Goal: Task Accomplishment & Management: Use online tool/utility

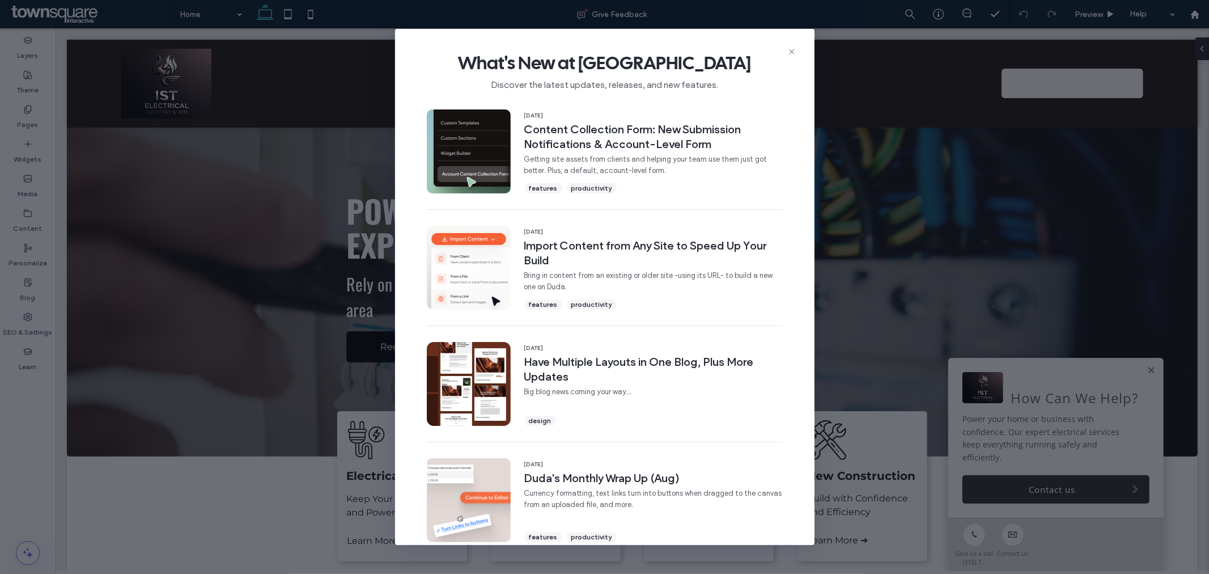
click at [795, 56] on span "What's New at [GEOGRAPHIC_DATA]" at bounding box center [604, 63] width 383 height 23
drag, startPoint x: 794, startPoint y: 53, endPoint x: 739, endPoint y: 24, distance: 62.6
click at [794, 53] on icon at bounding box center [791, 51] width 9 height 9
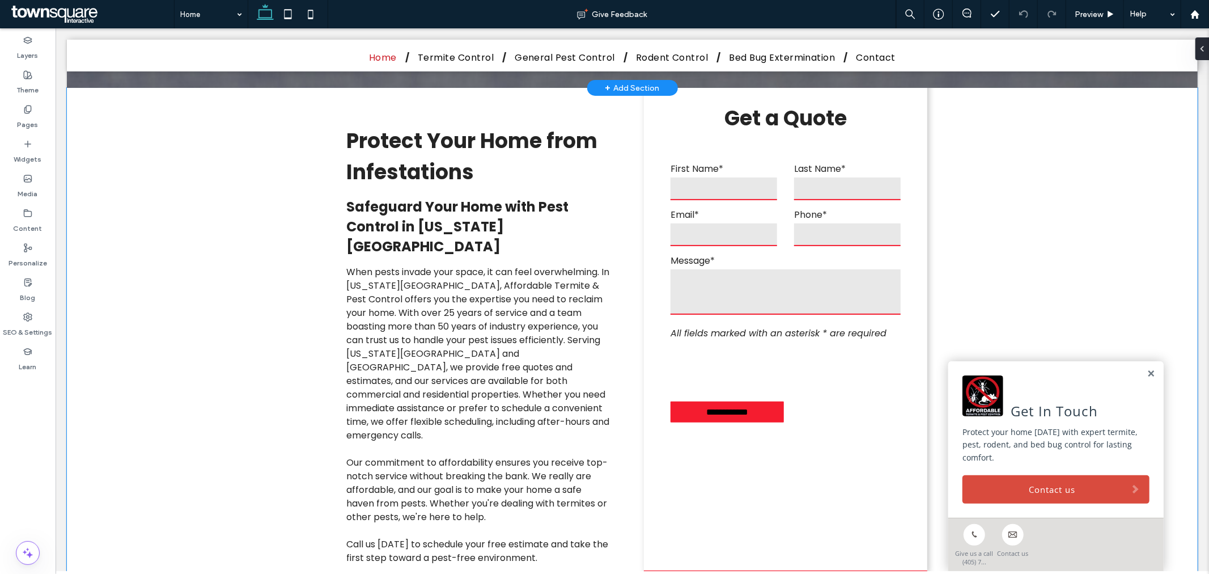
scroll to position [252, 0]
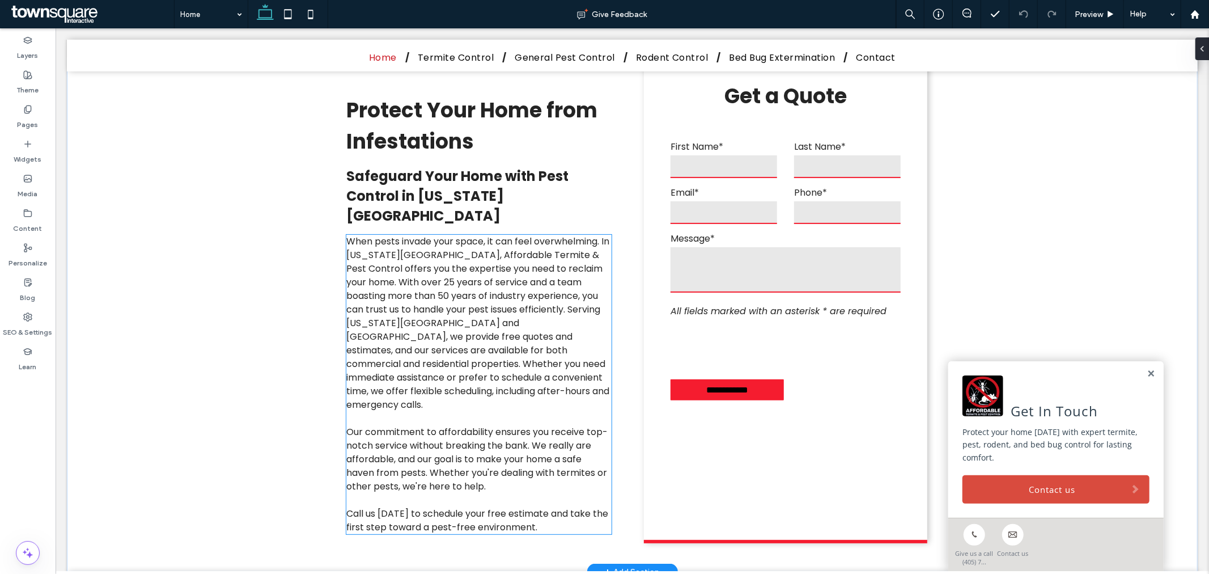
click at [465, 292] on span "When pests invade your space, it can feel overwhelming. In Oklahoma City, Affor…" at bounding box center [477, 322] width 263 height 176
click at [465, 292] on div "Protect Your Home from Infestations Safeguard Your Home with Pest Control in Ok…" at bounding box center [632, 314] width 680 height 514
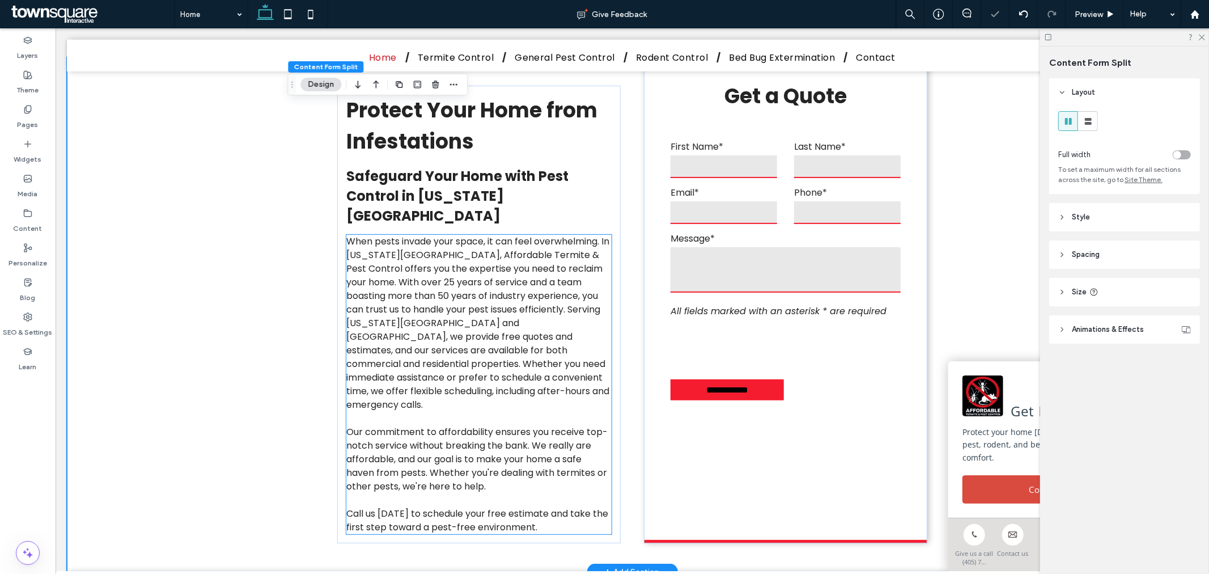
click at [465, 295] on span "When pests invade your space, it can feel overwhelming. In Oklahoma City, Affor…" at bounding box center [477, 322] width 263 height 176
click at [465, 295] on div "When pests invade your space, it can feel overwhelming. In Oklahoma City, Affor…" at bounding box center [478, 383] width 265 height 299
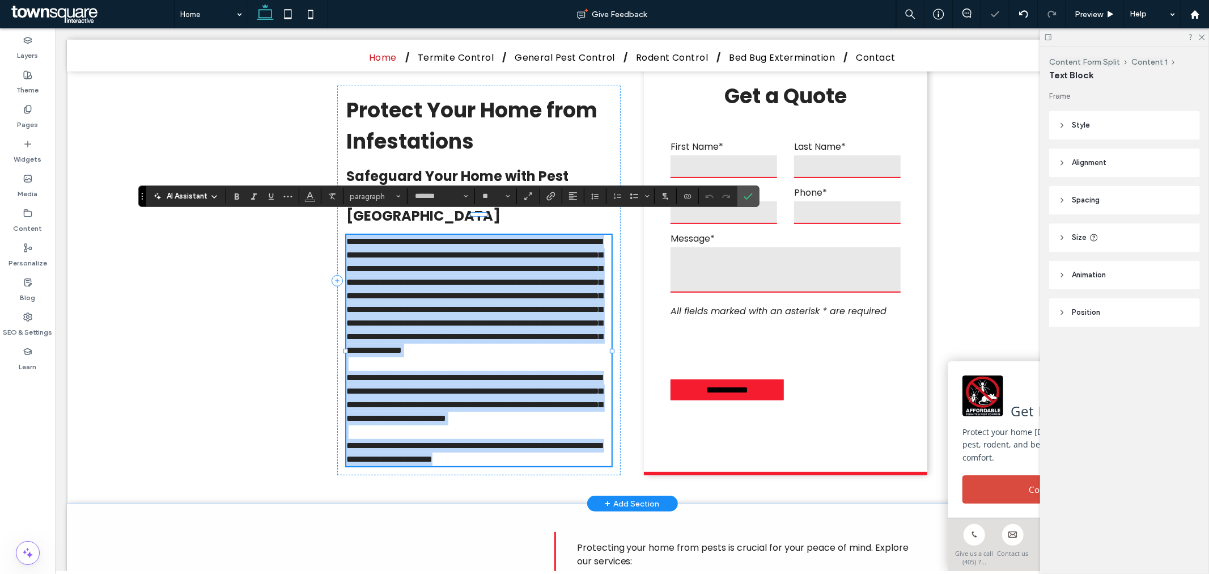
click at [468, 286] on span "**********" at bounding box center [474, 294] width 256 height 117
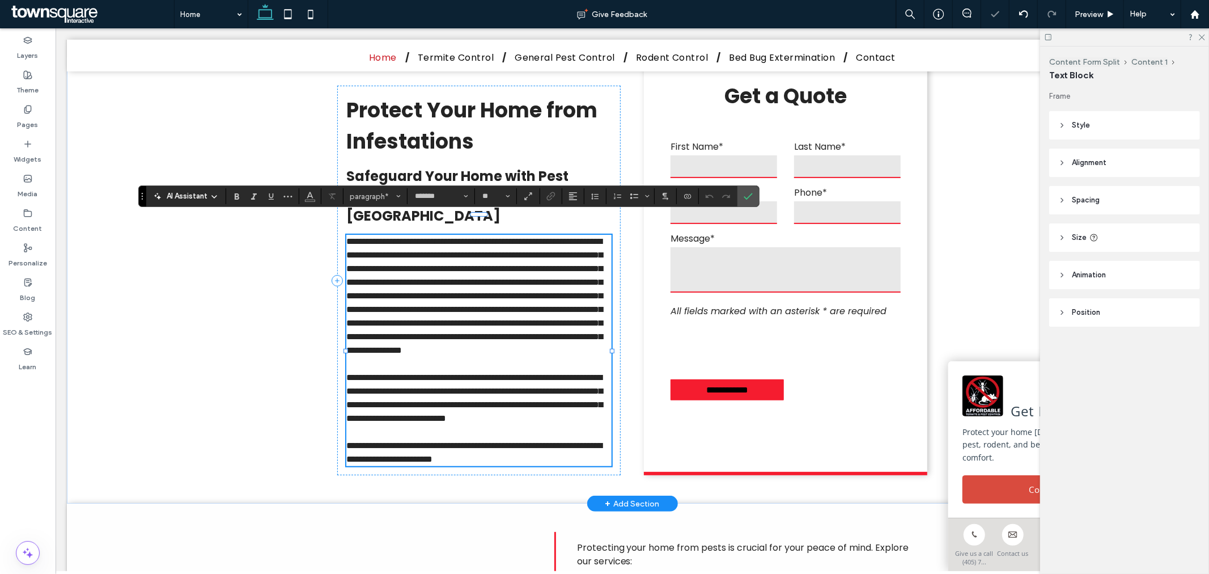
click at [463, 286] on span "**********" at bounding box center [474, 294] width 256 height 117
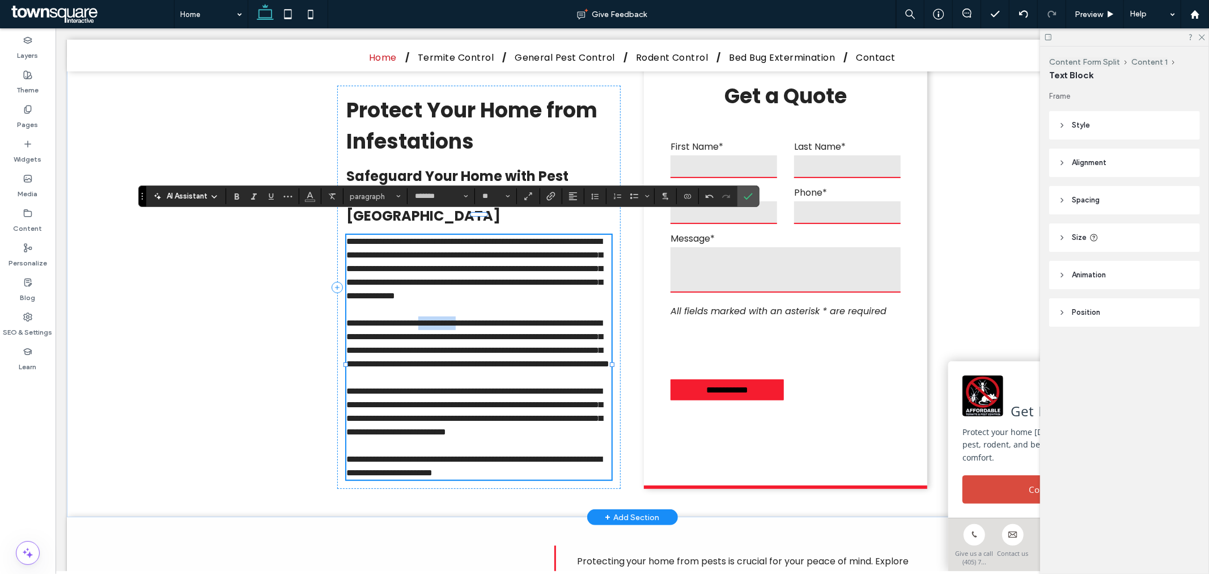
drag, startPoint x: 506, startPoint y: 313, endPoint x: 443, endPoint y: 312, distance: 62.4
click at [443, 318] on span "**********" at bounding box center [477, 342] width 263 height 49
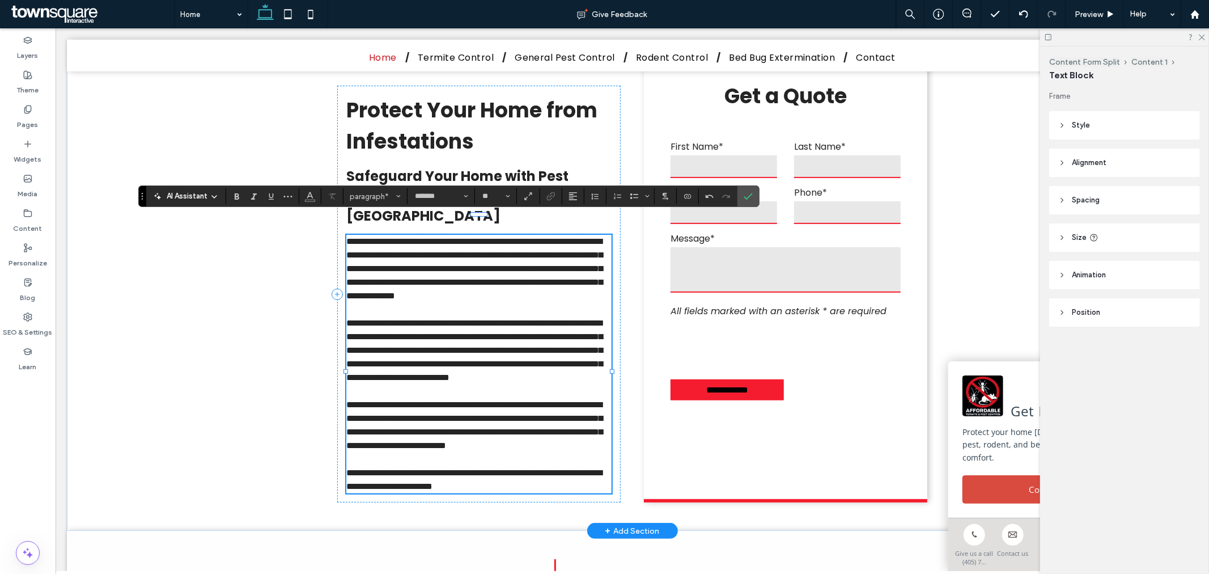
drag, startPoint x: 521, startPoint y: 397, endPoint x: 512, endPoint y: 408, distance: 14.1
click at [521, 384] on p "**********" at bounding box center [478, 350] width 265 height 68
click at [453, 397] on p at bounding box center [478, 391] width 265 height 14
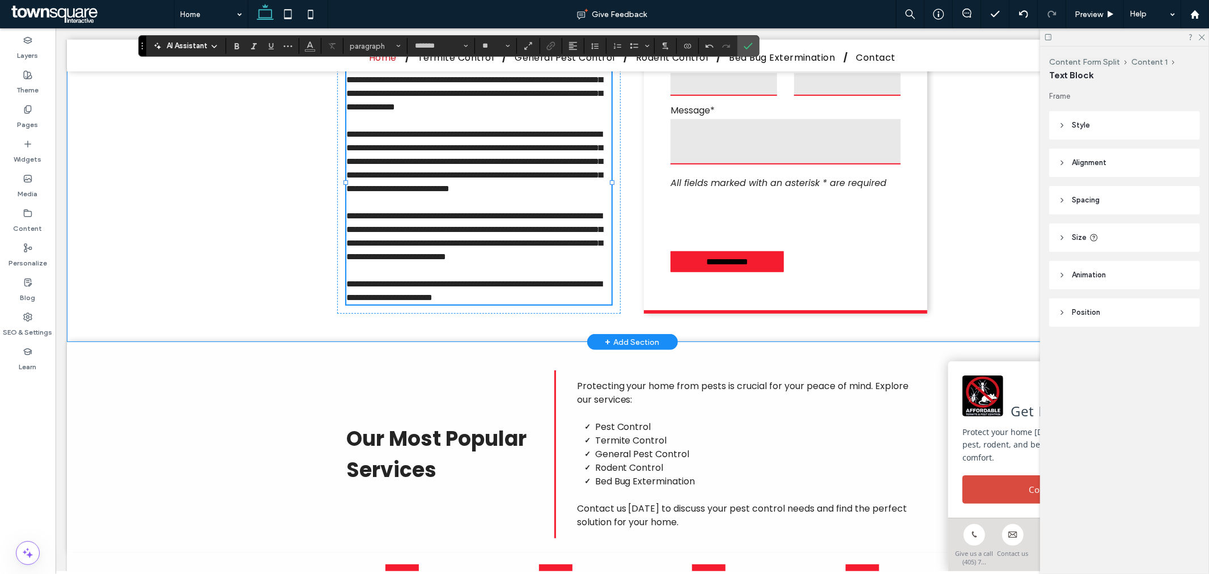
drag, startPoint x: 194, startPoint y: 298, endPoint x: 208, endPoint y: 304, distance: 15.7
click at [193, 298] on div "**********" at bounding box center [631, 104] width 1131 height 473
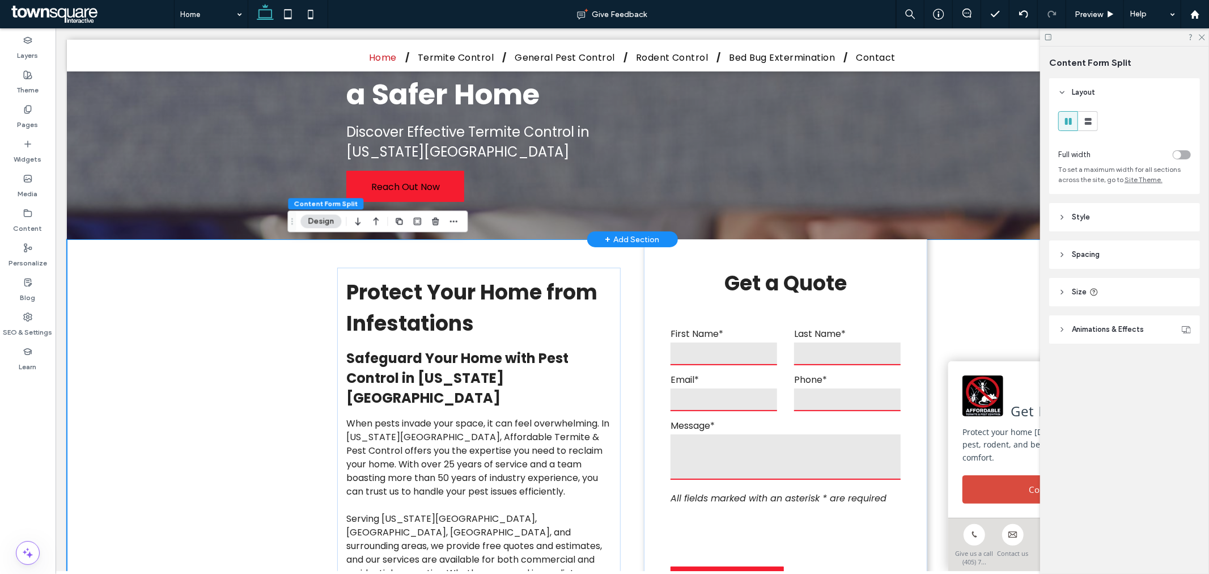
scroll to position [0, 0]
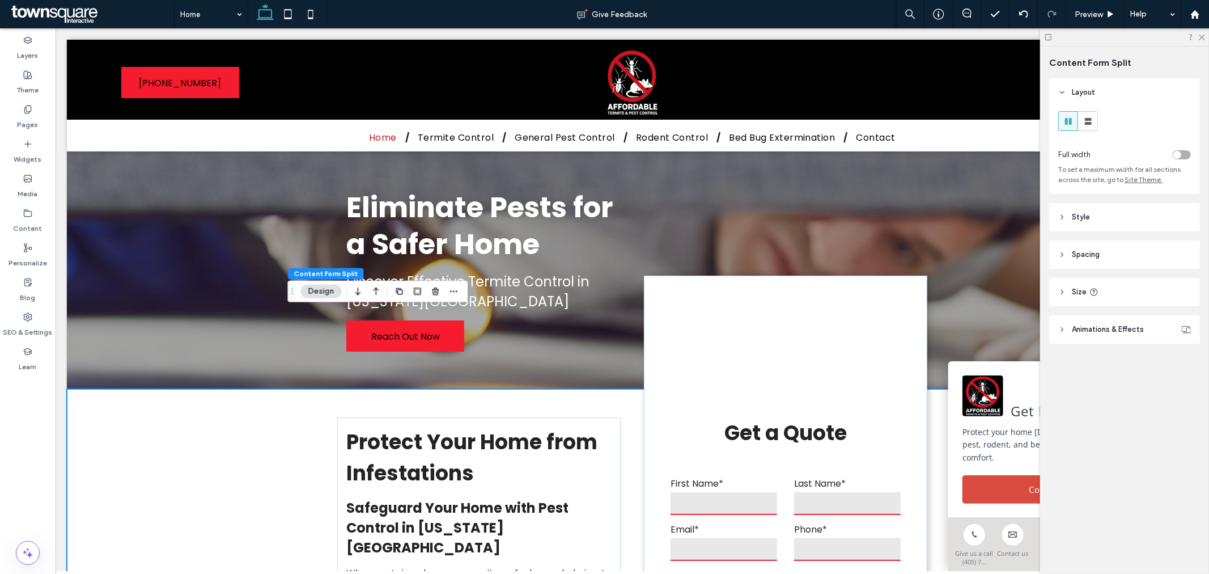
click at [1202, 41] on div at bounding box center [1124, 37] width 169 height 18
click at [1202, 36] on icon at bounding box center [1201, 36] width 7 height 7
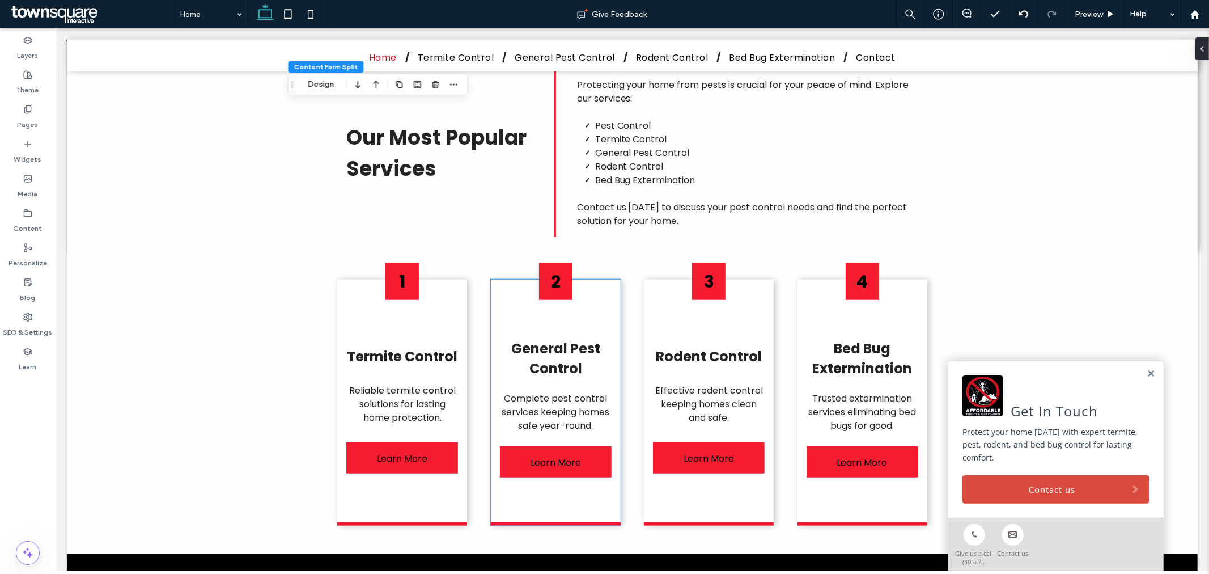
scroll to position [315, 0]
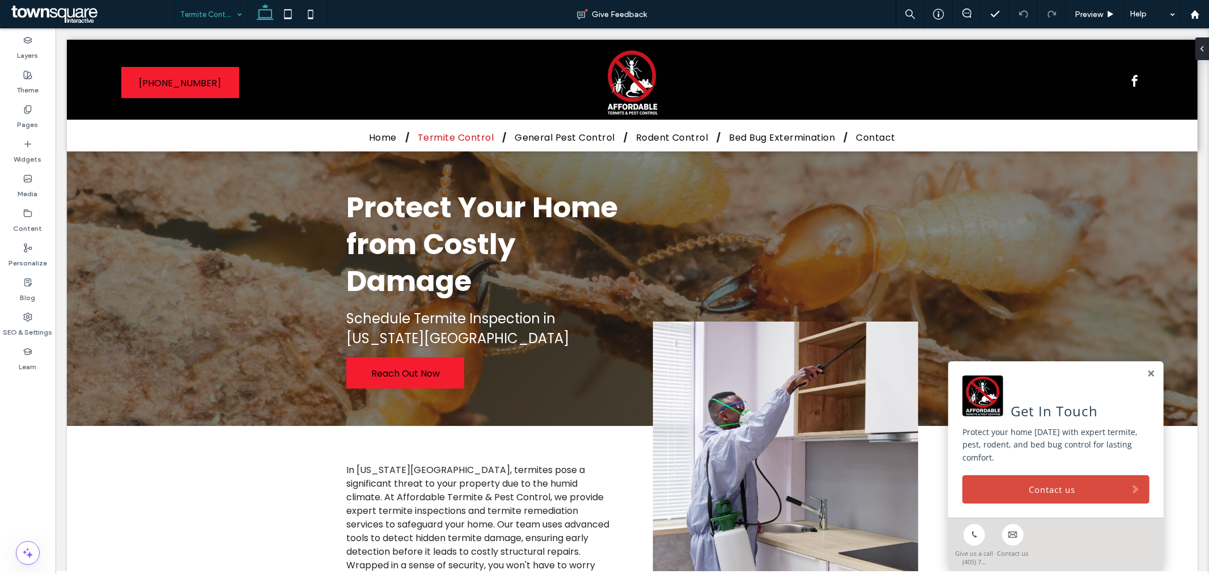
click at [232, 10] on div "Termite Control" at bounding box center [211, 14] width 73 height 28
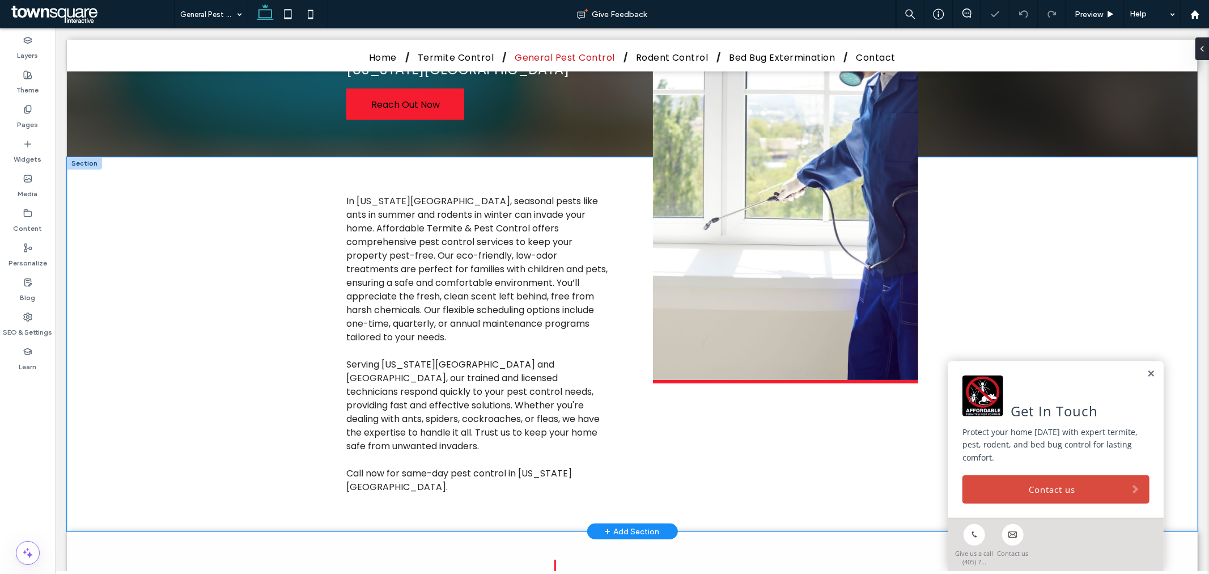
scroll to position [252, 0]
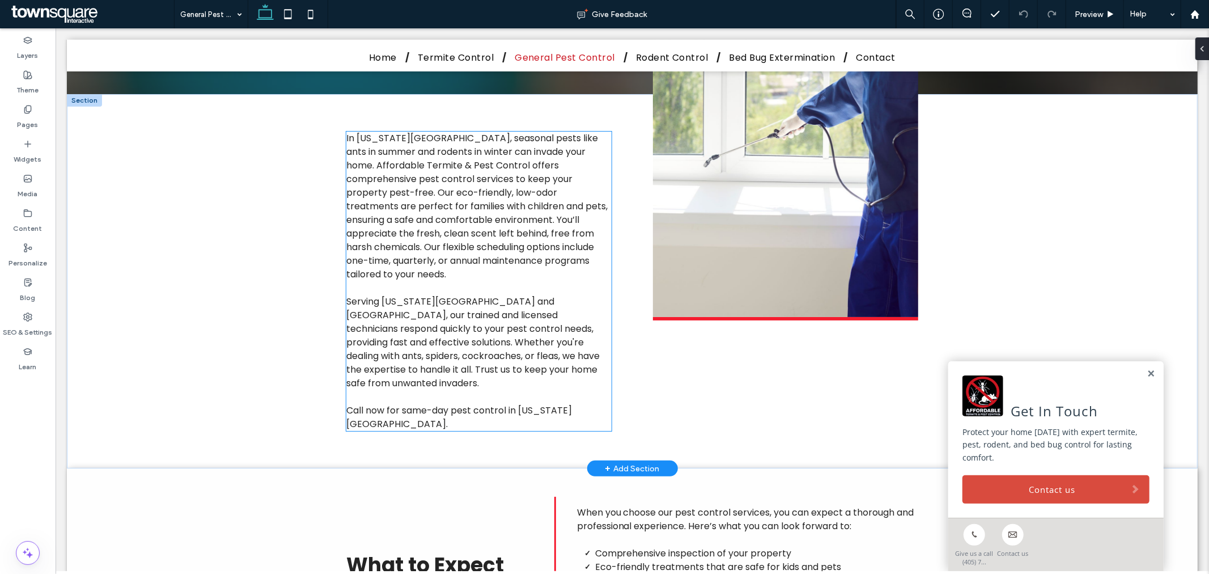
click at [483, 294] on span "Serving Oklahoma City and Edmond, our trained and licensed technicians respond …" at bounding box center [472, 341] width 253 height 95
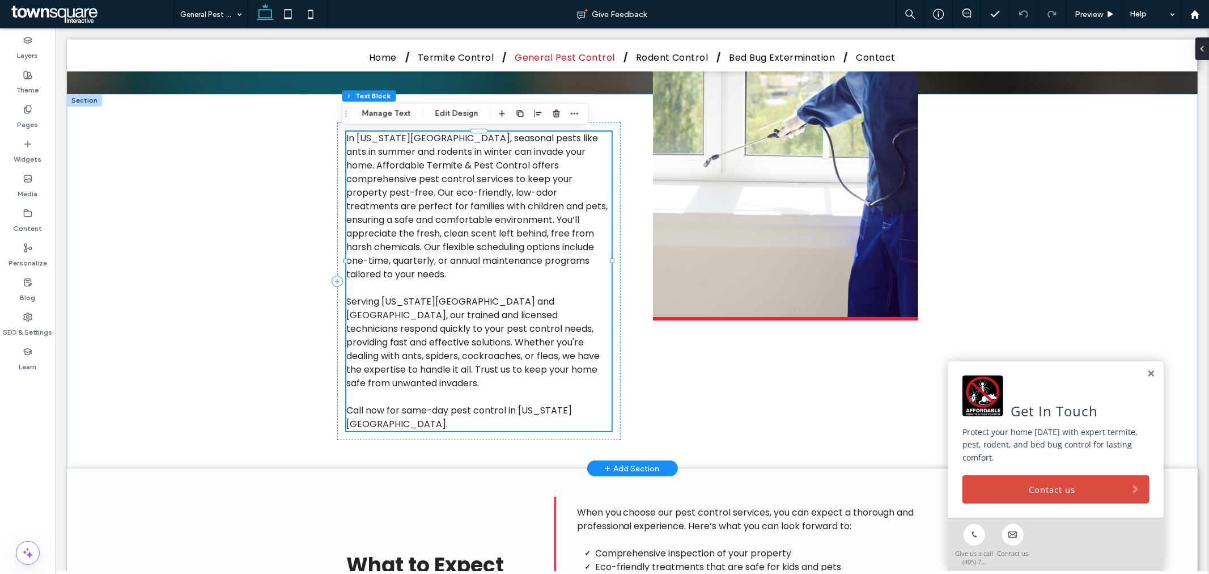
click at [483, 287] on div "In Oklahoma City, seasonal pests like ants in summer and rodents in winter can …" at bounding box center [478, 280] width 265 height 299
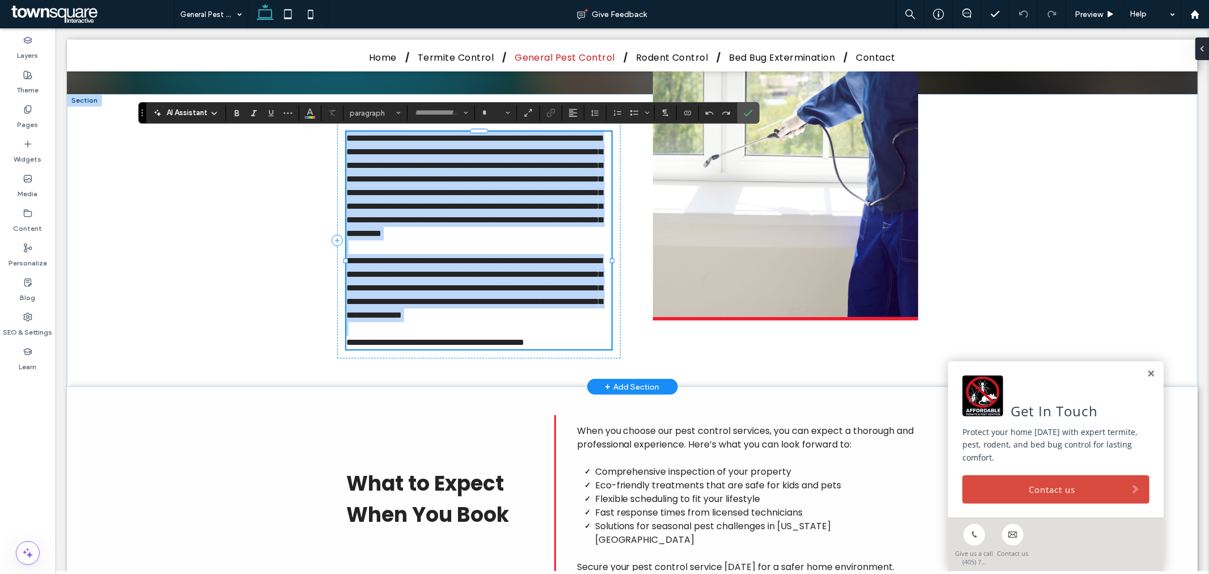
type input "*******"
type input "**"
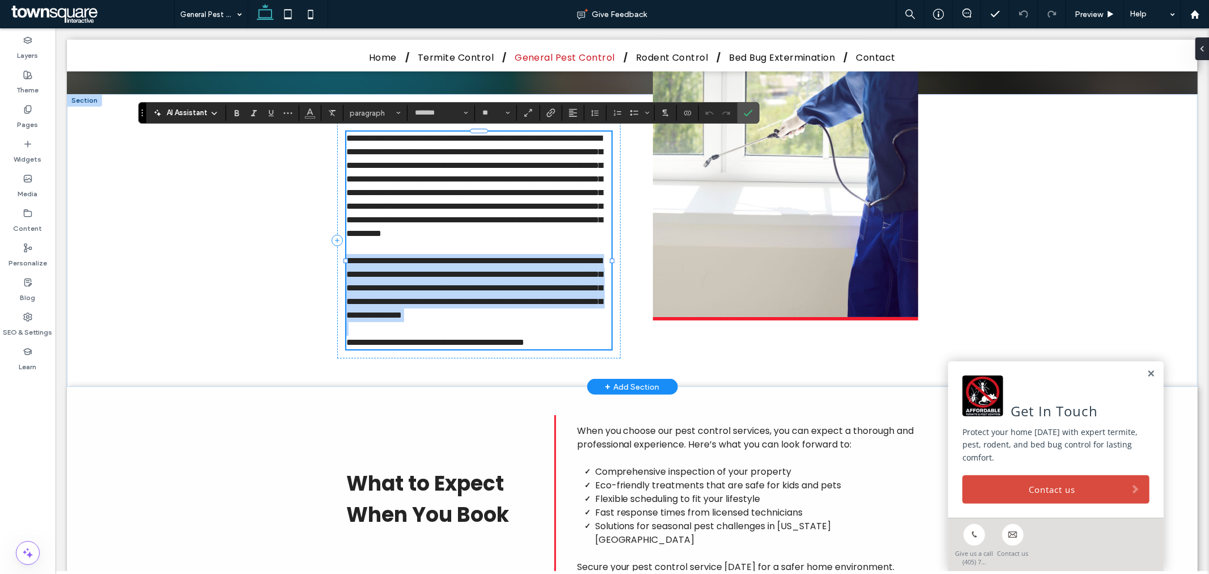
click at [484, 287] on span "**********" at bounding box center [474, 287] width 256 height 63
click at [504, 287] on span "**********" at bounding box center [474, 287] width 256 height 63
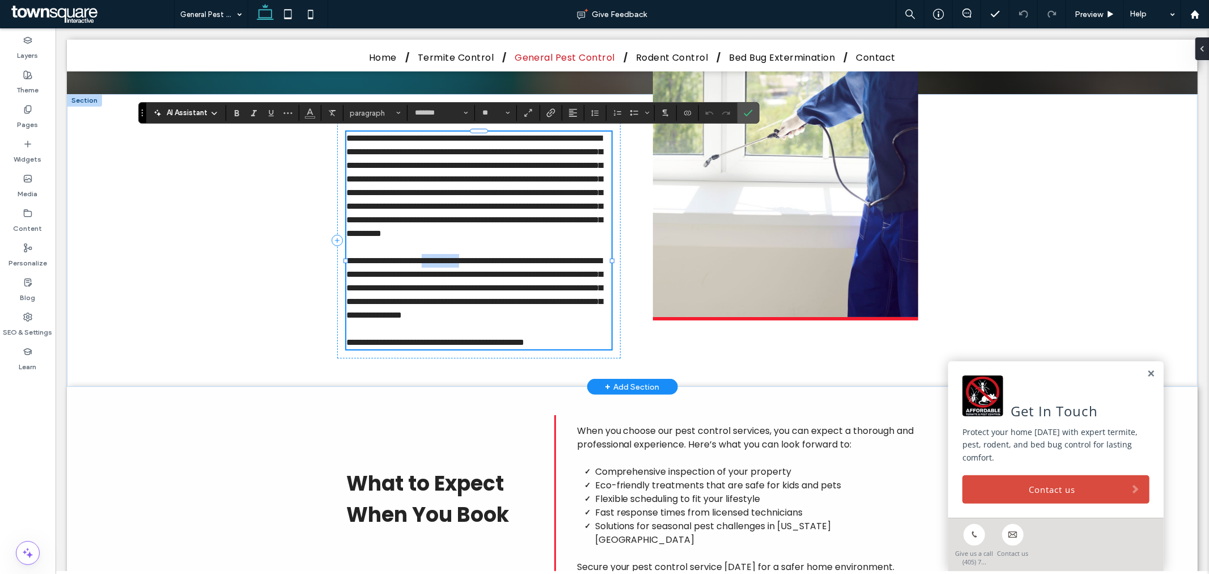
drag, startPoint x: 504, startPoint y: 286, endPoint x: 451, endPoint y: 283, distance: 54.0
click at [451, 283] on span "**********" at bounding box center [474, 287] width 256 height 63
drag, startPoint x: 94, startPoint y: 294, endPoint x: 114, endPoint y: 291, distance: 20.0
click at [99, 292] on div "**********" at bounding box center [631, 240] width 1131 height 292
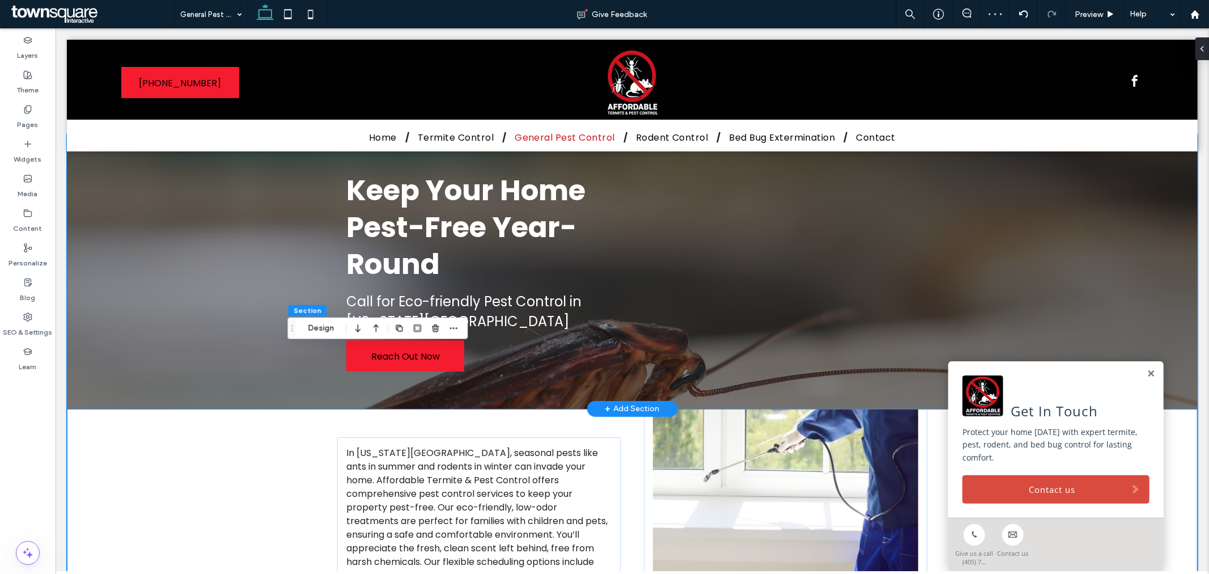
scroll to position [0, 0]
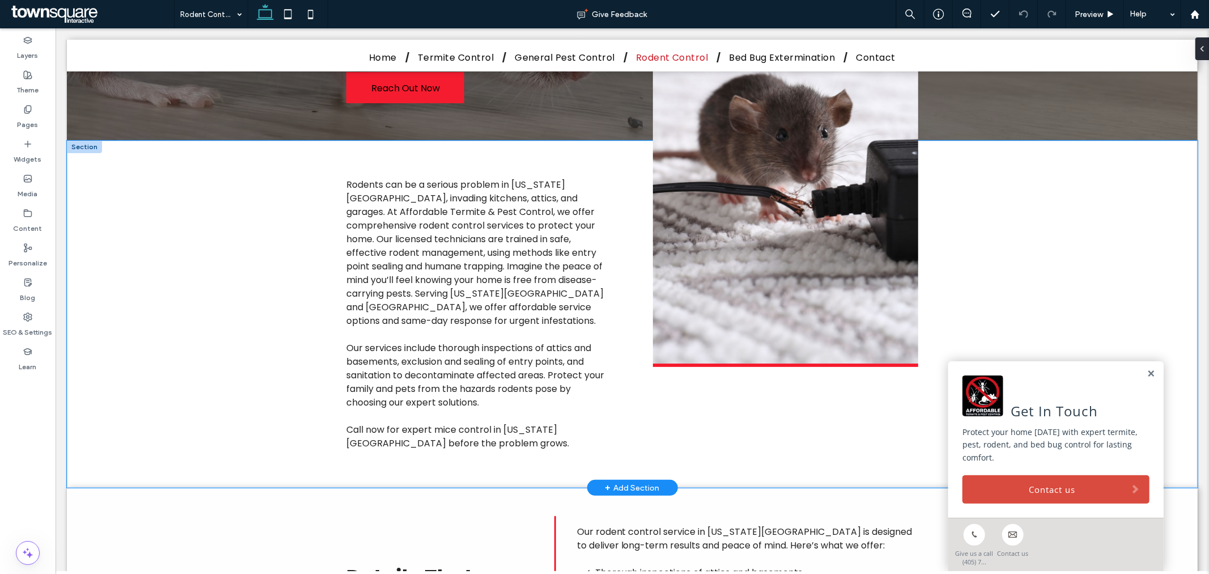
scroll to position [189, 0]
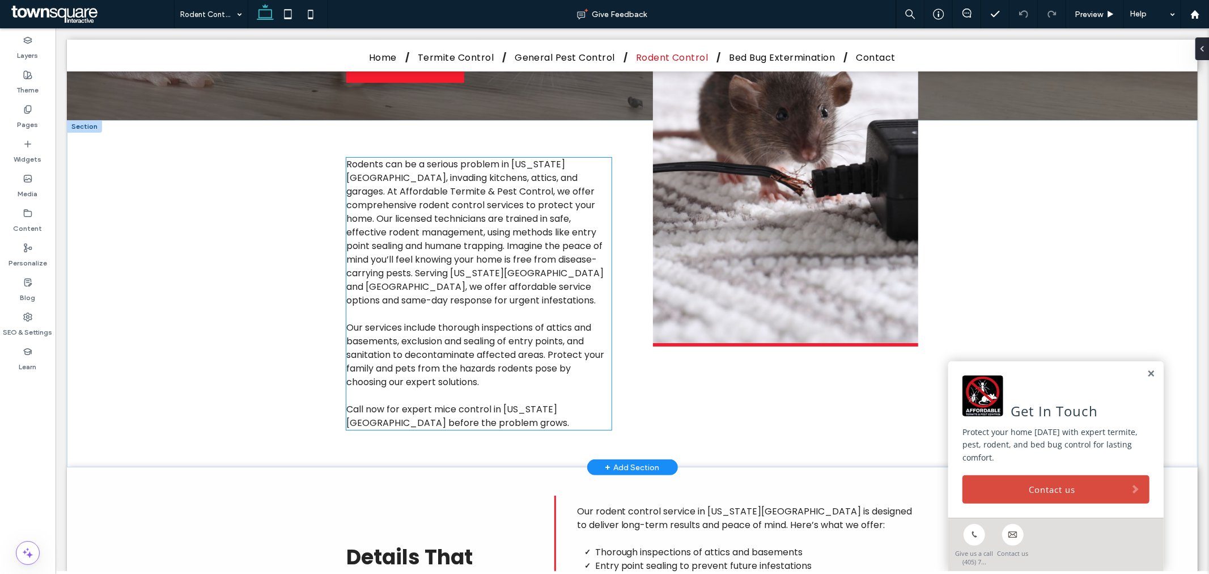
click at [474, 280] on span "Rodents can be a serious problem in Oklahoma City, invading kitchens, attics, a…" at bounding box center [474, 231] width 257 height 149
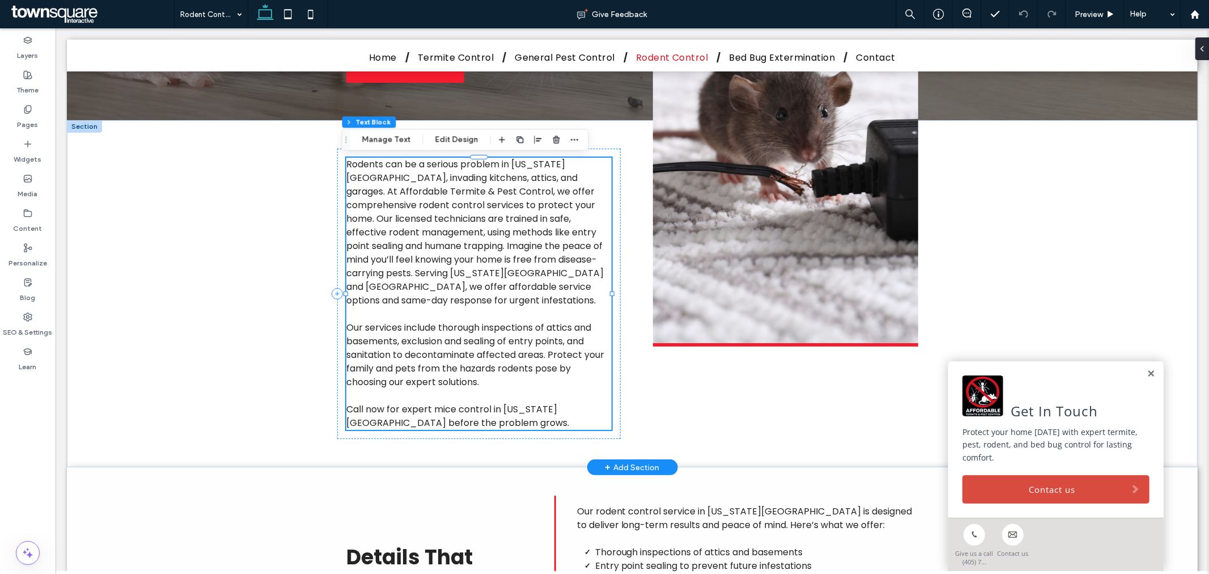
click at [474, 280] on div "Rodents can be a serious problem in Oklahoma City, invading kitchens, attics, a…" at bounding box center [478, 293] width 265 height 272
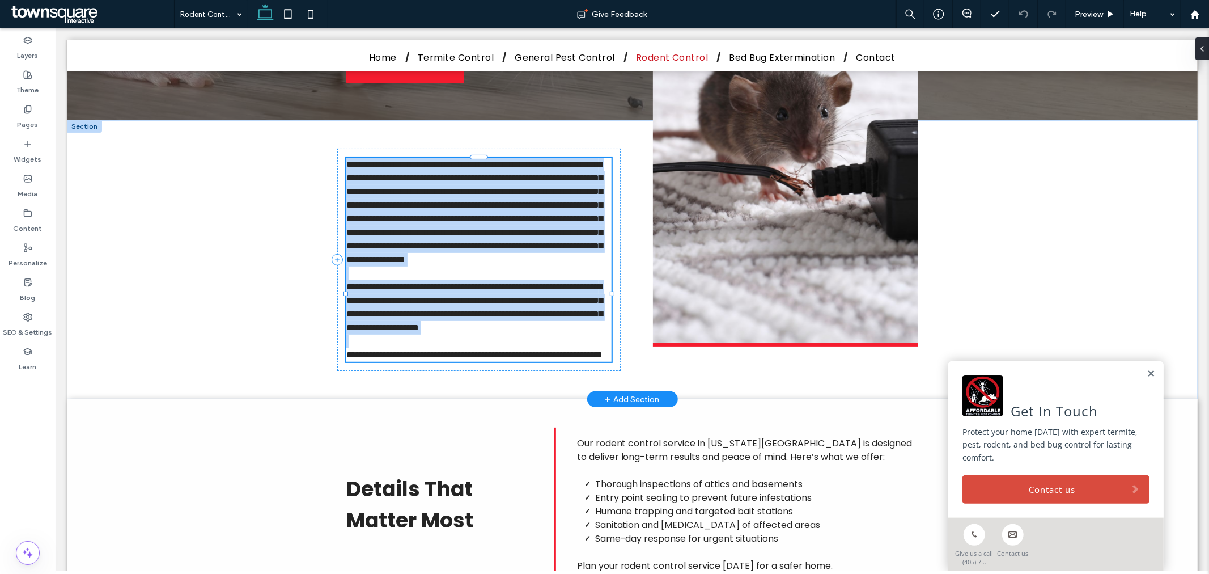
type input "*******"
type input "**"
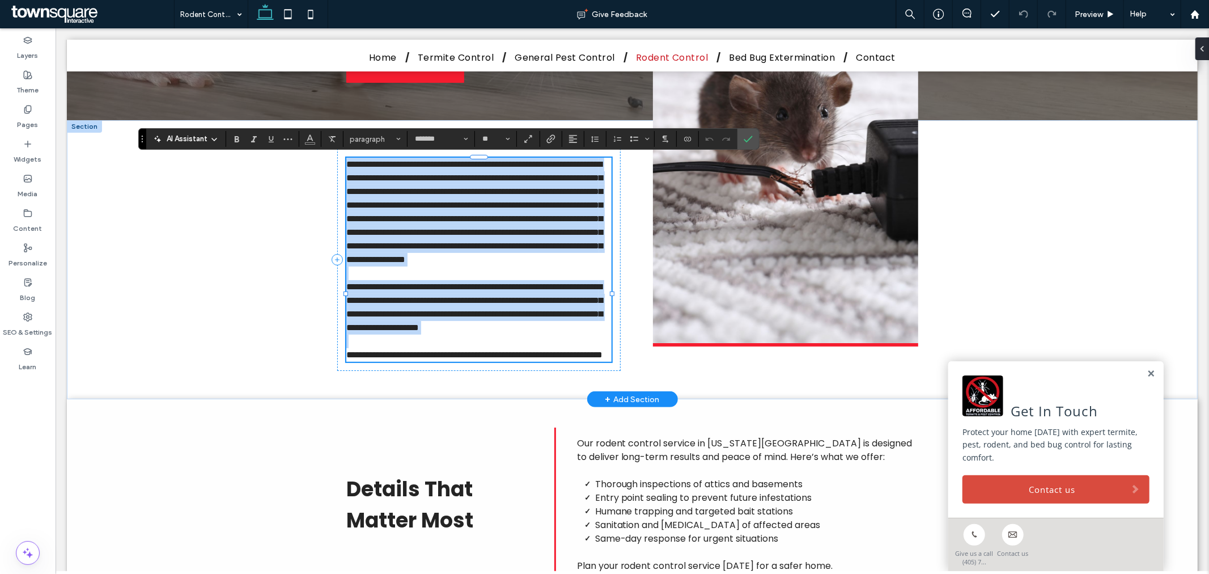
click at [478, 263] on span "**********" at bounding box center [474, 211] width 256 height 104
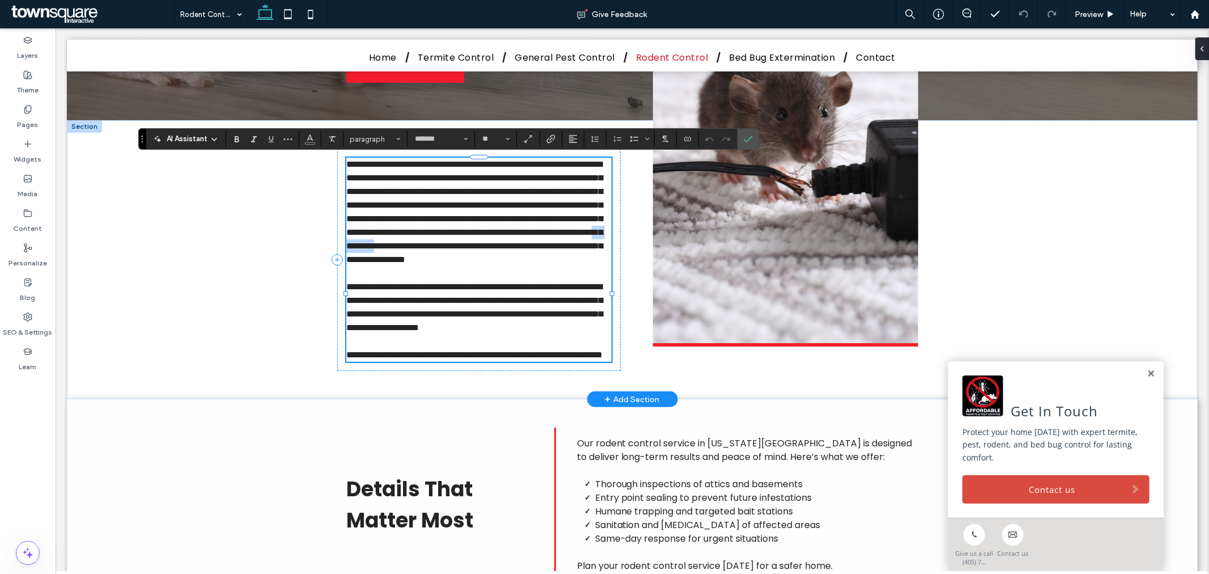
drag, startPoint x: 503, startPoint y: 271, endPoint x: 444, endPoint y: 273, distance: 58.4
click at [444, 263] on span "**********" at bounding box center [474, 211] width 256 height 104
click at [346, 263] on span "**********" at bounding box center [474, 211] width 256 height 104
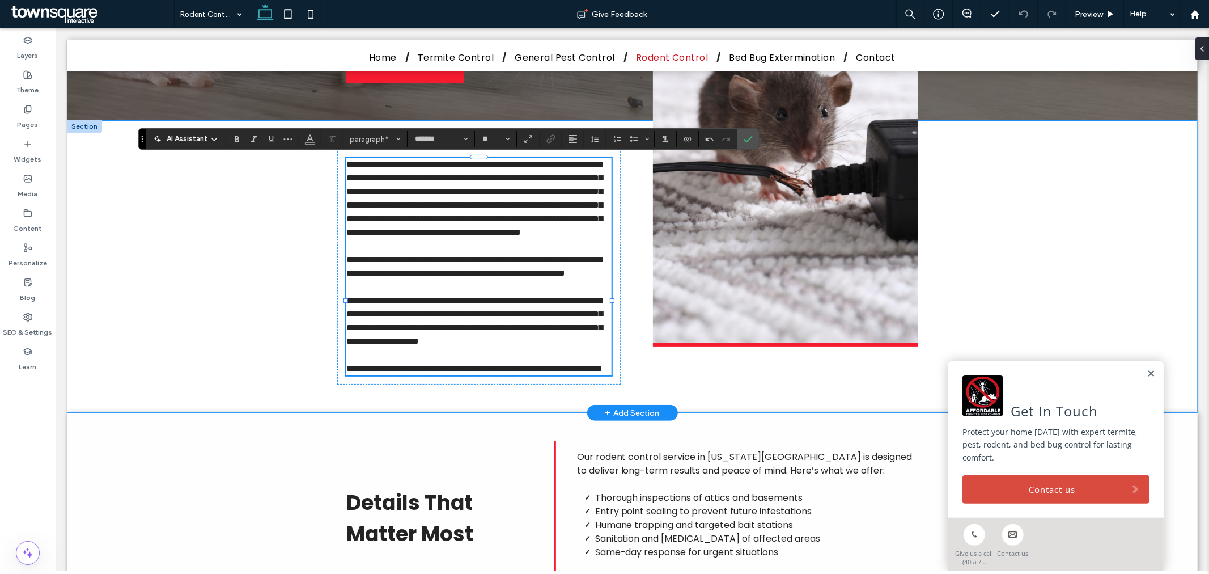
click at [204, 284] on div "**********" at bounding box center [631, 266] width 1131 height 292
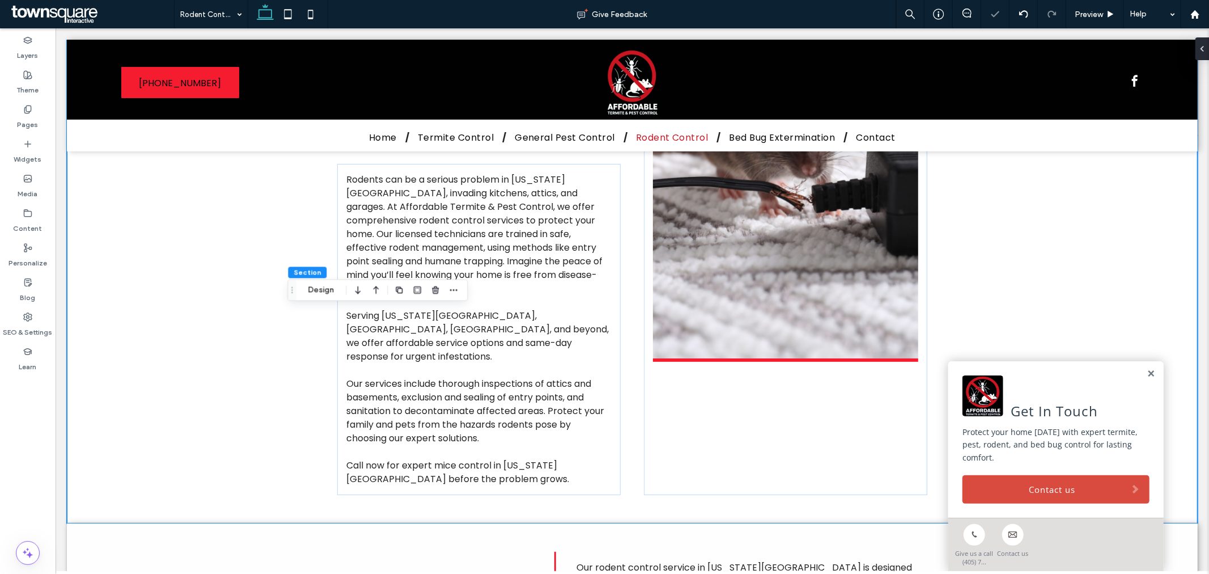
scroll to position [0, 0]
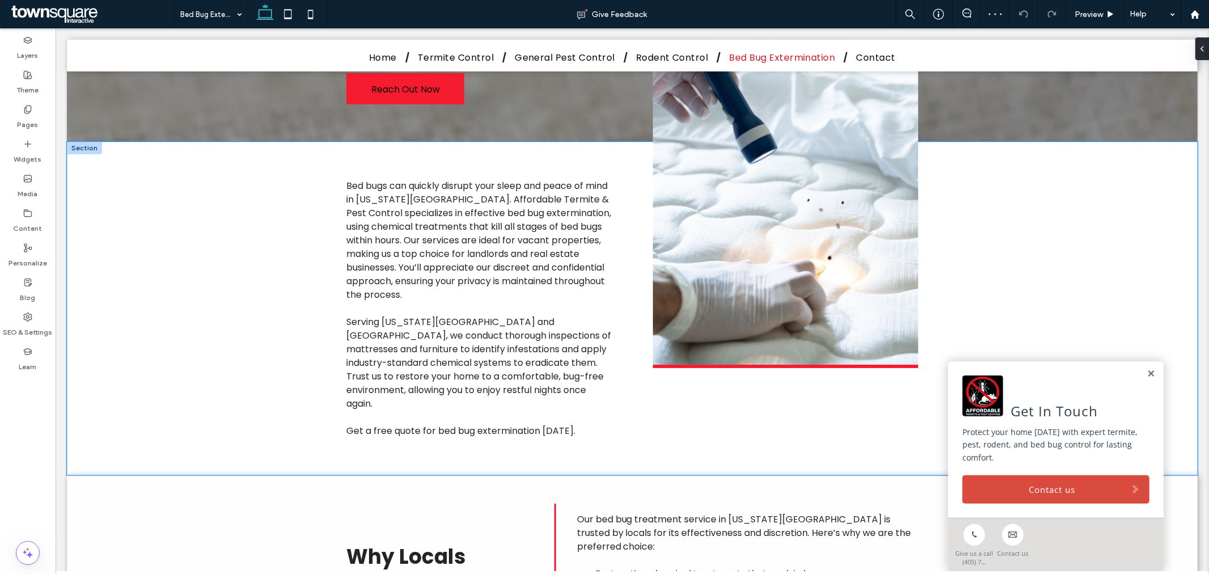
scroll to position [189, 0]
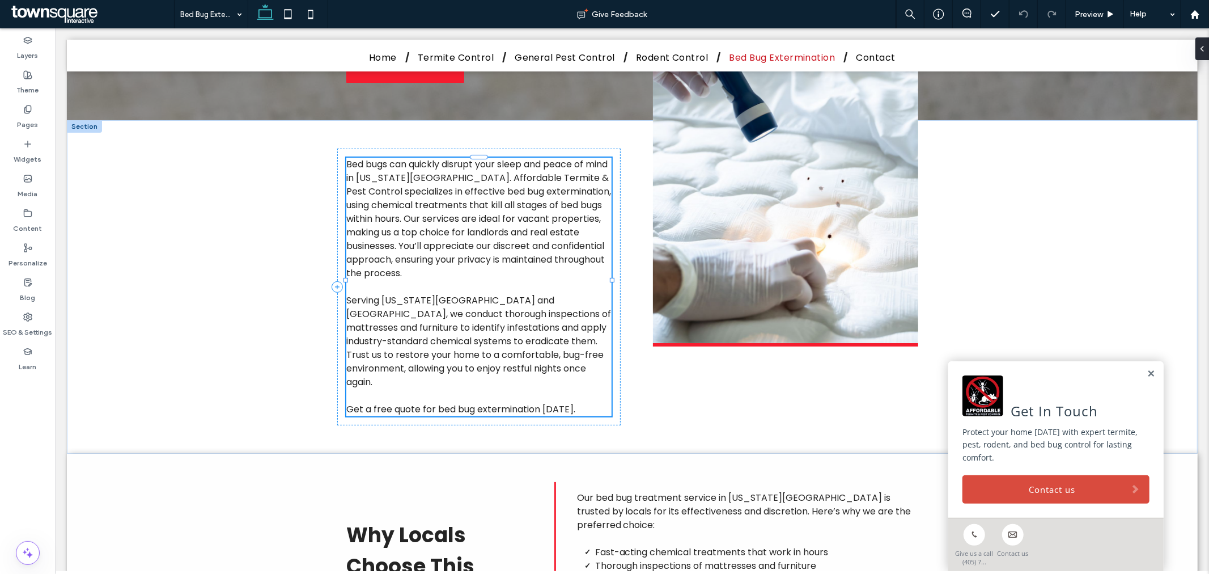
click at [468, 307] on p "Serving Oklahoma City and Edmond, we conduct thorough inspections of mattresses…" at bounding box center [478, 340] width 265 height 95
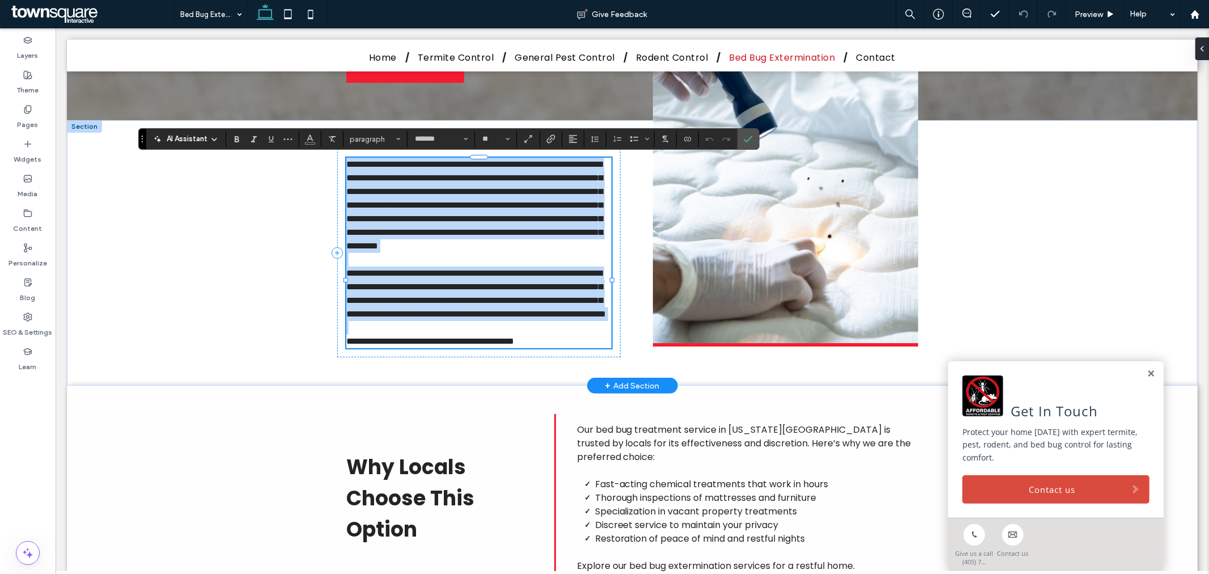
click at [478, 304] on span "**********" at bounding box center [476, 292] width 260 height 49
click at [501, 306] on span "**********" at bounding box center [476, 292] width 260 height 49
click at [506, 303] on span "**********" at bounding box center [476, 292] width 260 height 49
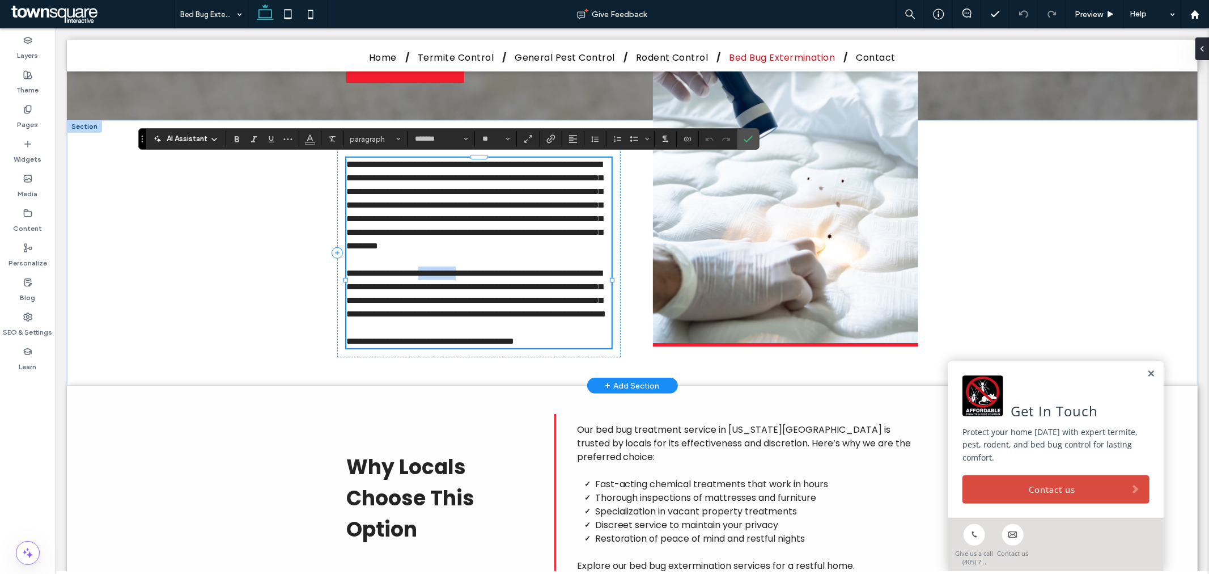
drag, startPoint x: 504, startPoint y: 300, endPoint x: 444, endPoint y: 298, distance: 60.1
click at [444, 298] on span "**********" at bounding box center [476, 292] width 260 height 49
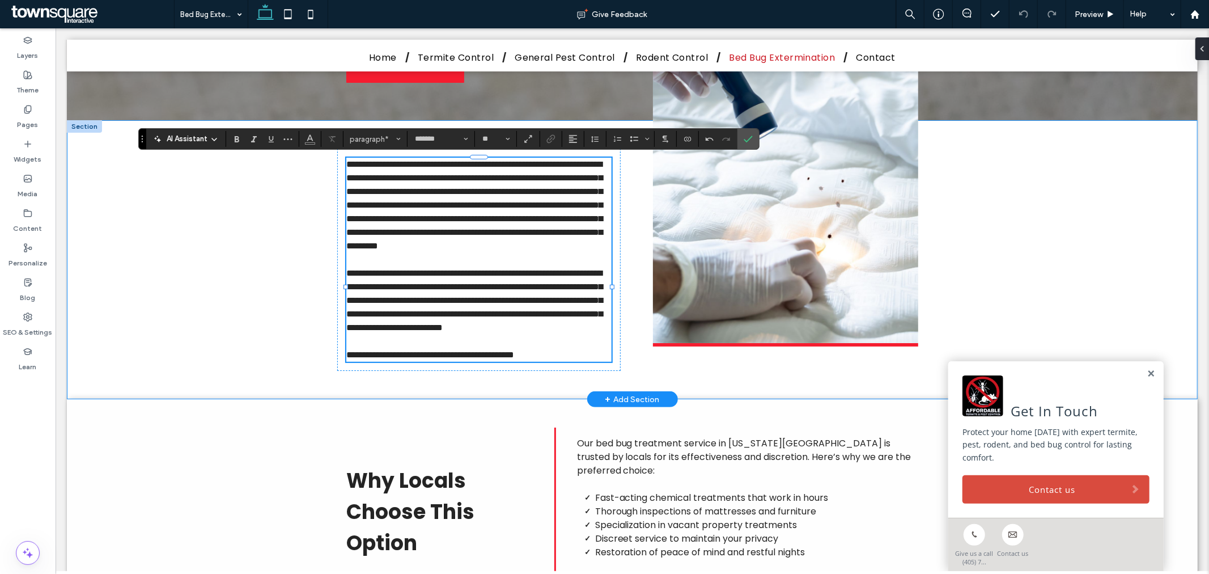
click at [275, 315] on div "**********" at bounding box center [631, 259] width 1131 height 279
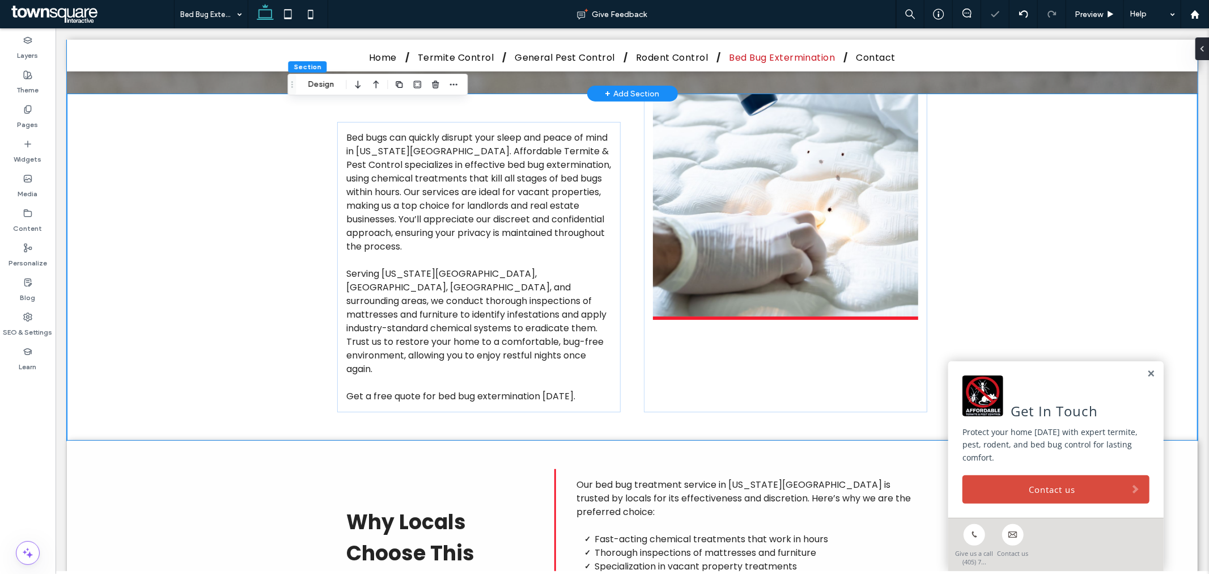
scroll to position [0, 0]
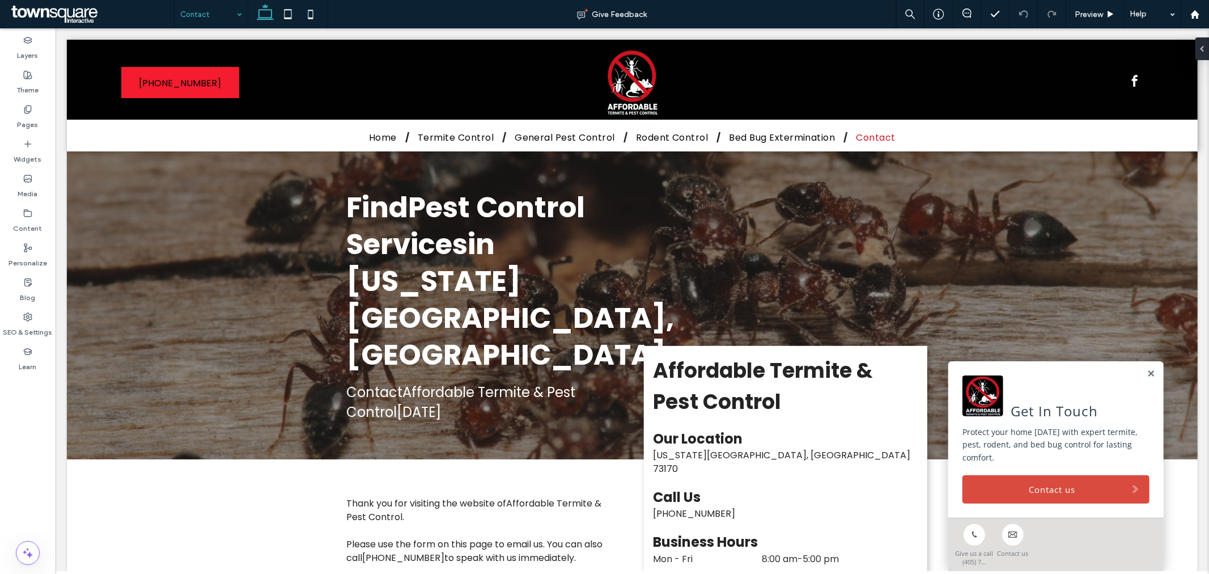
click at [218, 13] on input at bounding box center [208, 14] width 56 height 28
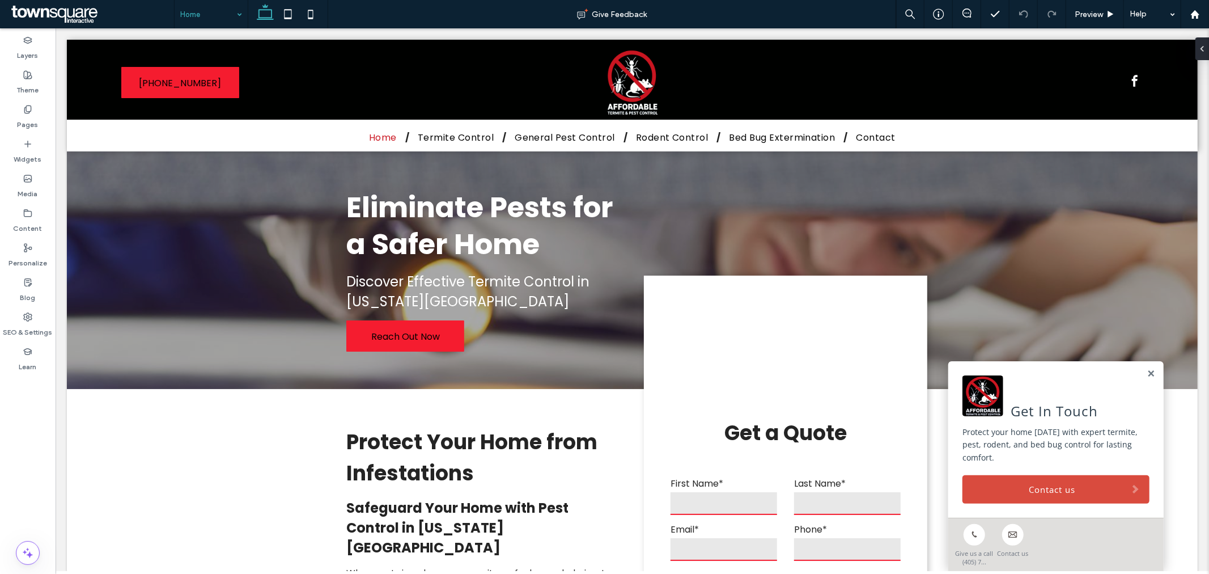
click at [214, 16] on input at bounding box center [208, 14] width 56 height 28
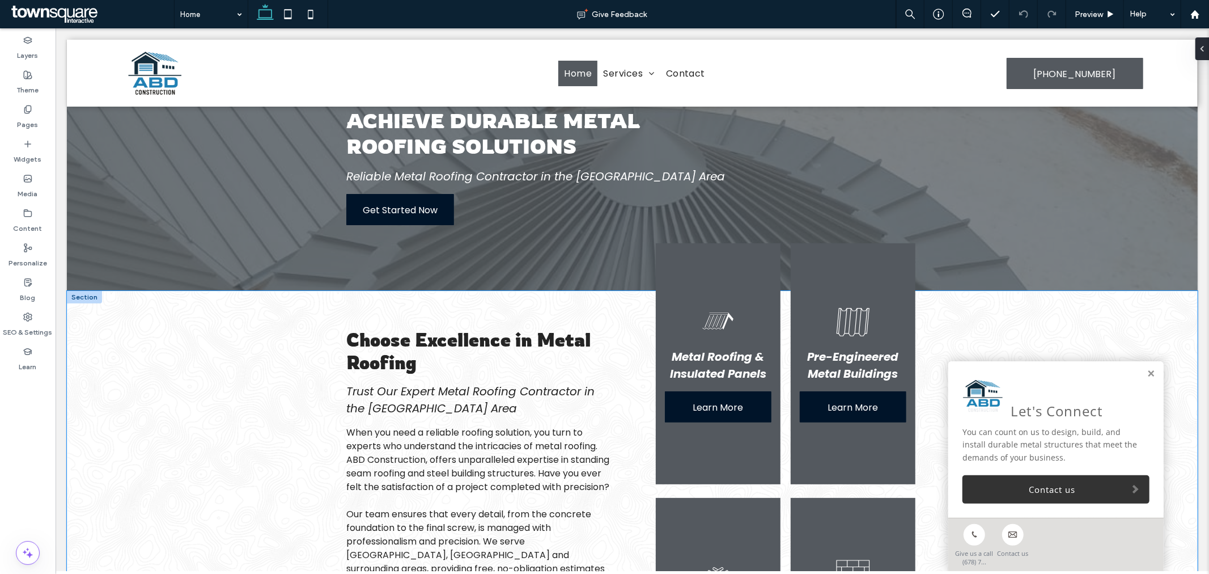
scroll to position [46, 0]
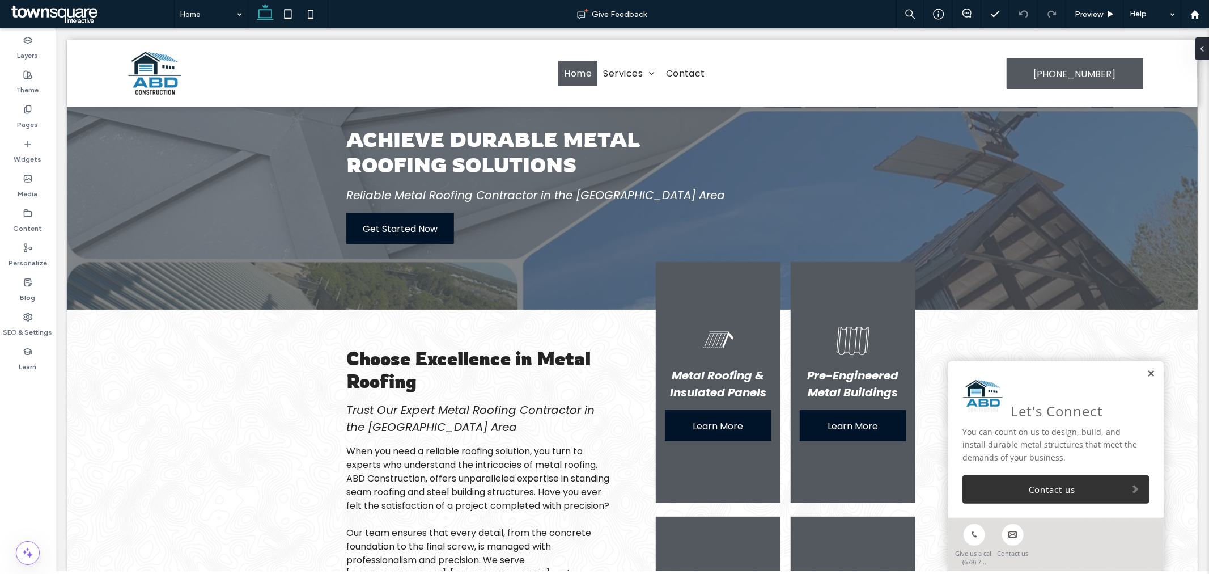
click at [1146, 374] on link at bounding box center [1150, 373] width 9 height 10
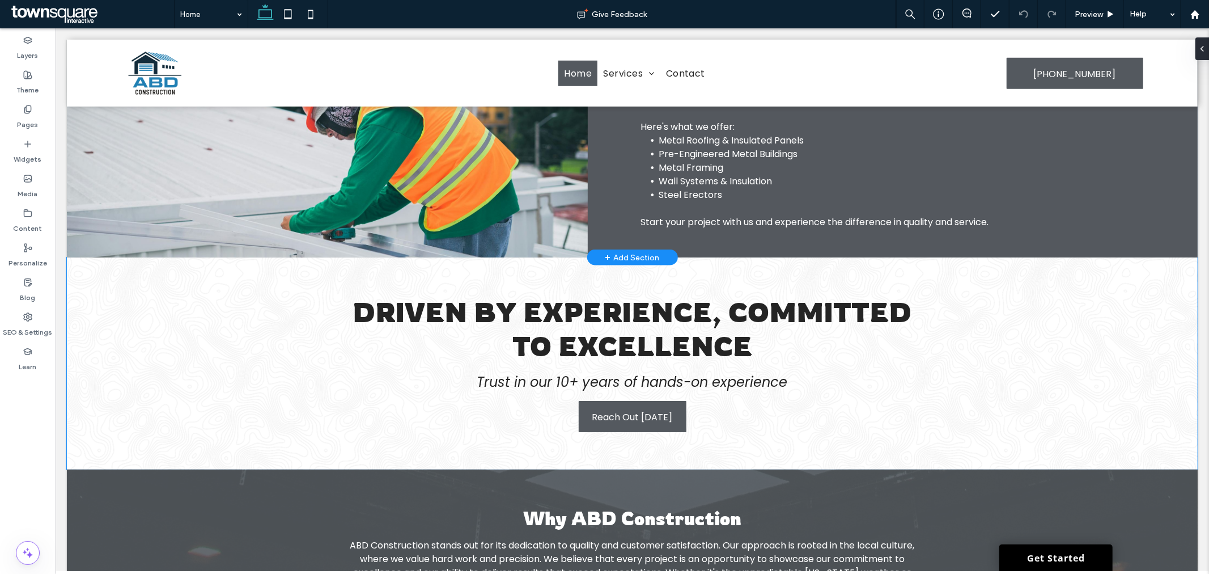
scroll to position [864, 0]
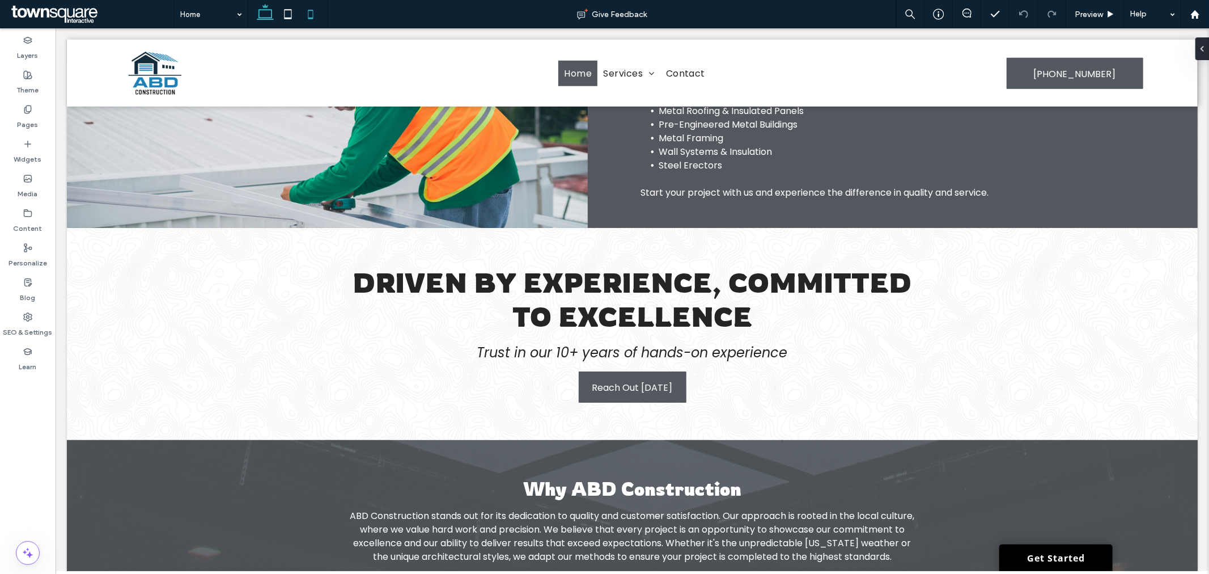
click at [304, 23] on icon at bounding box center [310, 14] width 23 height 23
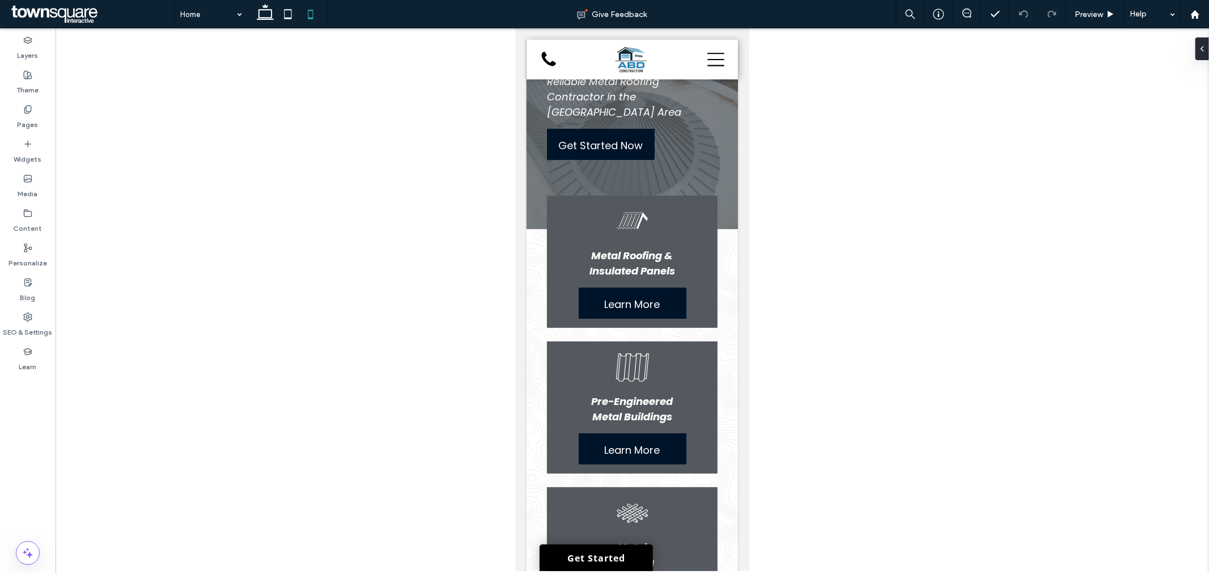
scroll to position [0, 0]
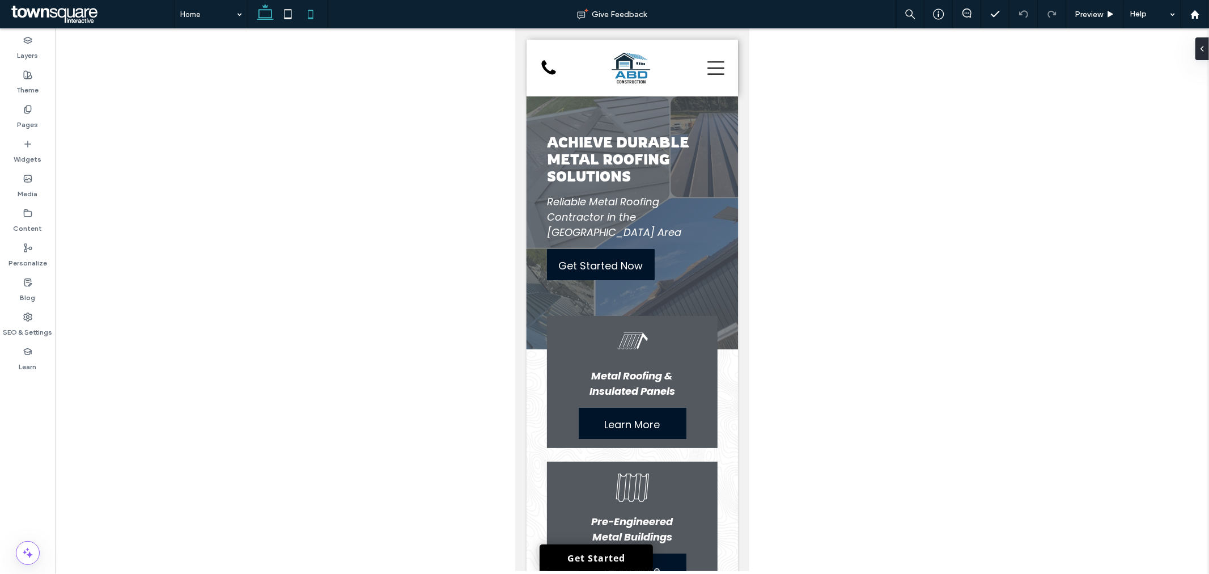
click at [256, 21] on icon at bounding box center [265, 14] width 23 height 23
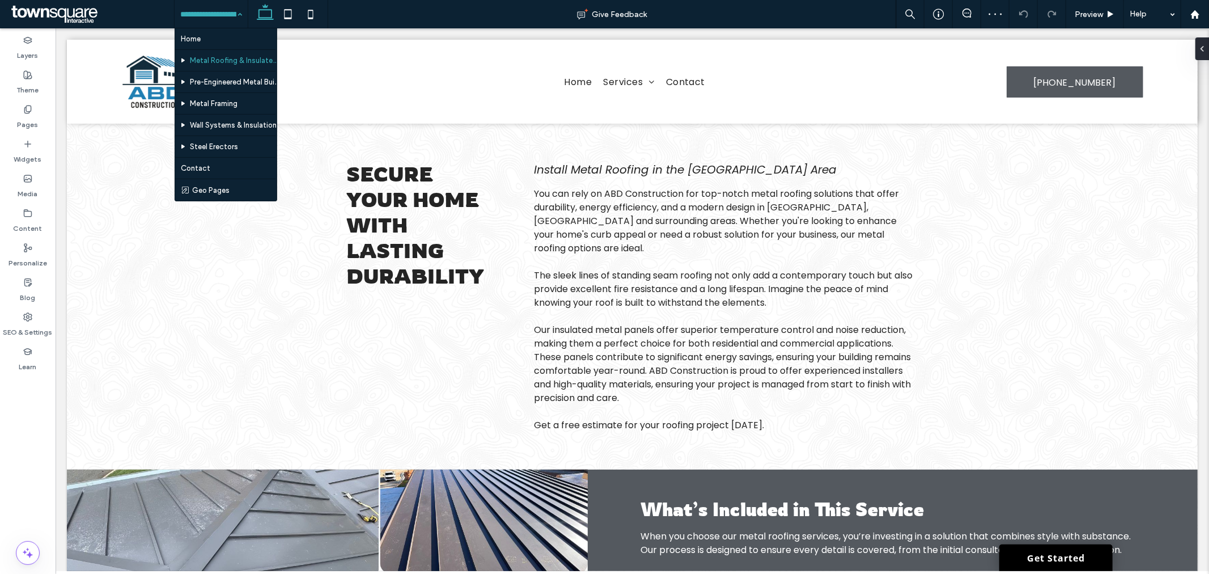
click at [232, 24] on div "Home Metal Roofing & Insulated Panels Pre-Engineered Metal Buildings Metal Fram…" at bounding box center [211, 14] width 73 height 28
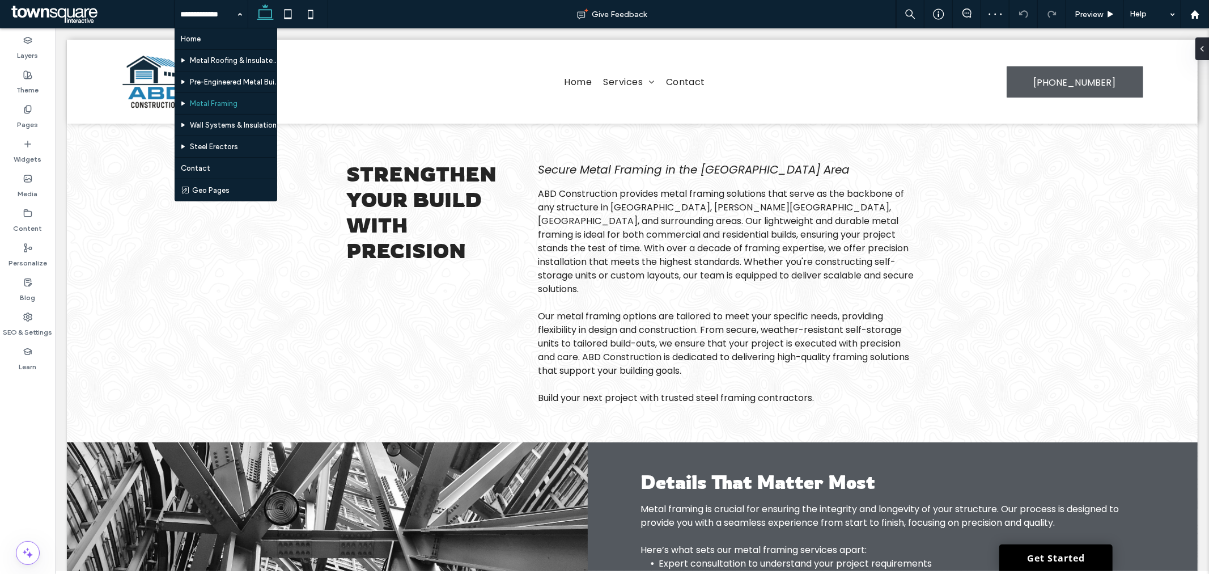
click at [217, 24] on input at bounding box center [208, 14] width 56 height 28
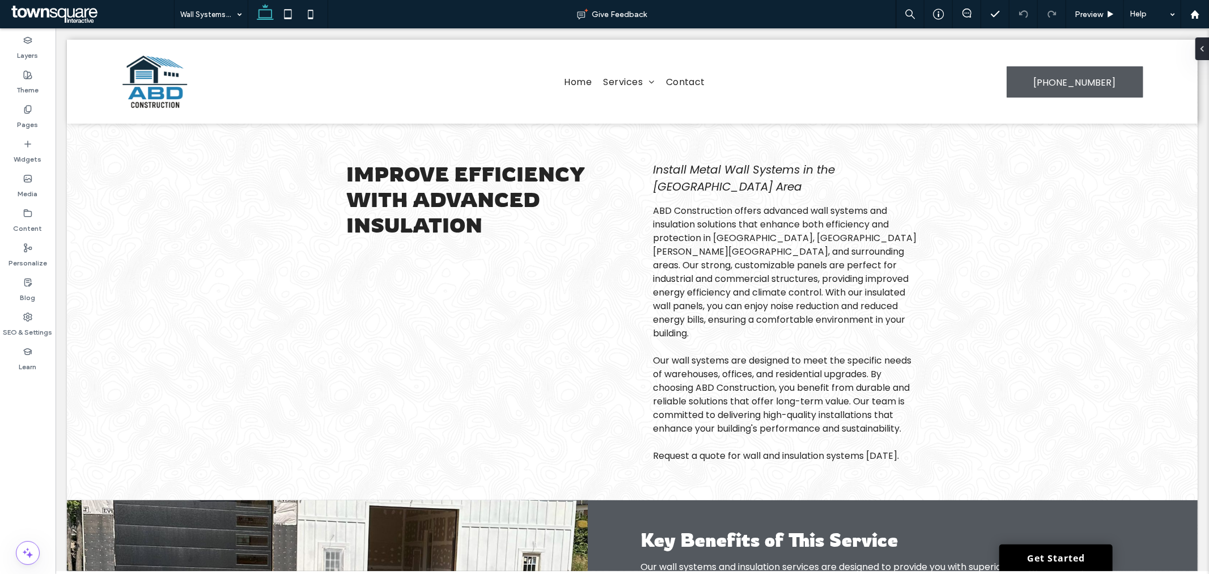
click at [206, 24] on input at bounding box center [208, 14] width 56 height 28
click at [205, 24] on input at bounding box center [208, 14] width 56 height 28
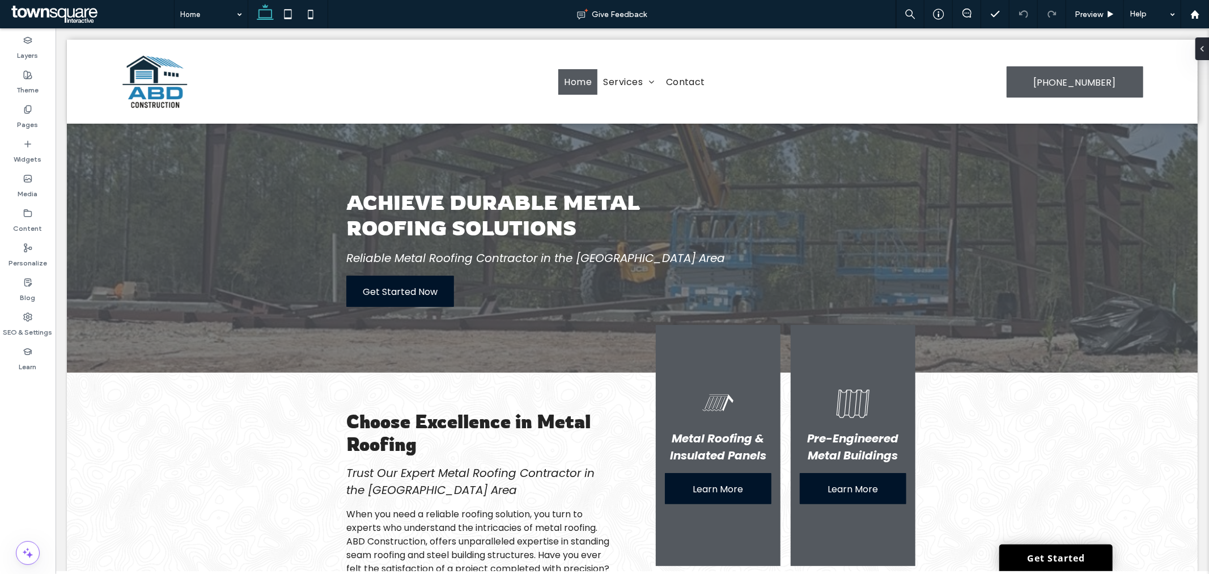
click at [229, 20] on input at bounding box center [208, 14] width 56 height 28
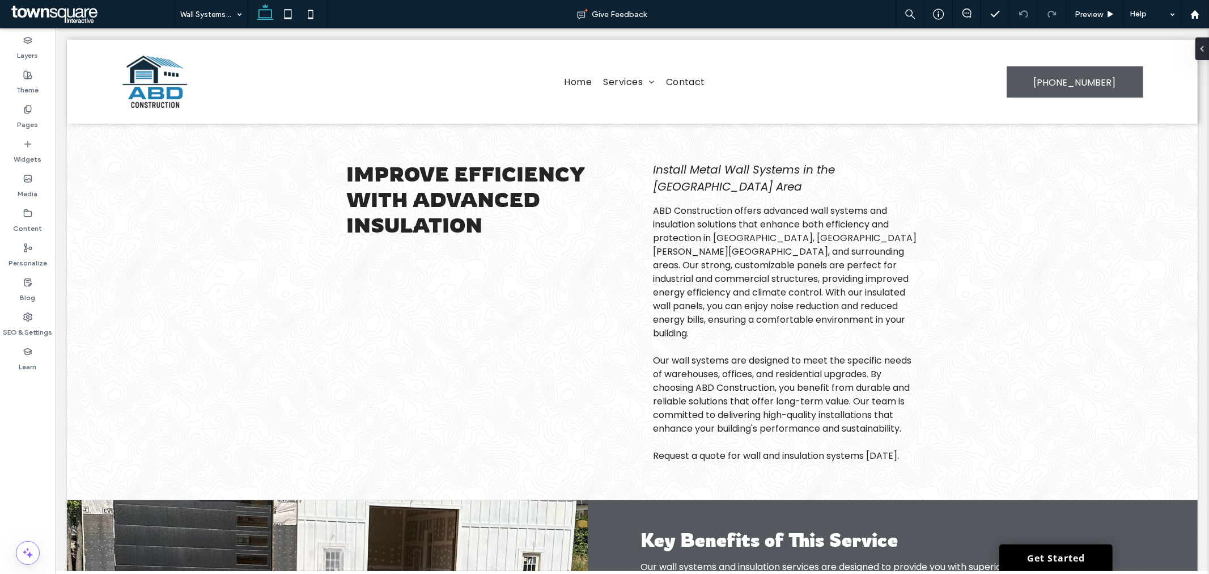
click at [211, 20] on input at bounding box center [208, 14] width 56 height 28
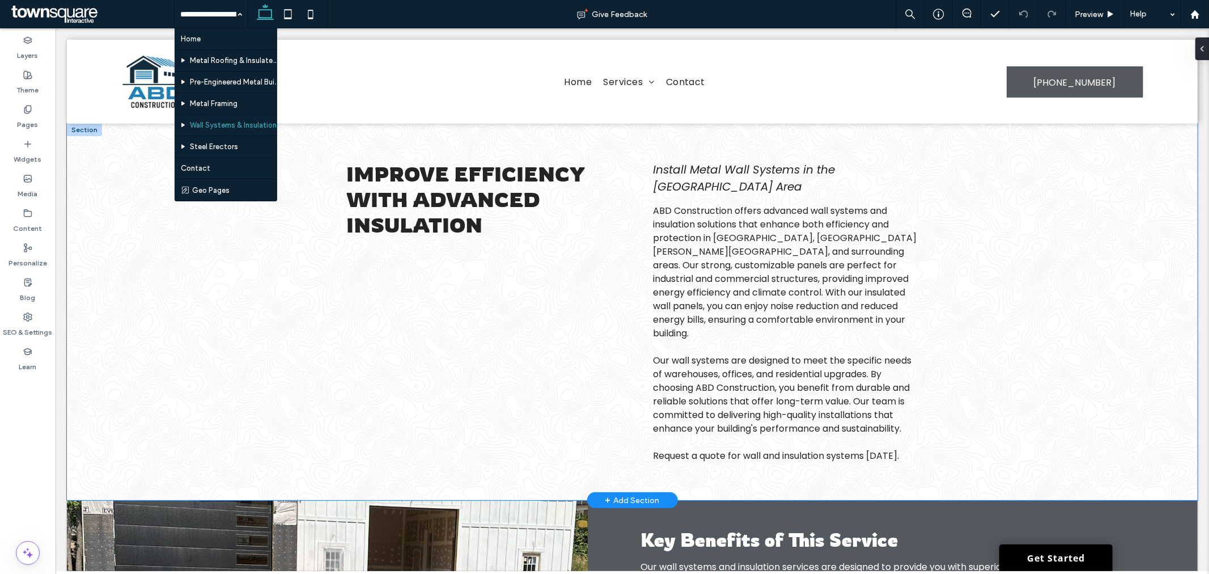
click at [282, 295] on div "Improve Efficiency with Advanced Insulation Install Metal Wall Systems in the G…" at bounding box center [631, 311] width 1131 height 376
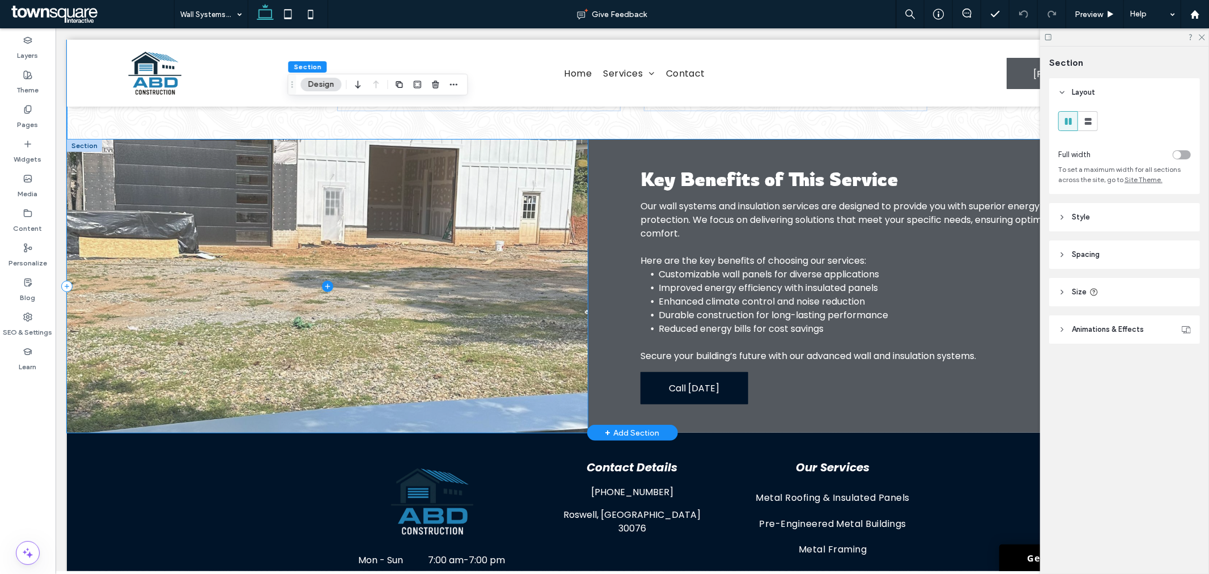
scroll to position [297, 0]
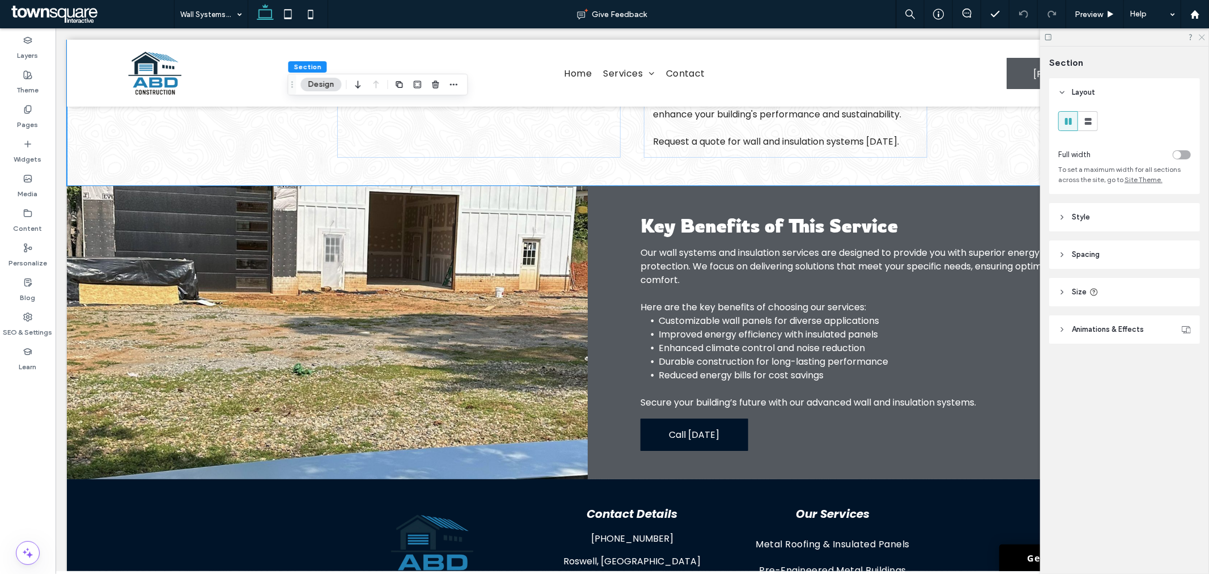
click at [1202, 38] on icon at bounding box center [1201, 36] width 7 height 7
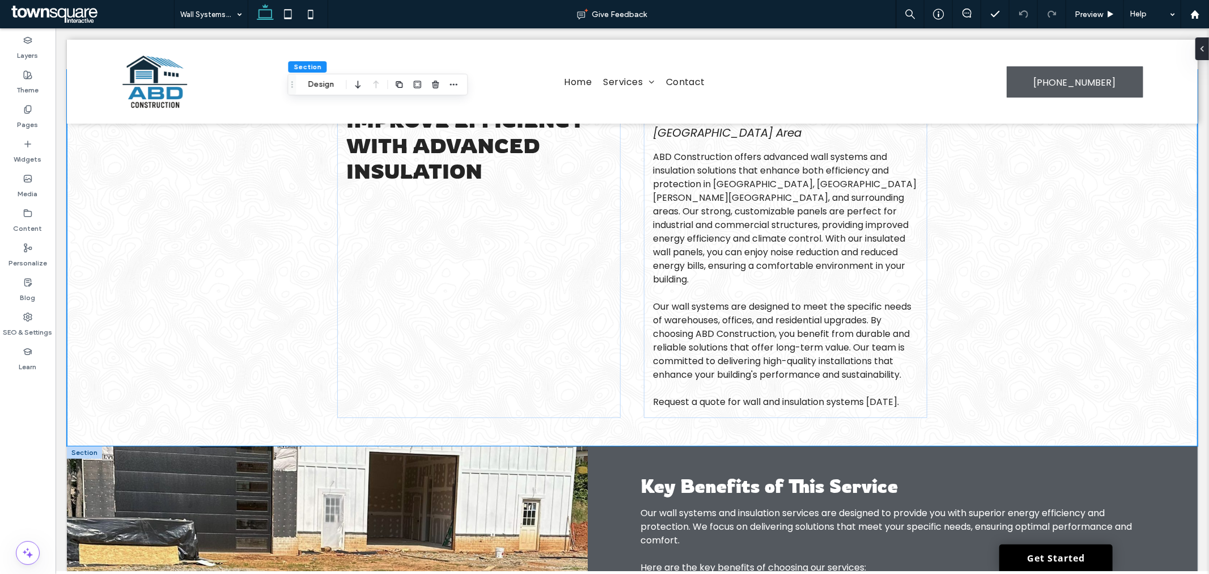
scroll to position [0, 0]
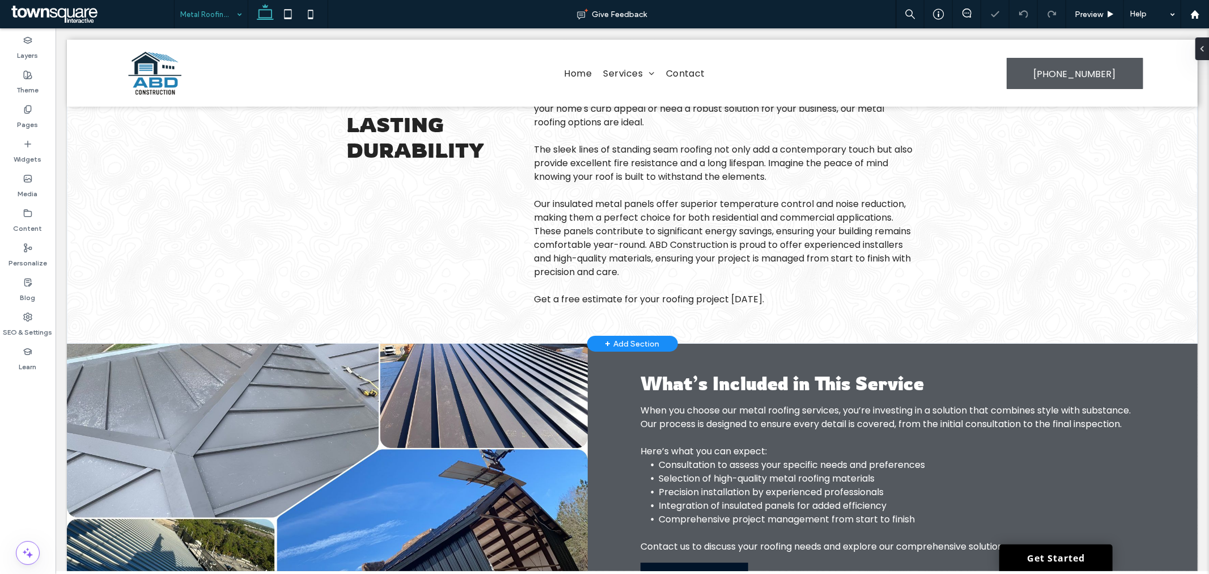
scroll to position [235, 0]
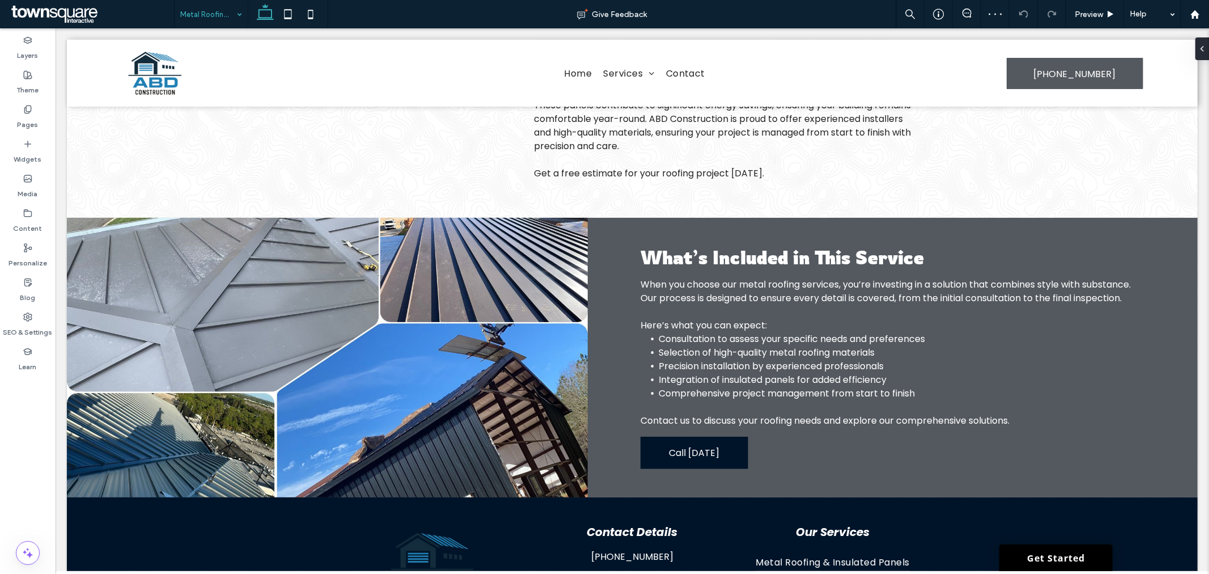
click at [216, 10] on input at bounding box center [208, 14] width 56 height 28
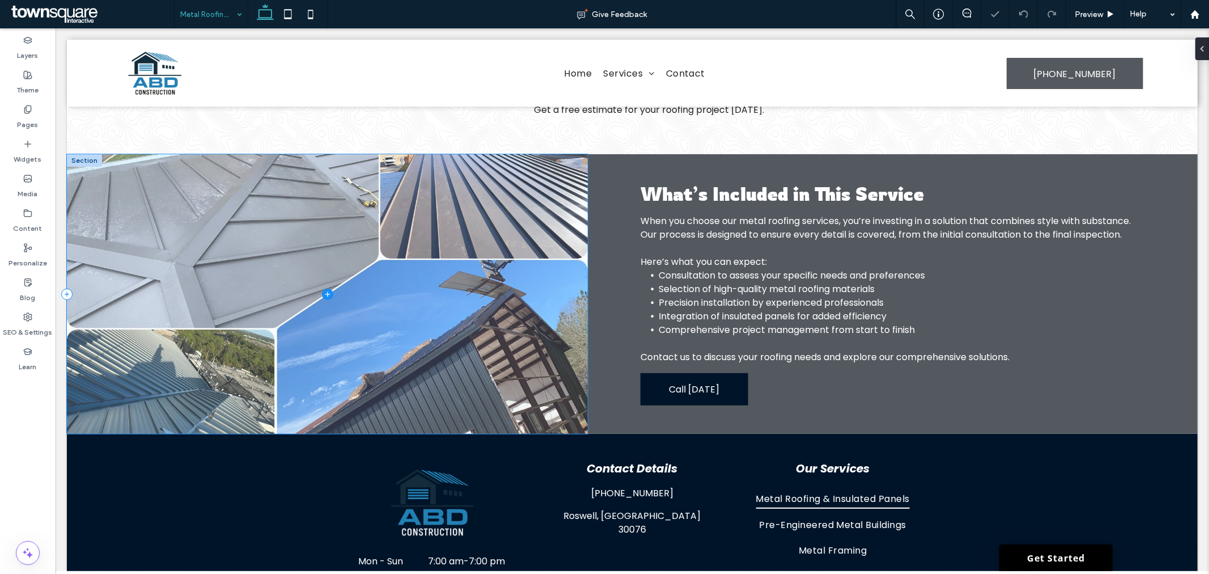
scroll to position [298, 0]
click at [261, 237] on span at bounding box center [326, 293] width 521 height 279
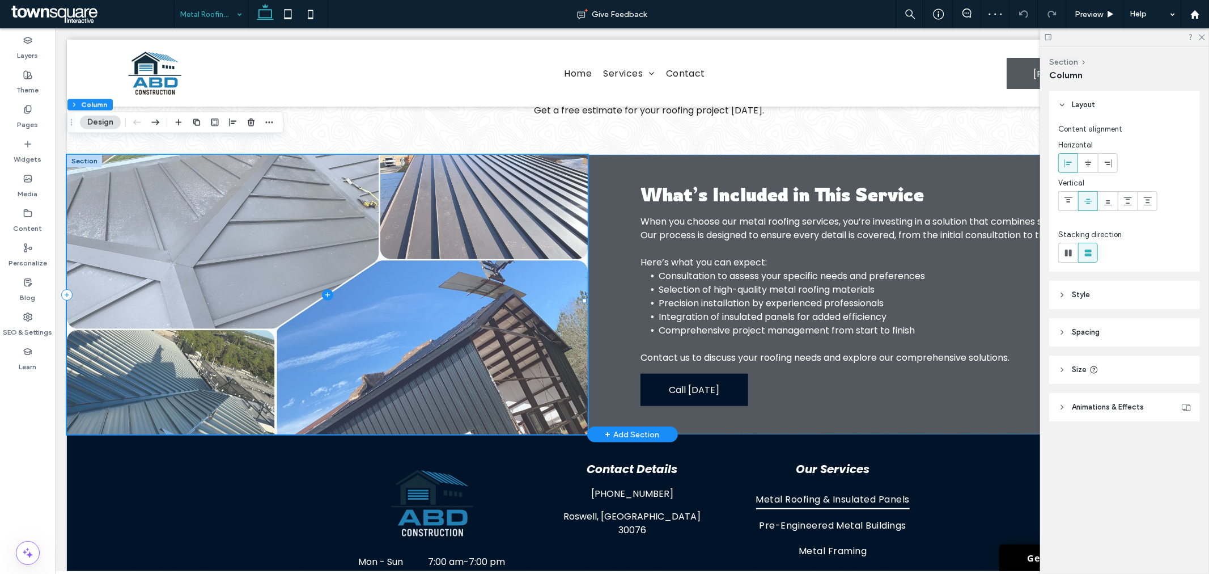
drag, startPoint x: 211, startPoint y: 218, endPoint x: 230, endPoint y: 217, distance: 19.3
click at [211, 219] on span at bounding box center [326, 293] width 521 height 279
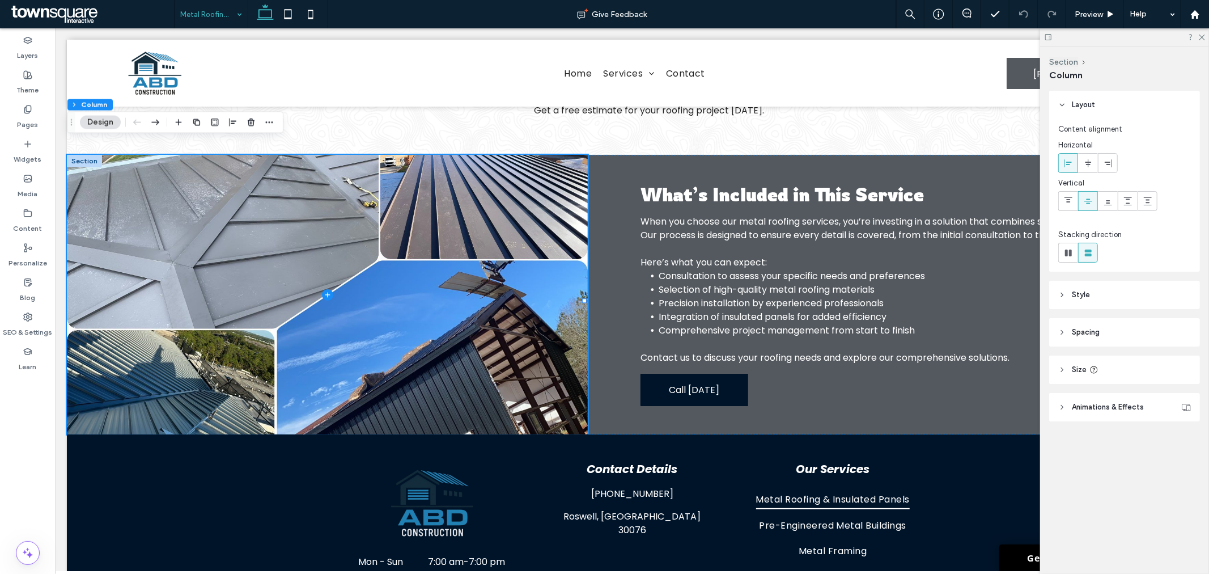
click at [1107, 302] on header "Style" at bounding box center [1124, 295] width 151 height 28
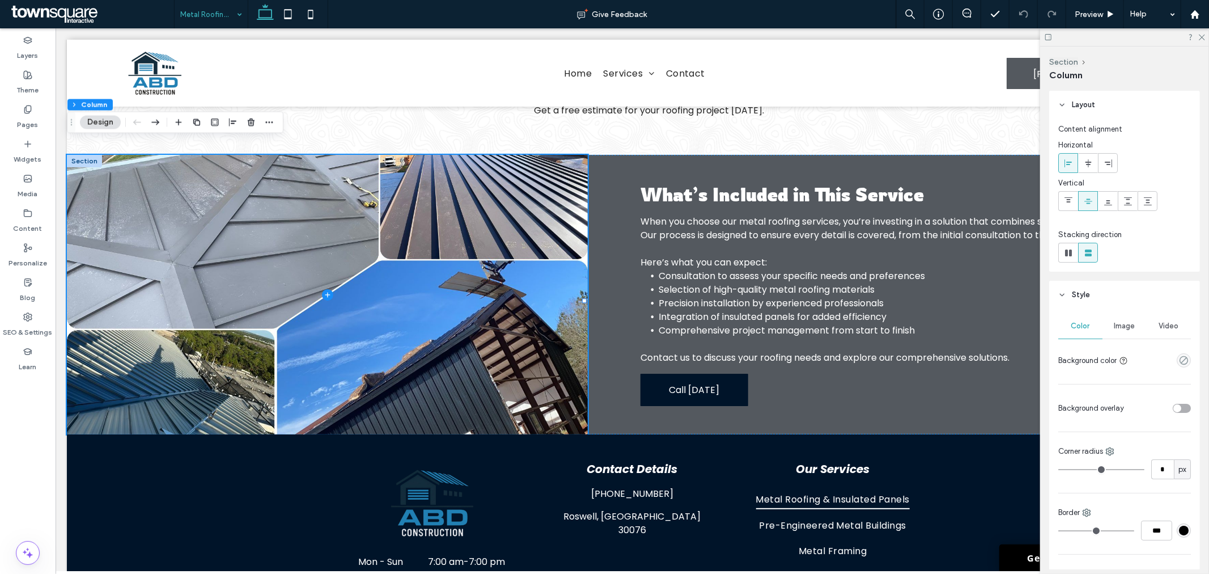
click at [1122, 323] on span "Image" at bounding box center [1124, 325] width 21 height 9
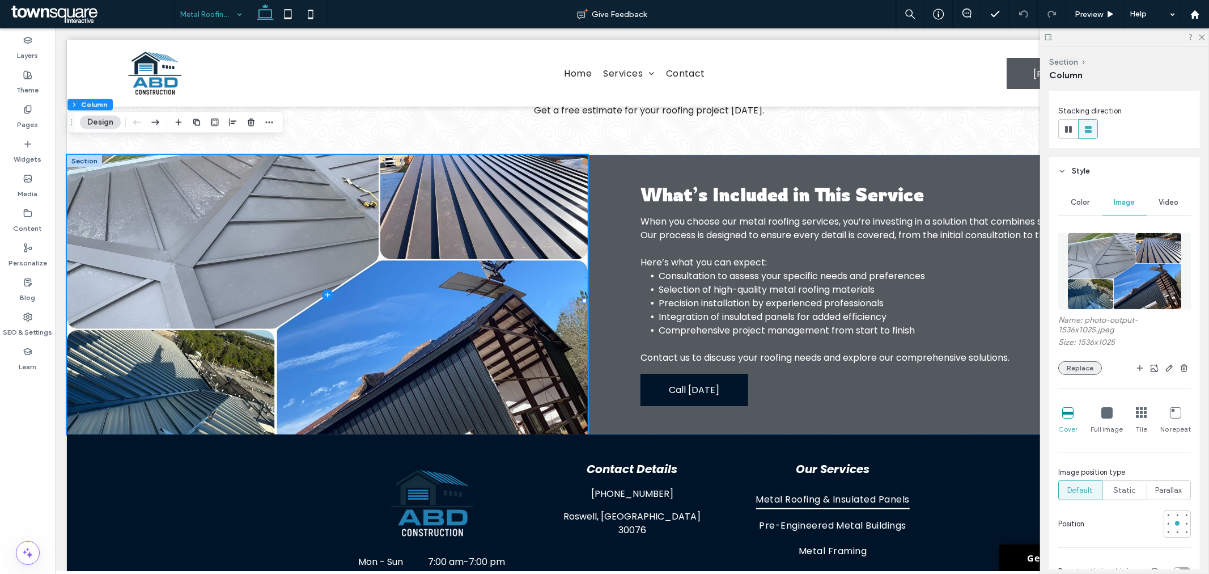
scroll to position [126, 0]
click at [1090, 363] on button "Replace" at bounding box center [1080, 366] width 44 height 14
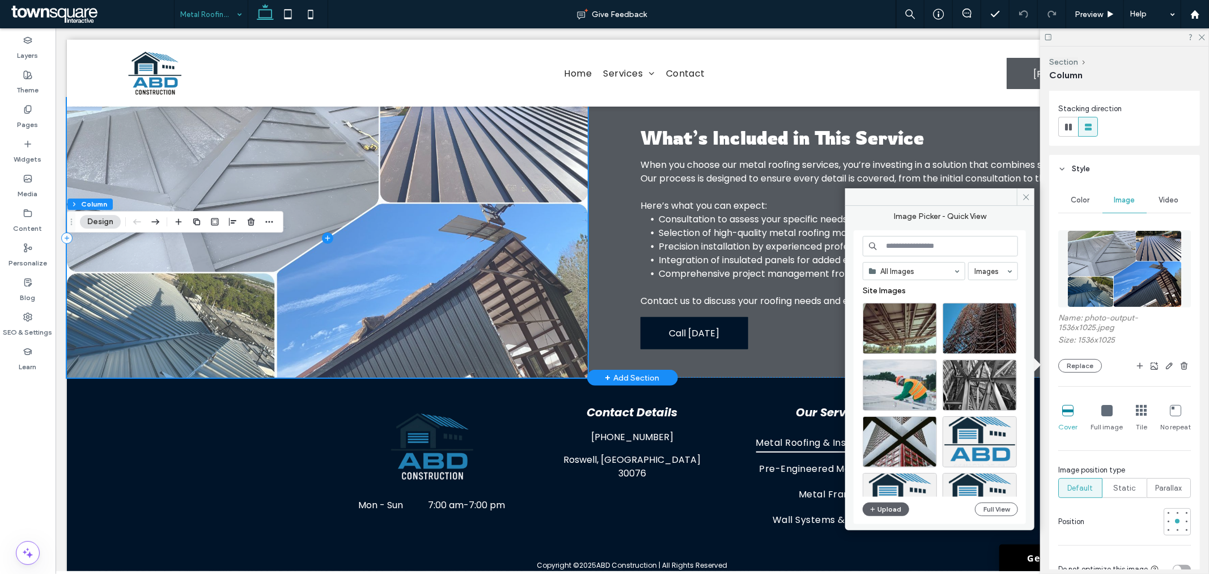
scroll to position [361, 0]
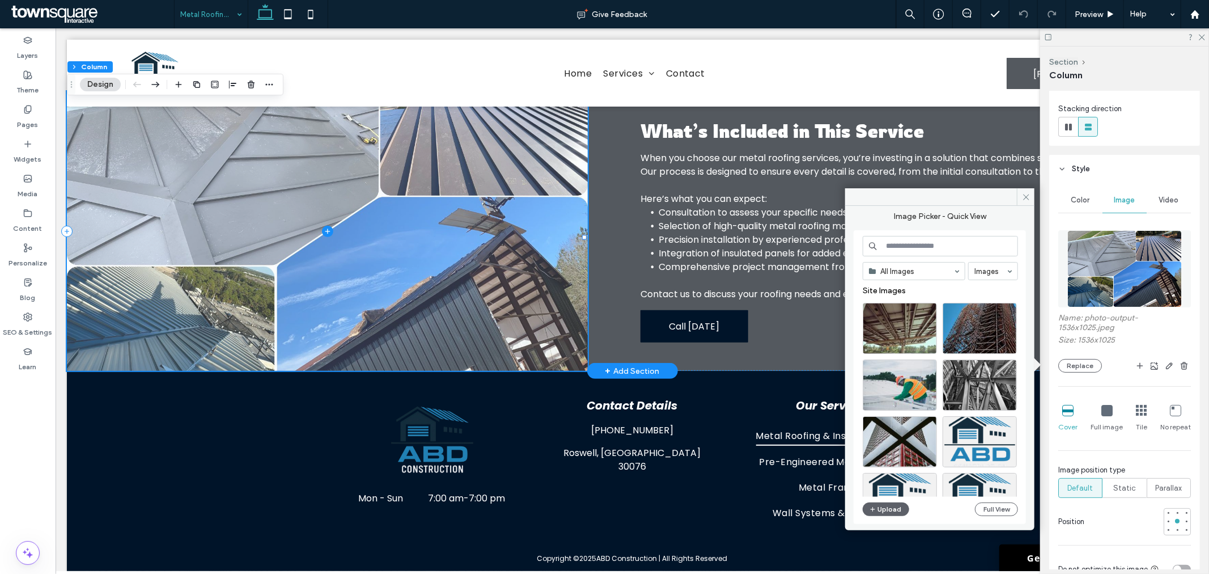
click at [496, 285] on span at bounding box center [326, 230] width 521 height 279
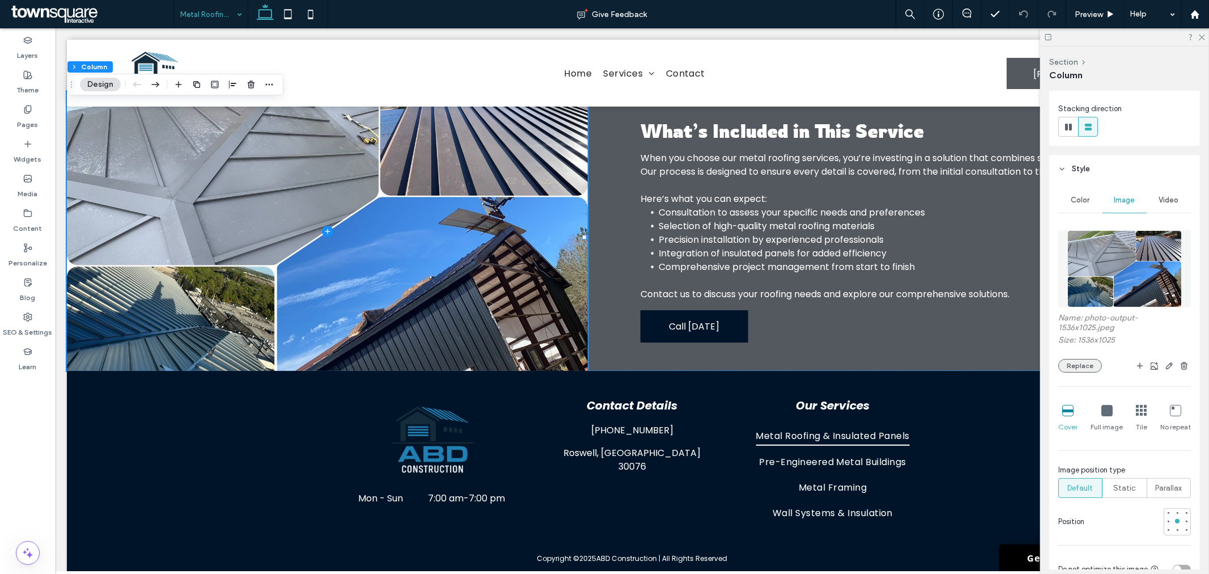
click at [1081, 364] on button "Replace" at bounding box center [1080, 366] width 44 height 14
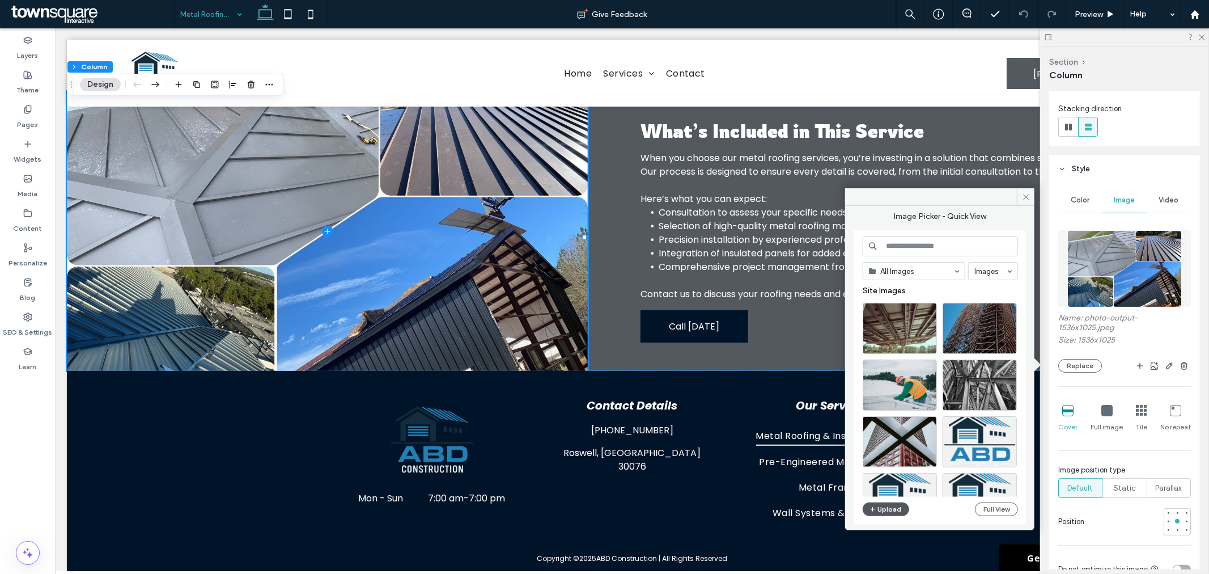
click at [893, 507] on button "Upload" at bounding box center [886, 509] width 46 height 14
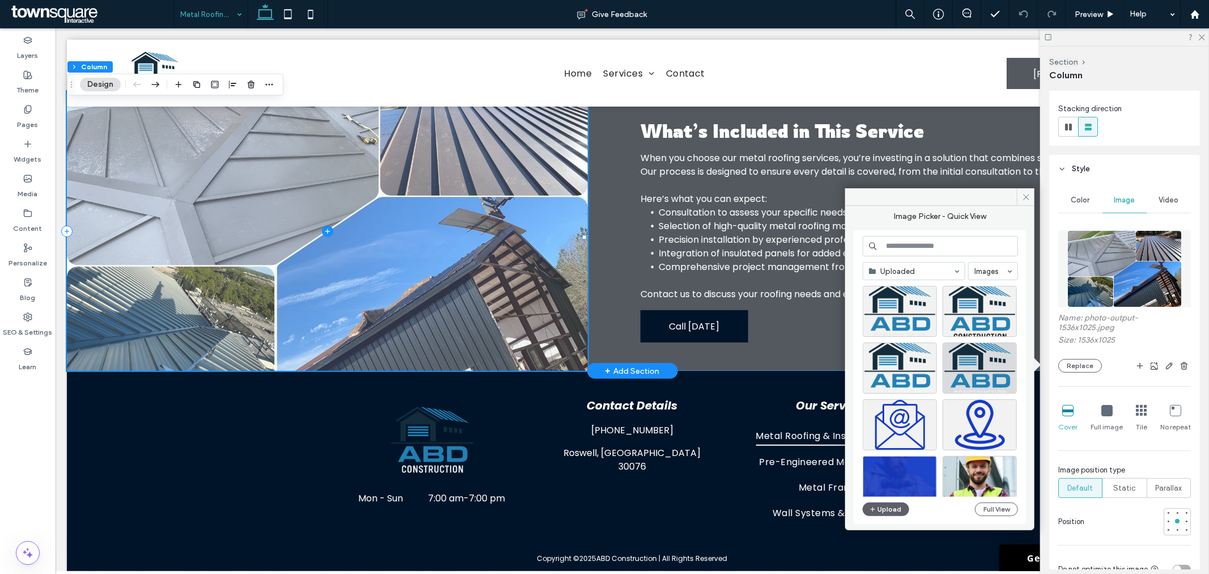
click at [381, 227] on span at bounding box center [326, 230] width 521 height 279
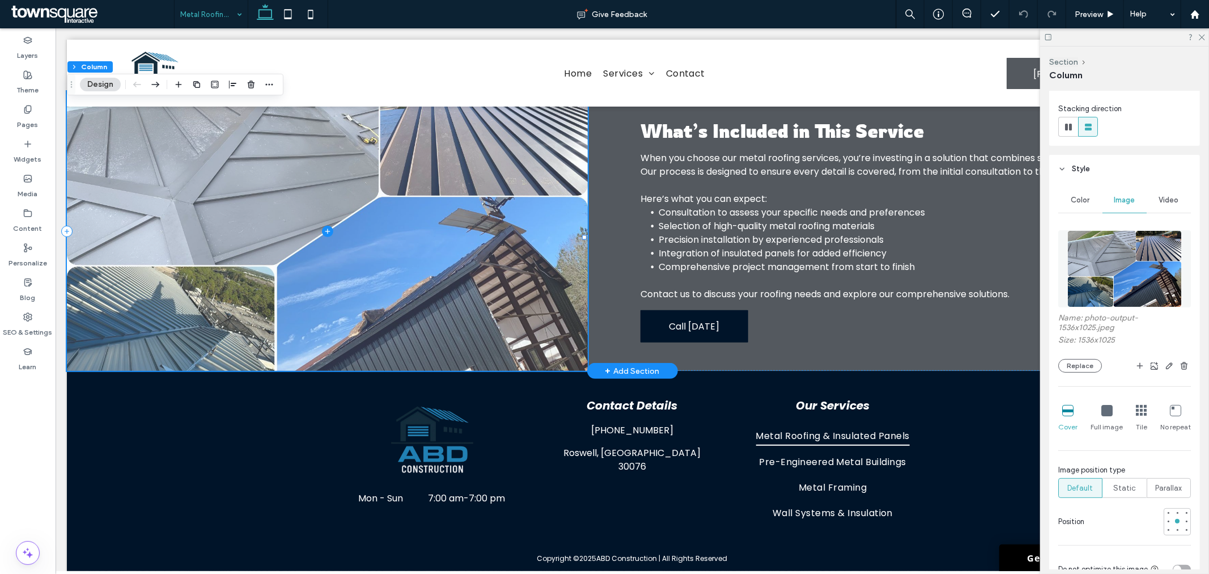
click at [431, 201] on span at bounding box center [326, 230] width 521 height 279
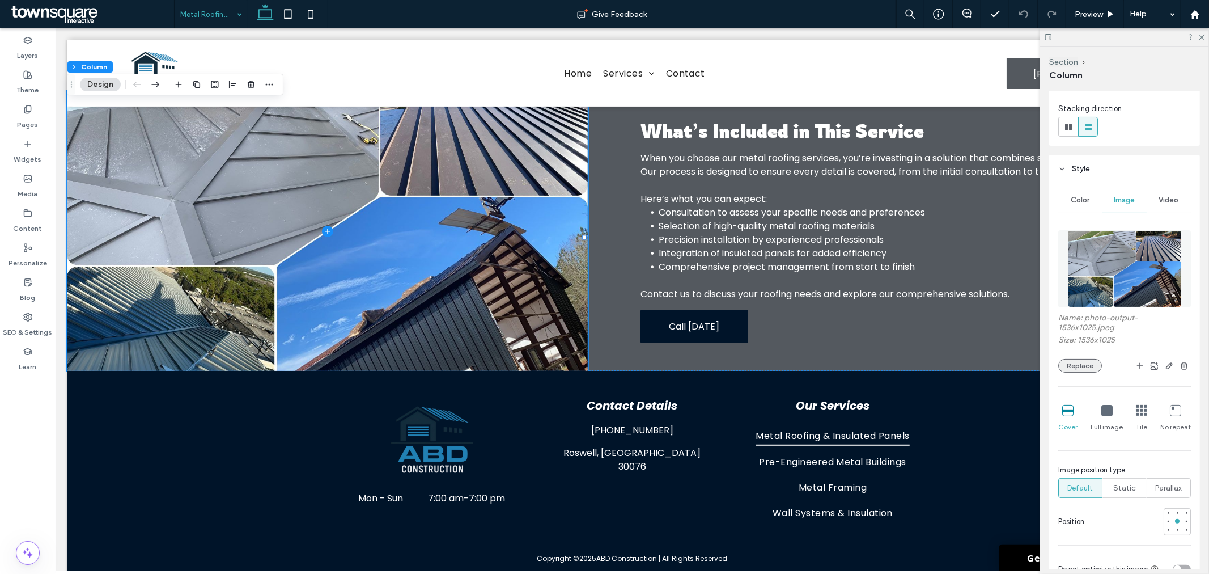
click at [1086, 359] on button "Replace" at bounding box center [1080, 366] width 44 height 14
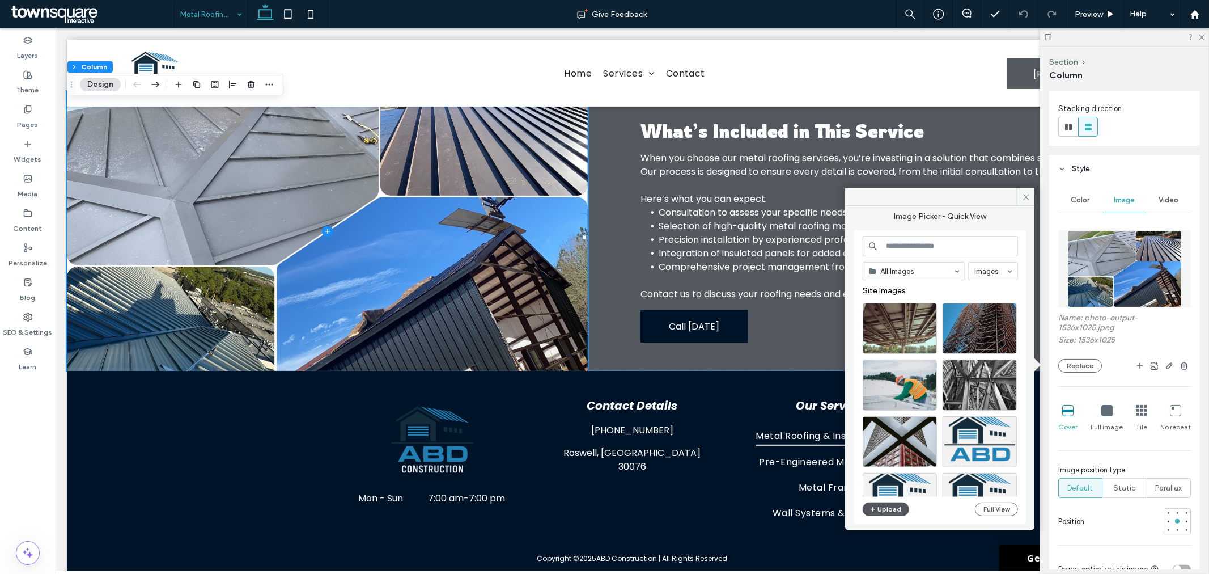
click at [894, 506] on button "Upload" at bounding box center [886, 509] width 46 height 14
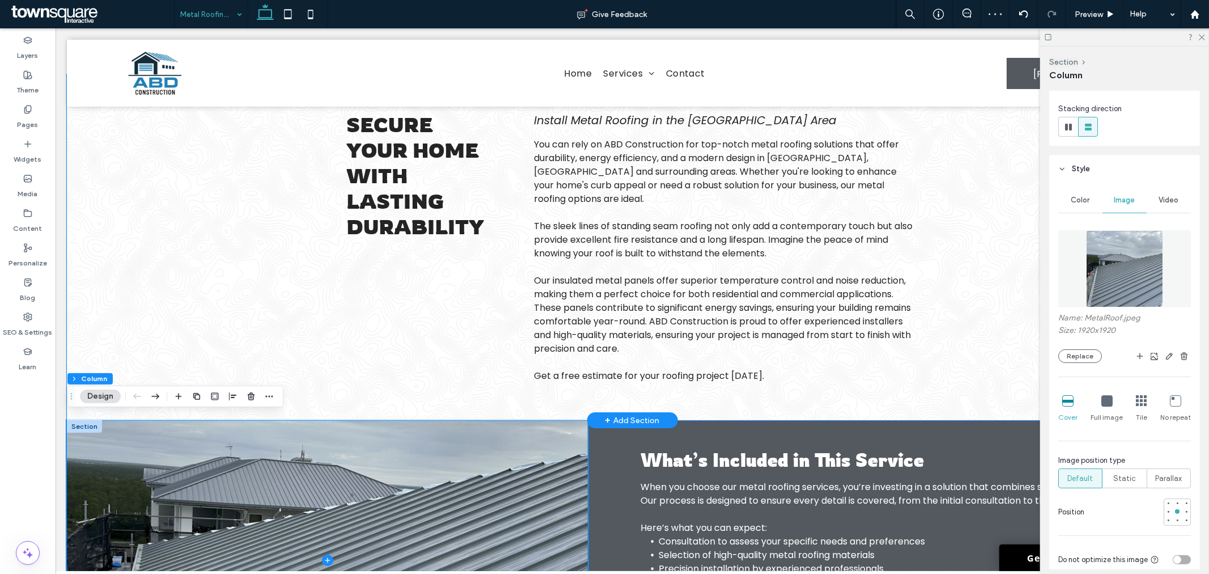
scroll to position [0, 0]
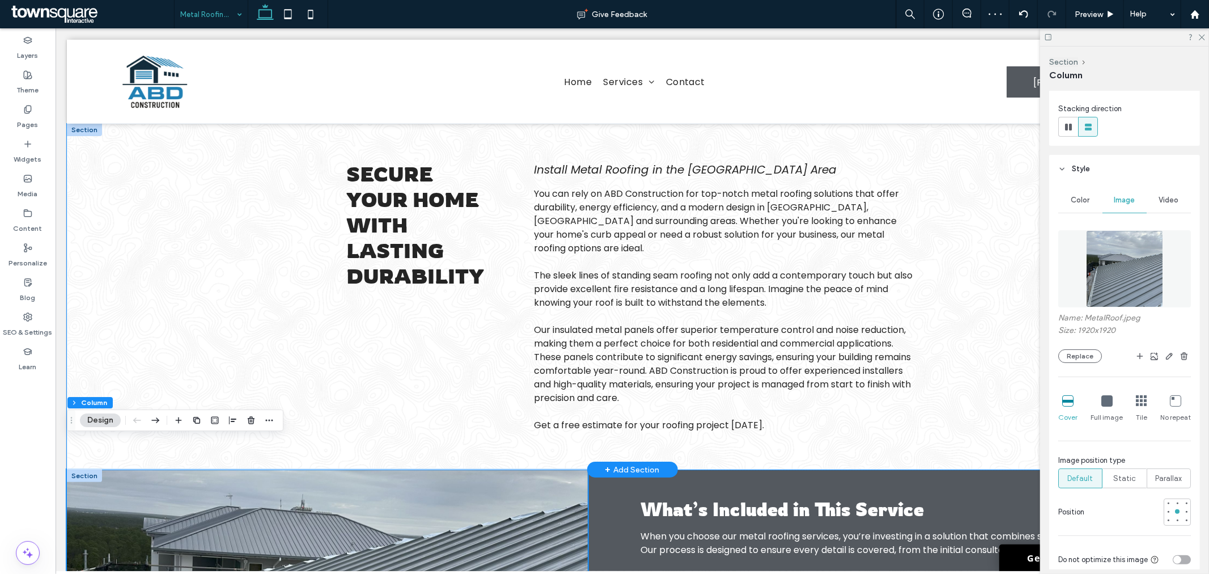
click at [190, 280] on div "Secure Your Home with Lasting Durability Install Metal Roofing in the Greater R…" at bounding box center [631, 296] width 1131 height 346
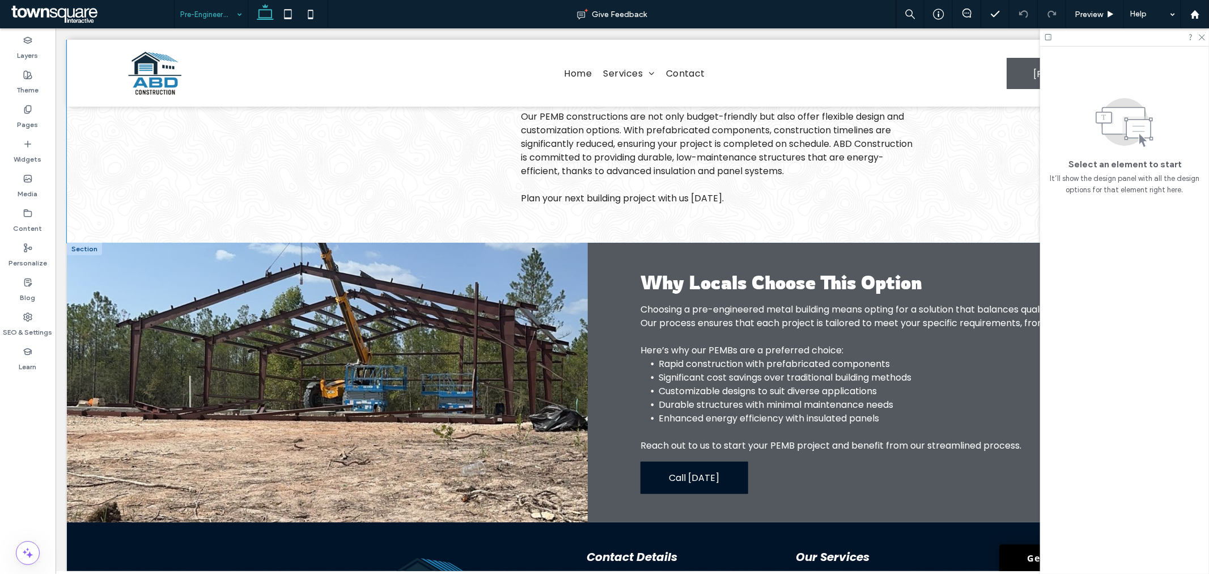
scroll to position [235, 0]
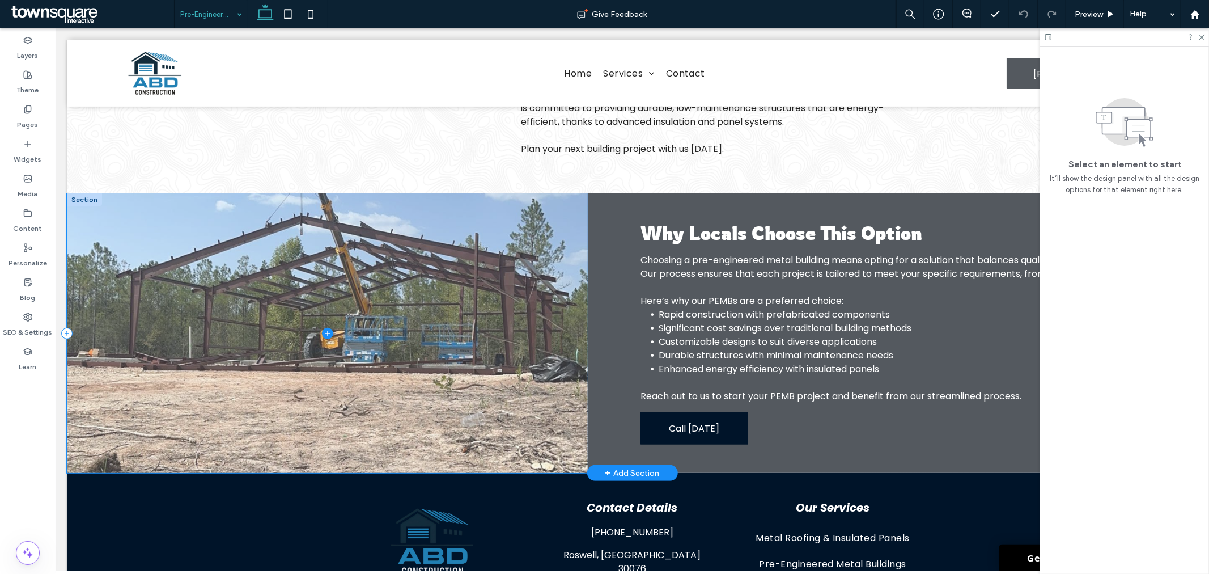
click at [355, 317] on span at bounding box center [326, 332] width 521 height 279
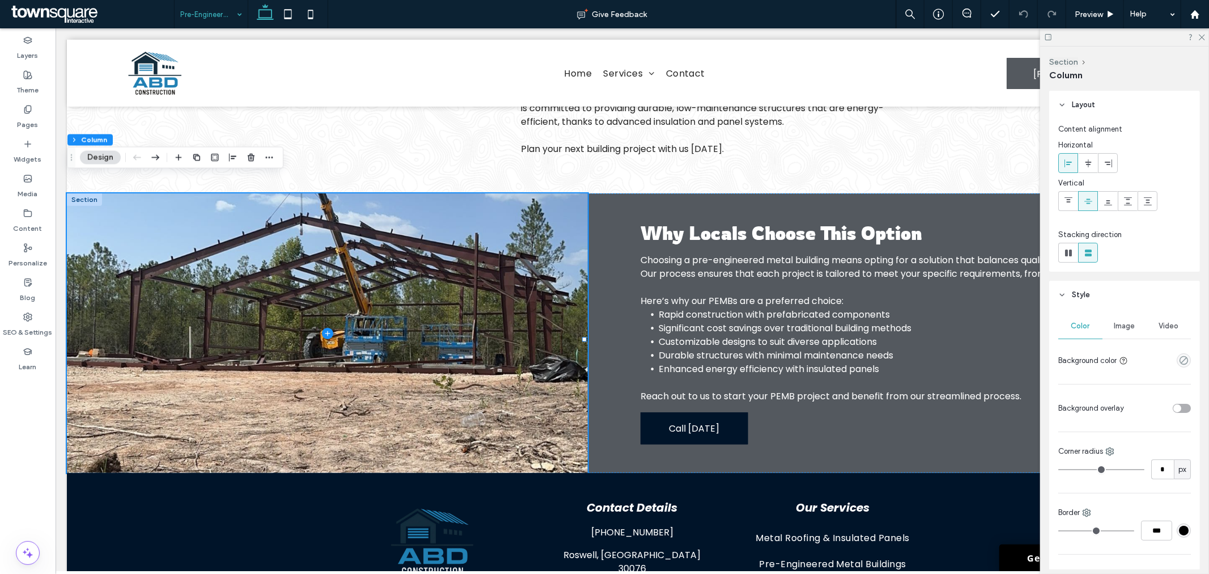
click at [1124, 323] on span "Image" at bounding box center [1124, 325] width 21 height 9
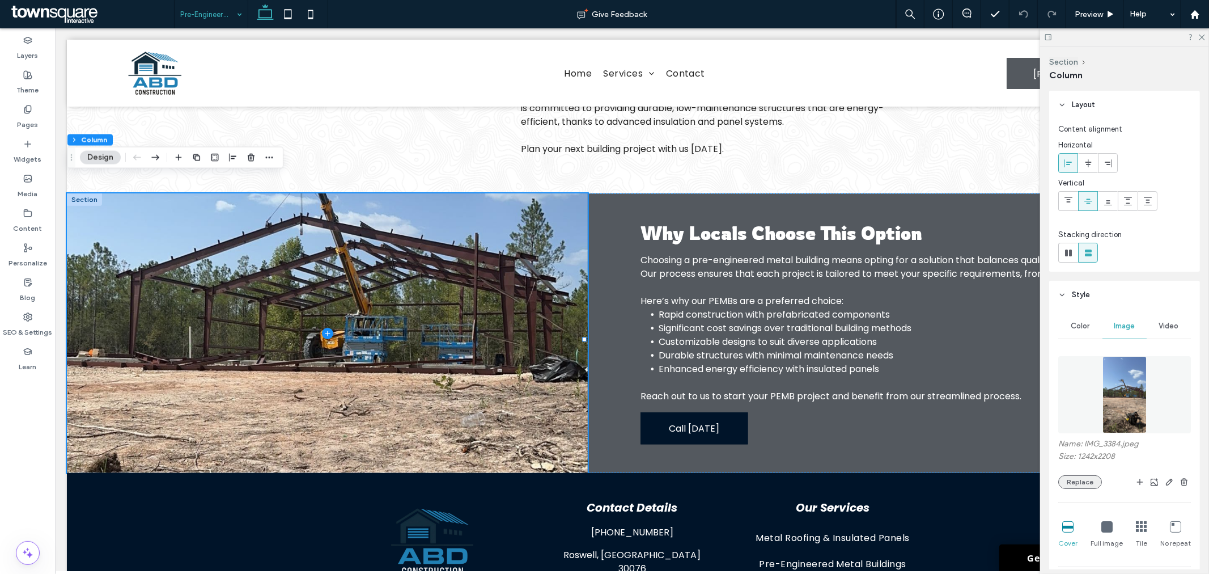
click at [1078, 483] on button "Replace" at bounding box center [1080, 482] width 44 height 14
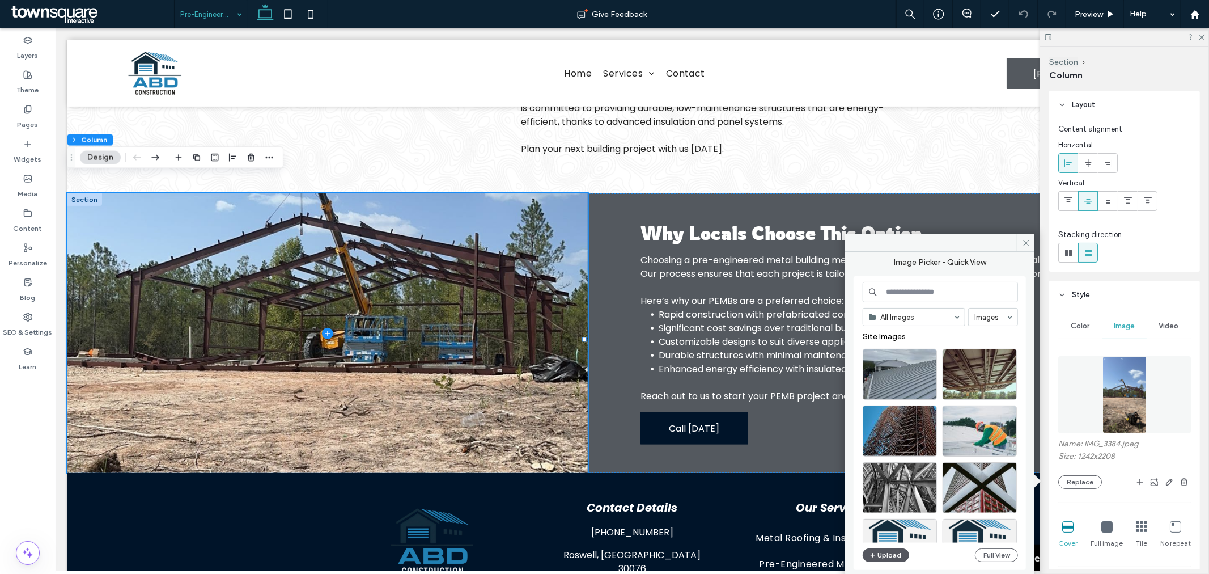
click at [876, 551] on icon "button" at bounding box center [872, 554] width 7 height 9
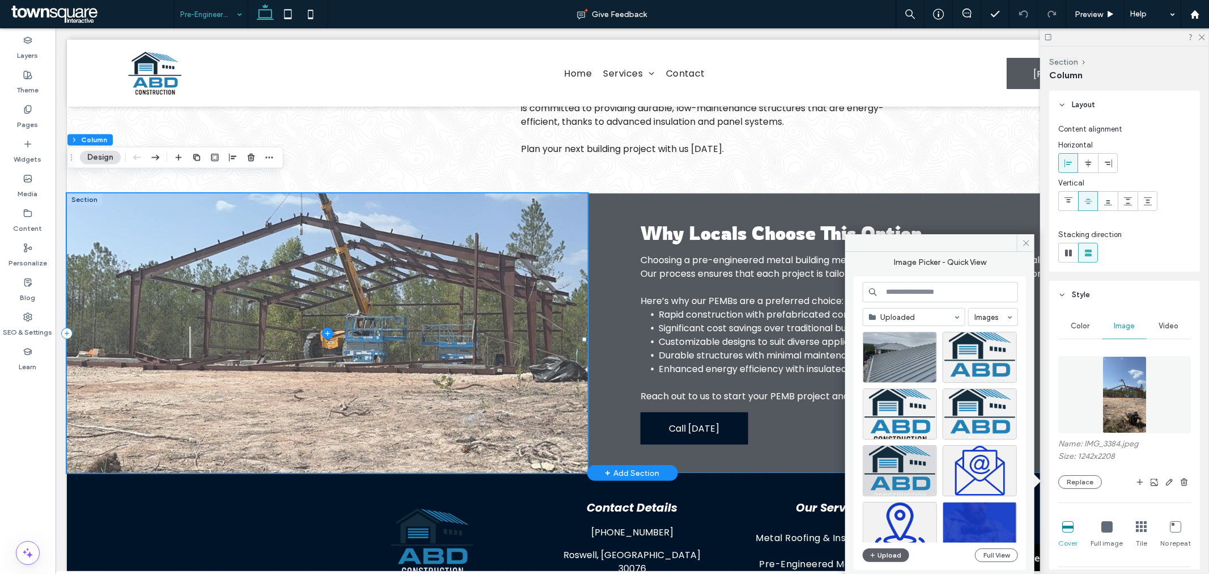
click at [479, 264] on span at bounding box center [326, 332] width 521 height 279
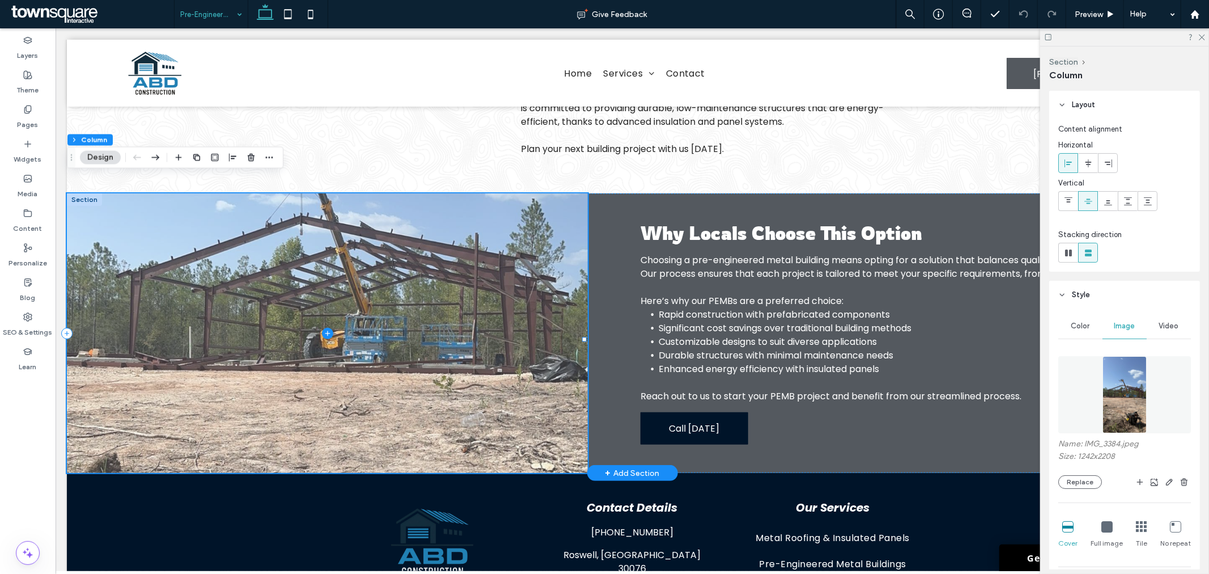
click at [404, 260] on span at bounding box center [326, 332] width 521 height 279
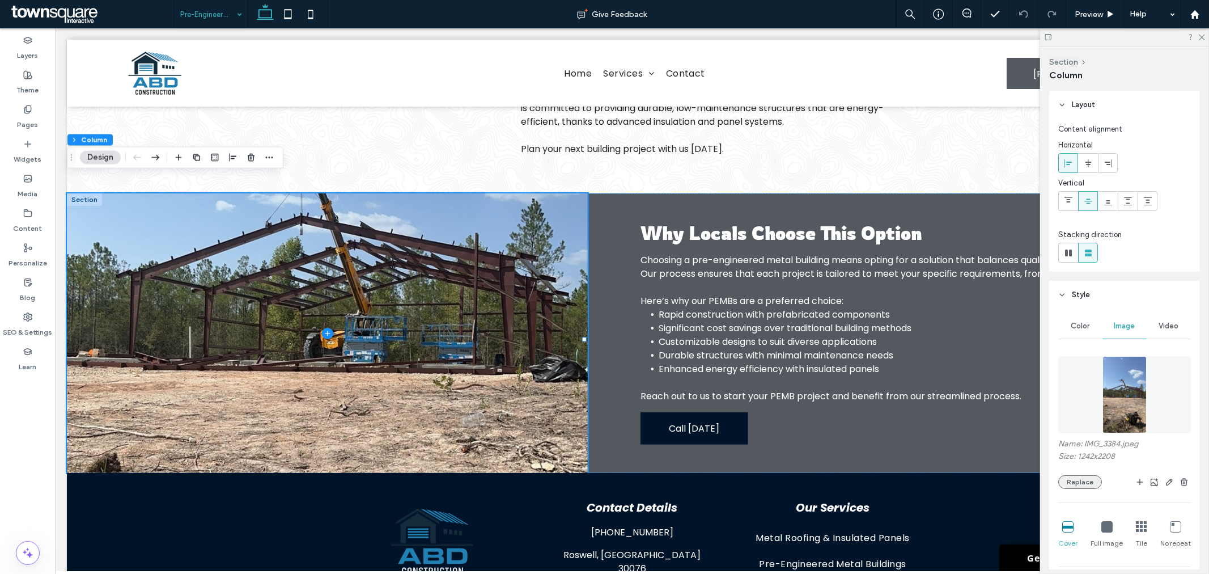
click at [1093, 477] on button "Replace" at bounding box center [1080, 482] width 44 height 14
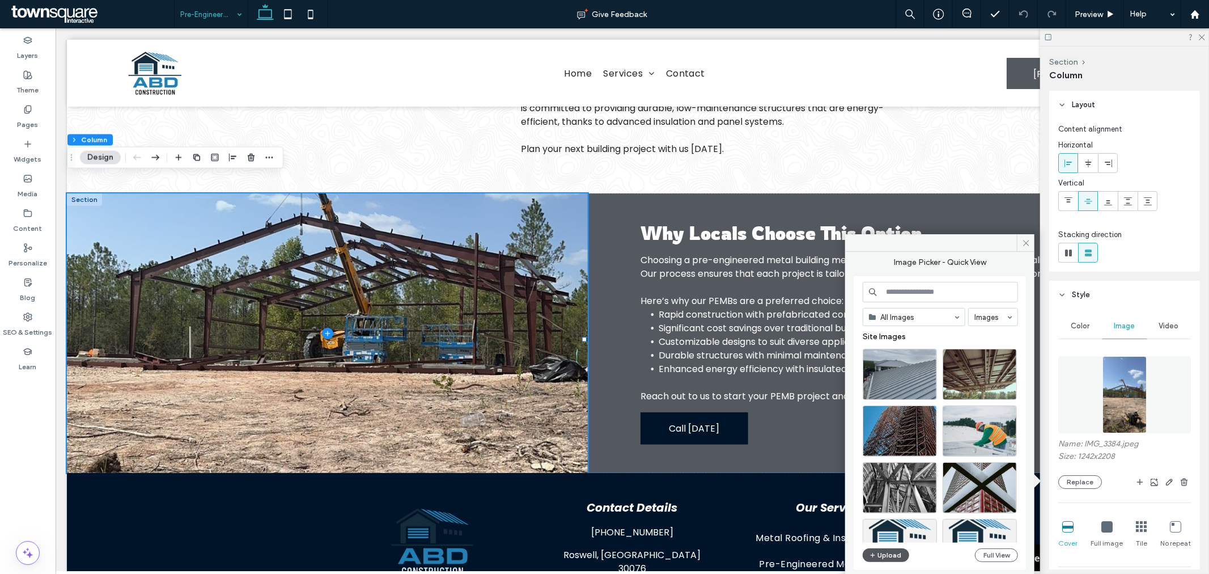
click at [894, 559] on button "Upload" at bounding box center [886, 555] width 46 height 14
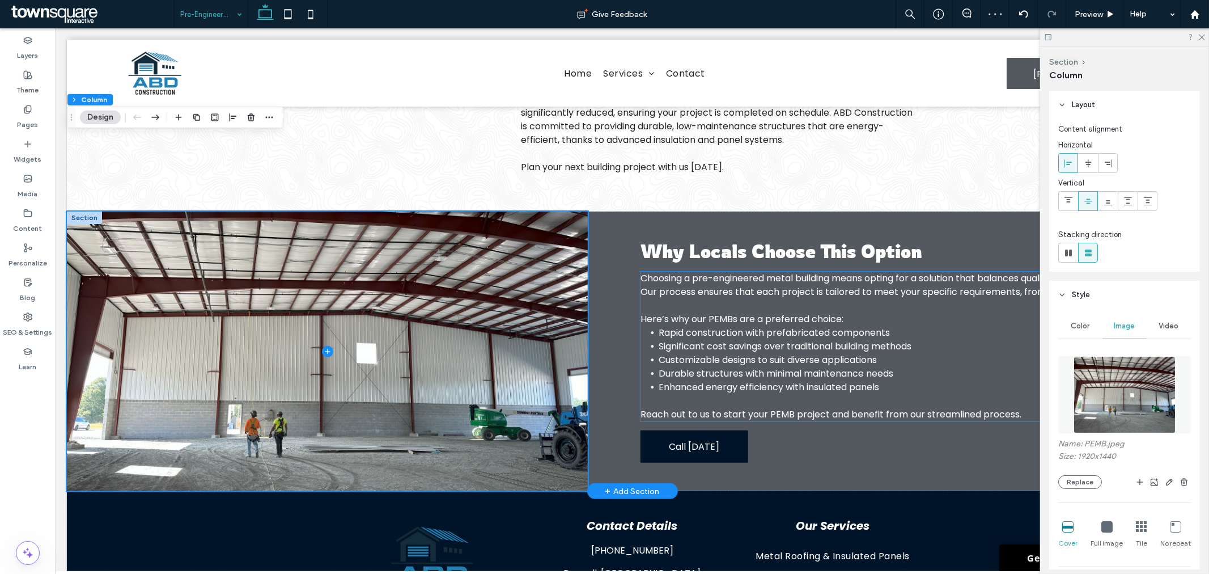
scroll to position [382, 0]
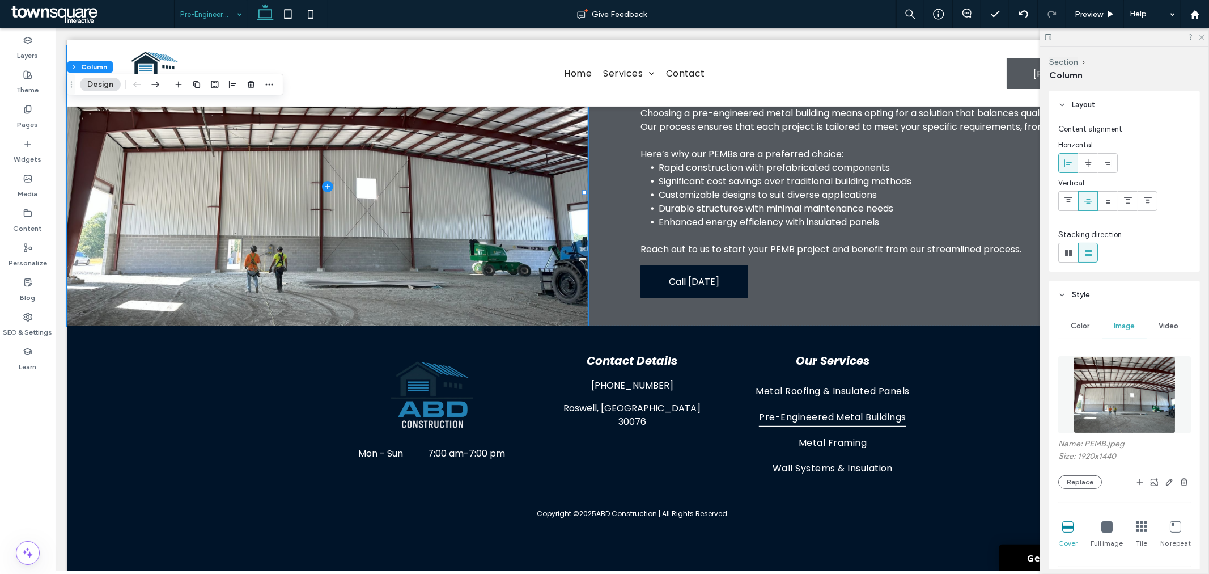
click at [1202, 37] on icon at bounding box center [1201, 36] width 7 height 7
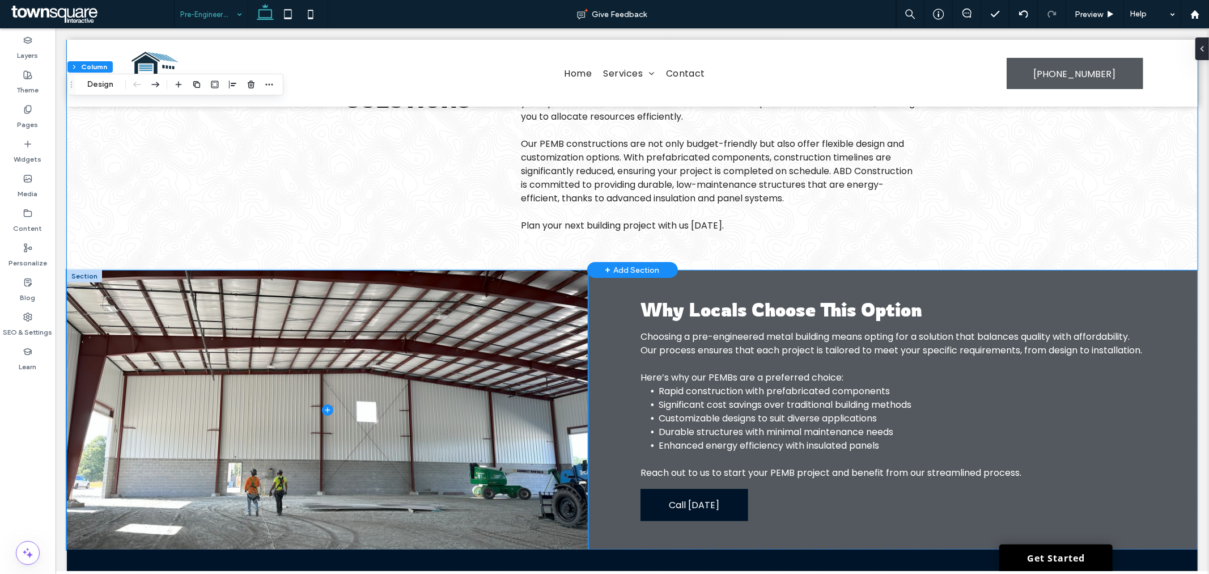
scroll to position [0, 0]
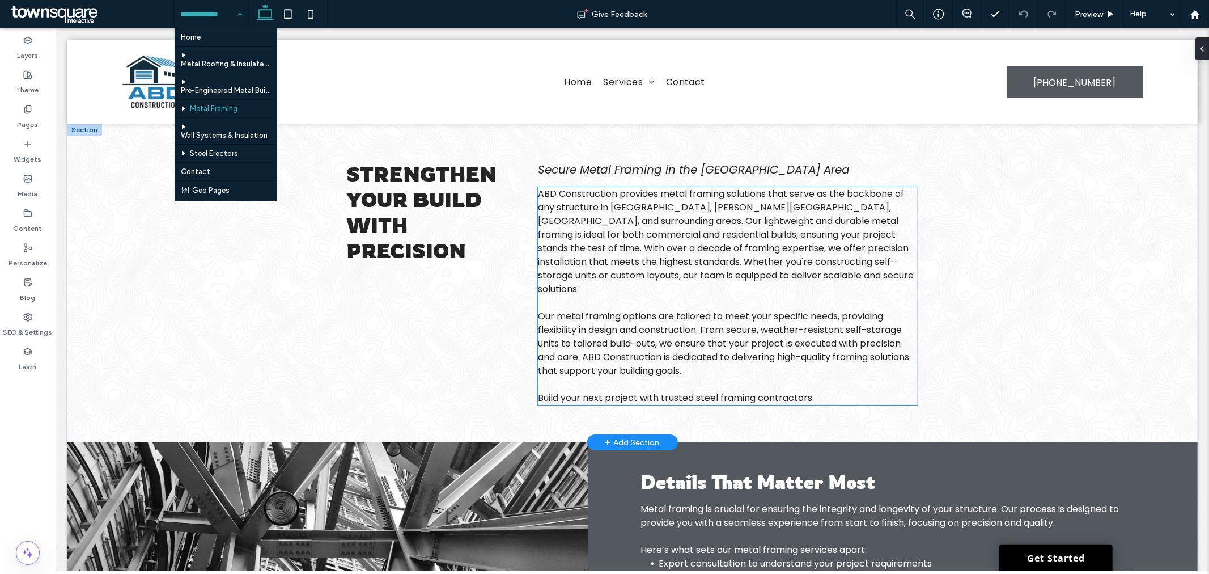
click at [711, 323] on span "Our metal framing options are tailored to meet your specific needs, providing f…" at bounding box center [722, 342] width 371 height 67
click at [711, 323] on div "ABD Construction provides metal framing solutions that serve as the backbone of…" at bounding box center [727, 295] width 380 height 218
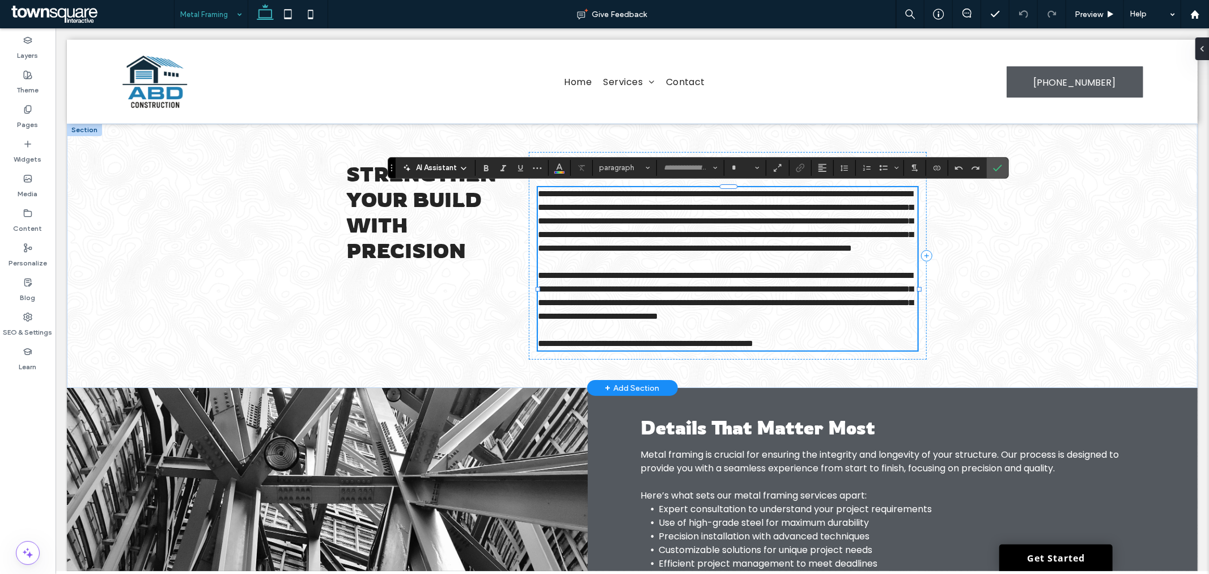
type input "*******"
type input "**"
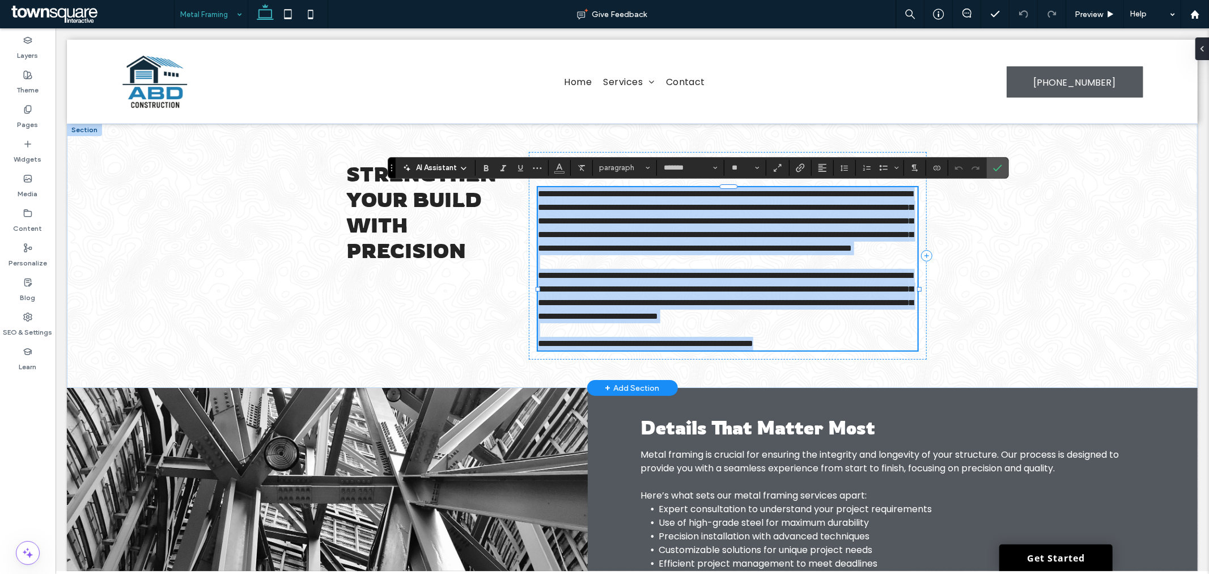
click at [707, 320] on span "**********" at bounding box center [724, 294] width 375 height 49
click at [701, 317] on span "**********" at bounding box center [724, 294] width 375 height 49
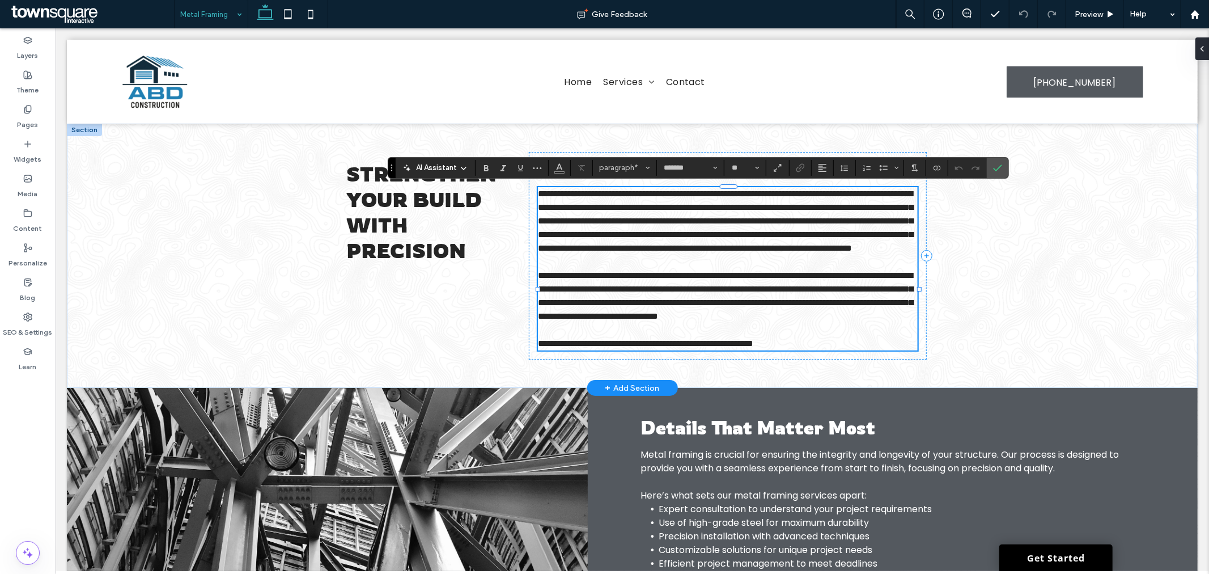
click at [694, 315] on span "**********" at bounding box center [724, 294] width 375 height 49
click at [705, 313] on span "**********" at bounding box center [724, 294] width 375 height 49
click at [782, 336] on p at bounding box center [727, 329] width 380 height 14
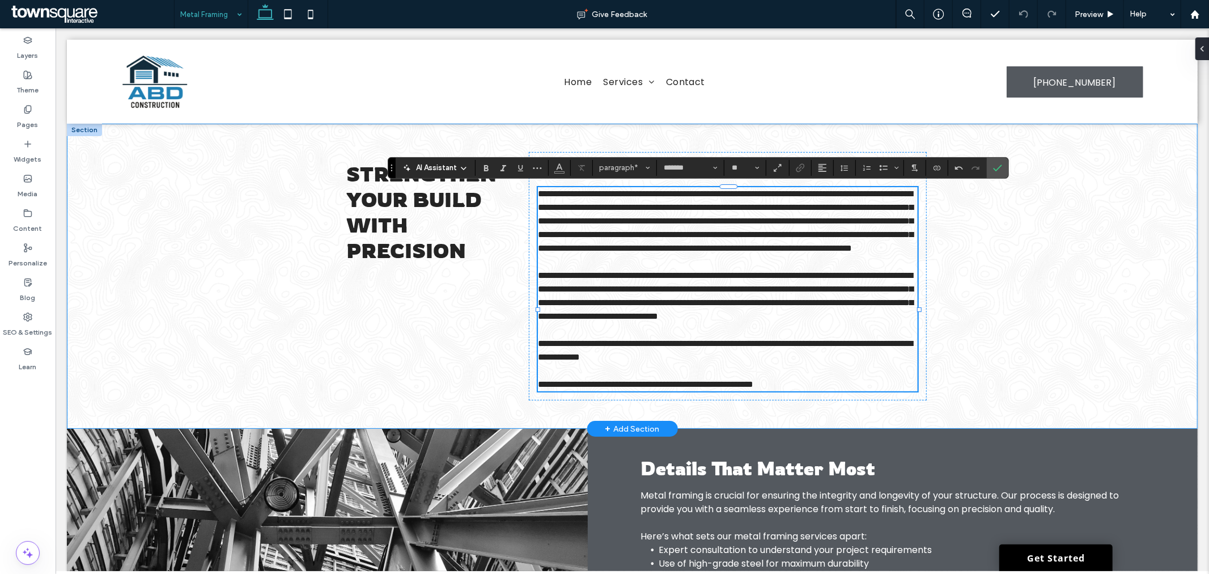
click at [998, 344] on div "**********" at bounding box center [631, 275] width 1131 height 305
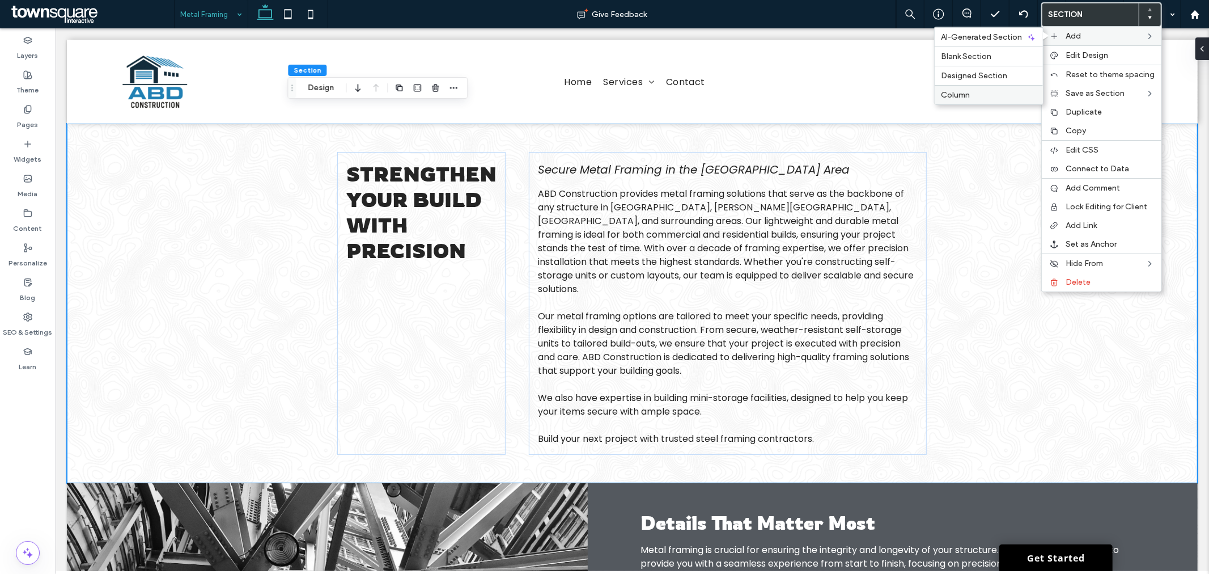
click at [983, 91] on label "Column" at bounding box center [988, 95] width 95 height 10
type input "***"
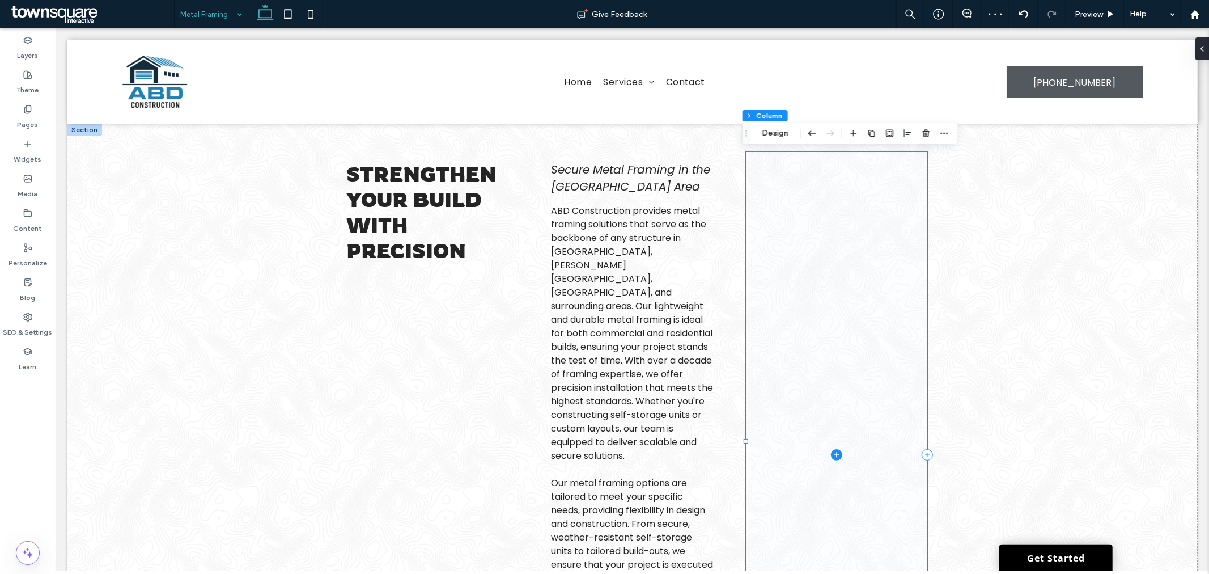
click at [828, 434] on span at bounding box center [836, 453] width 181 height 605
click at [830, 448] on icon at bounding box center [835, 453] width 11 height 11
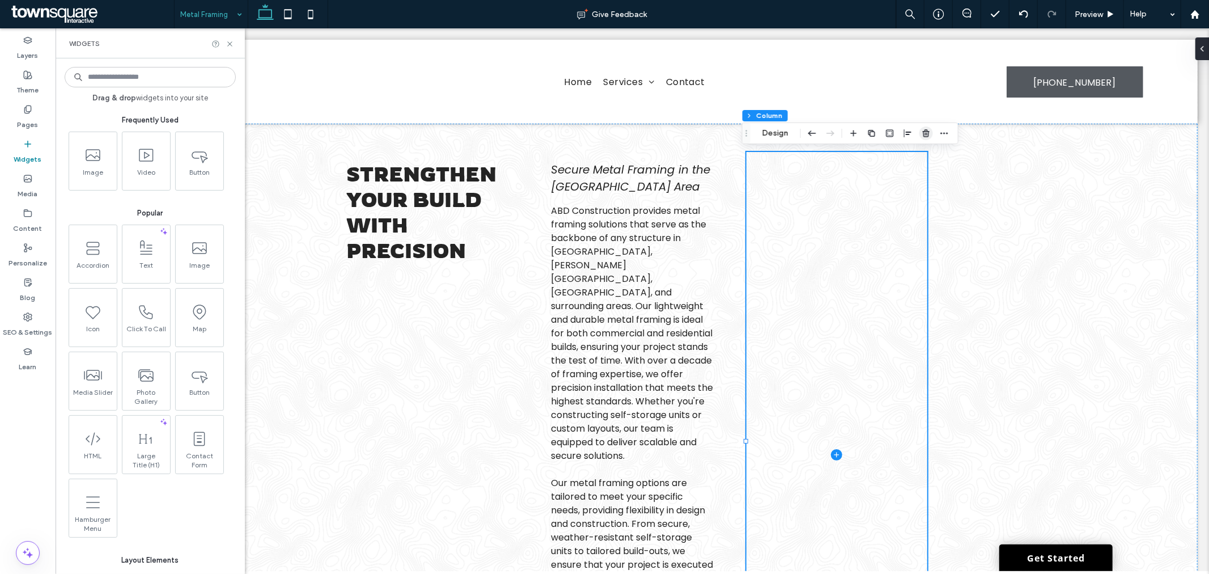
click at [925, 132] on icon "button" at bounding box center [926, 133] width 9 height 9
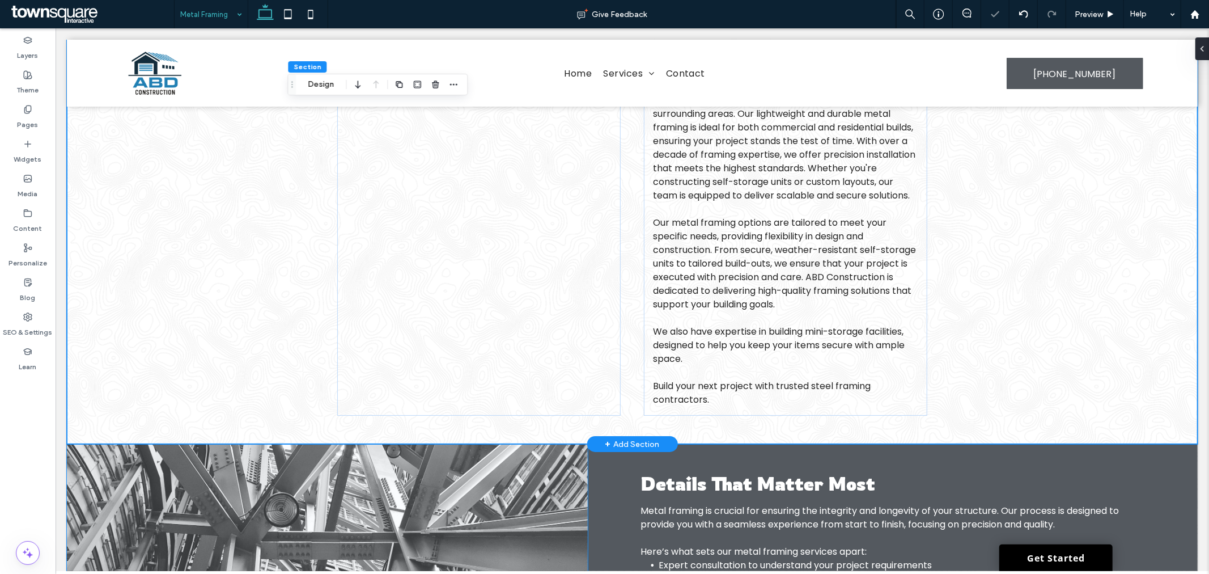
scroll to position [423, 0]
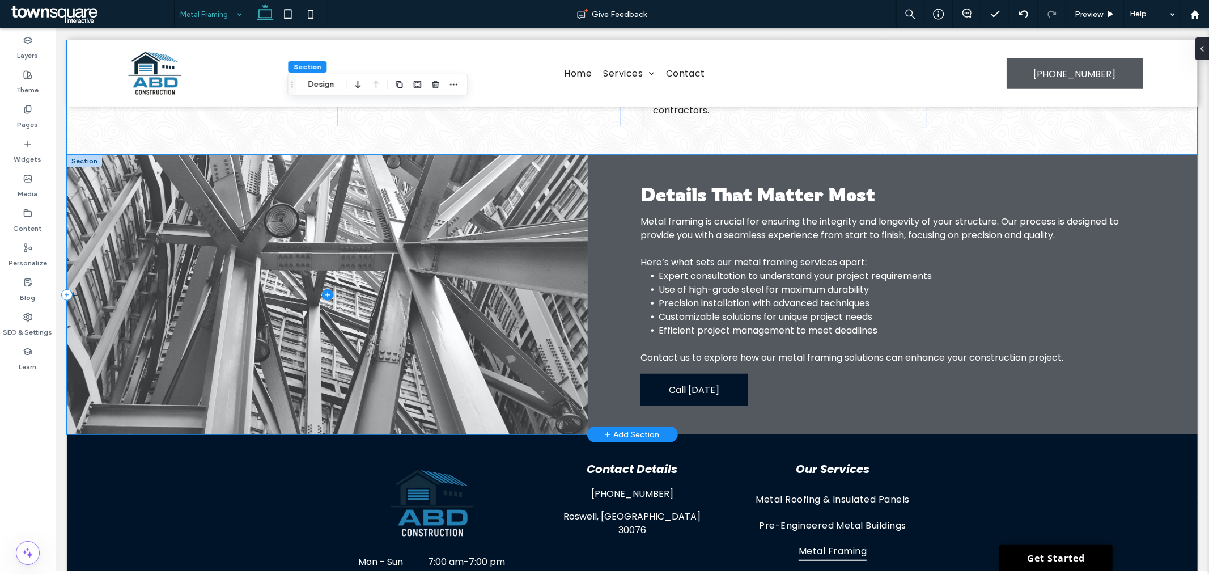
click at [391, 312] on span at bounding box center [326, 293] width 521 height 279
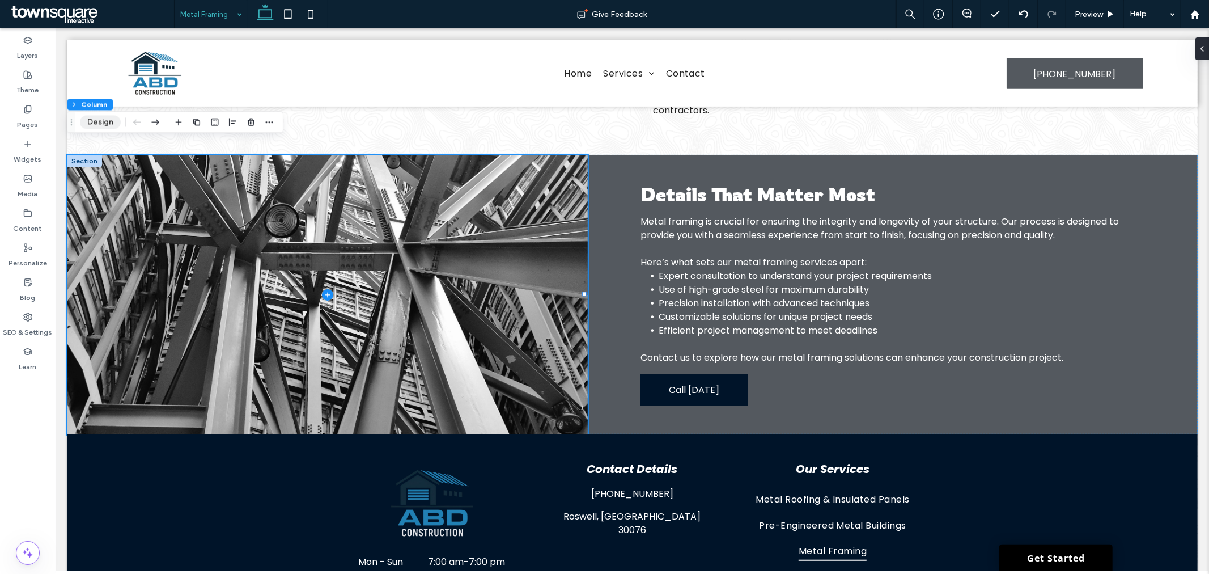
click at [100, 118] on button "Design" at bounding box center [100, 122] width 41 height 14
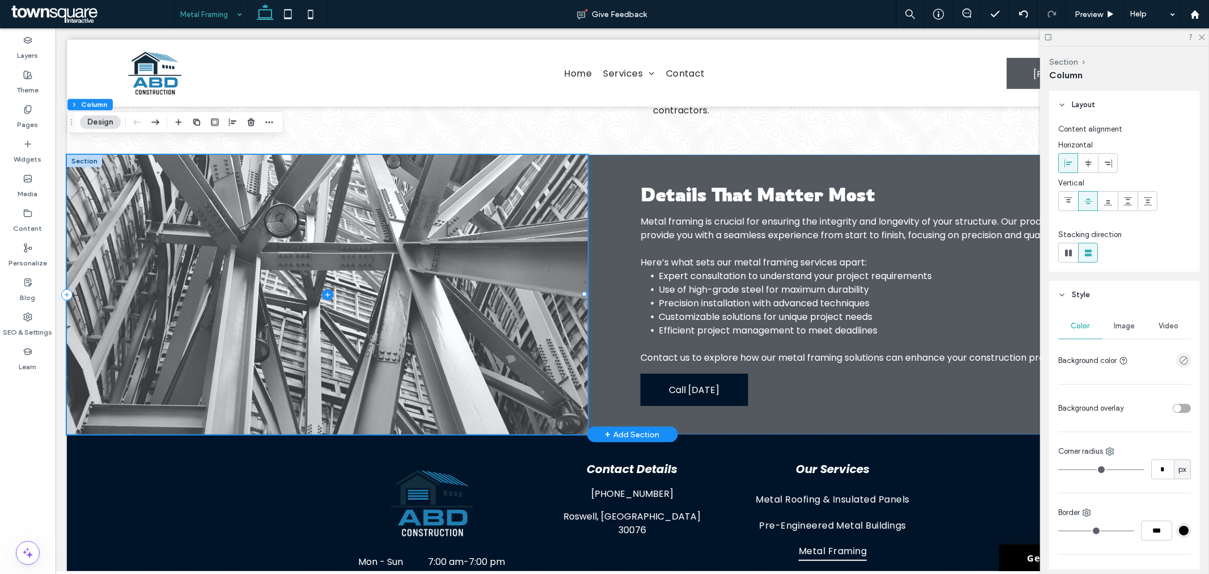
click at [405, 266] on span at bounding box center [326, 293] width 521 height 279
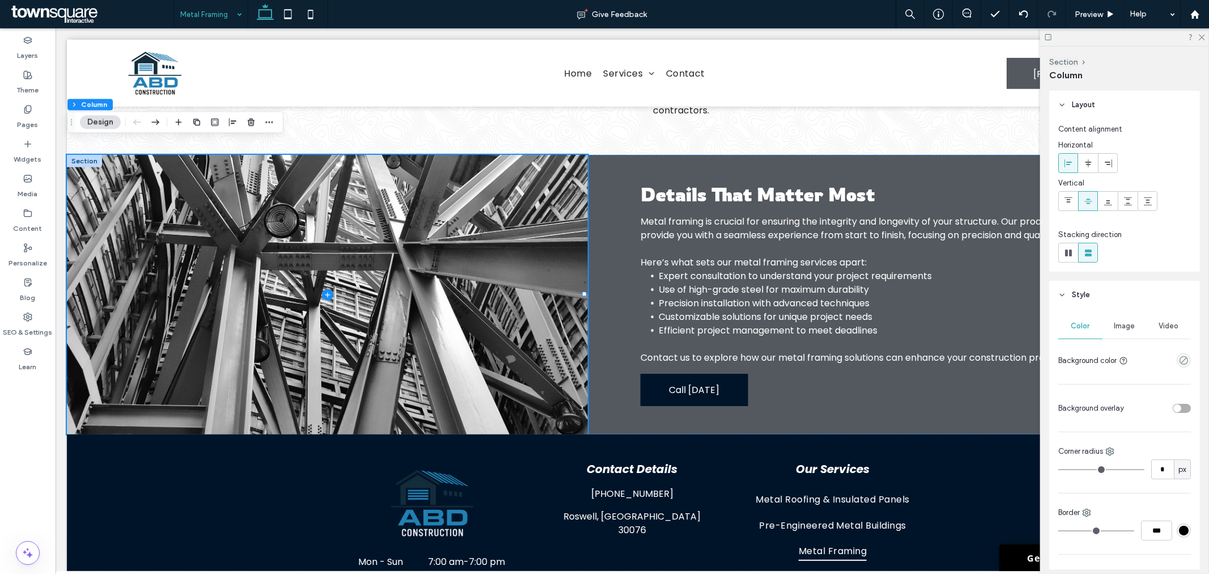
click at [1123, 335] on div "Image" at bounding box center [1124, 325] width 44 height 25
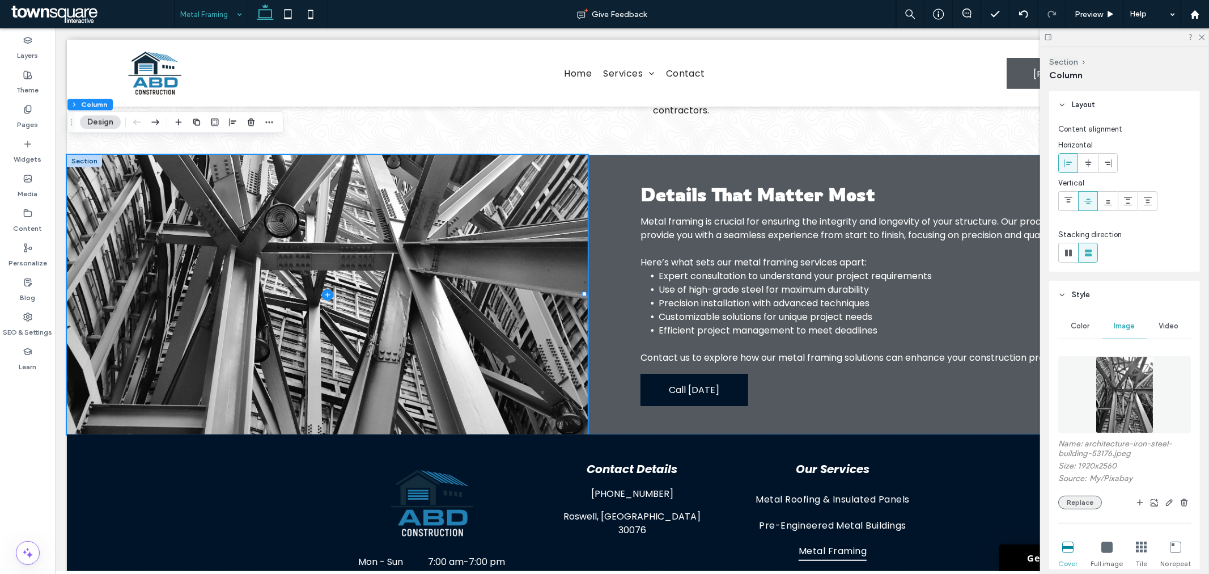
click at [1083, 498] on button "Replace" at bounding box center [1080, 502] width 44 height 14
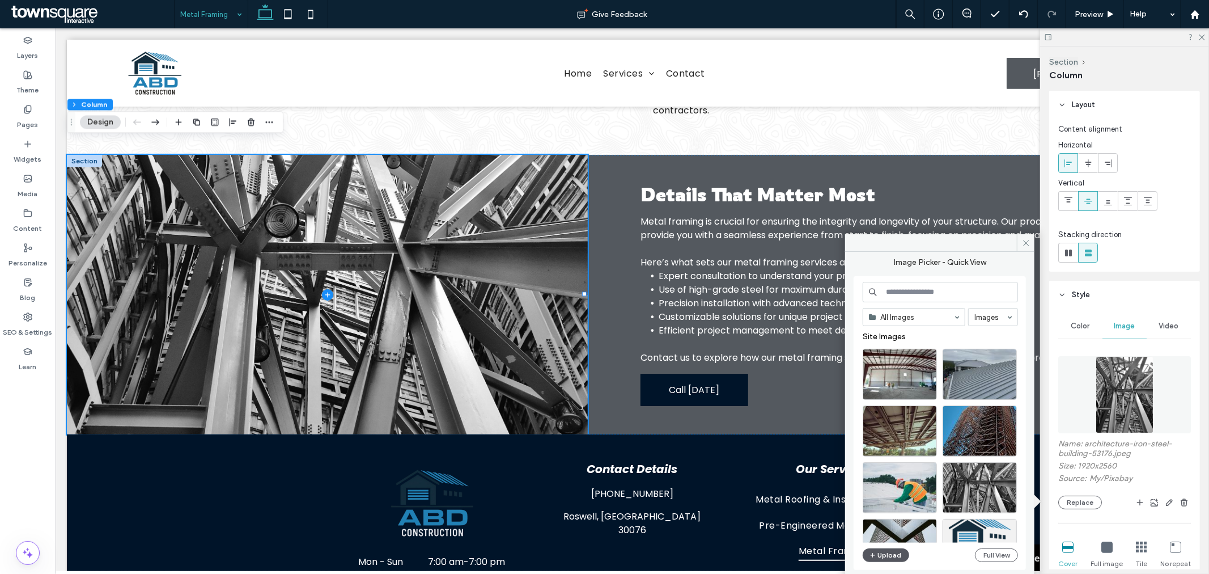
click at [880, 554] on button "Upload" at bounding box center [886, 555] width 46 height 14
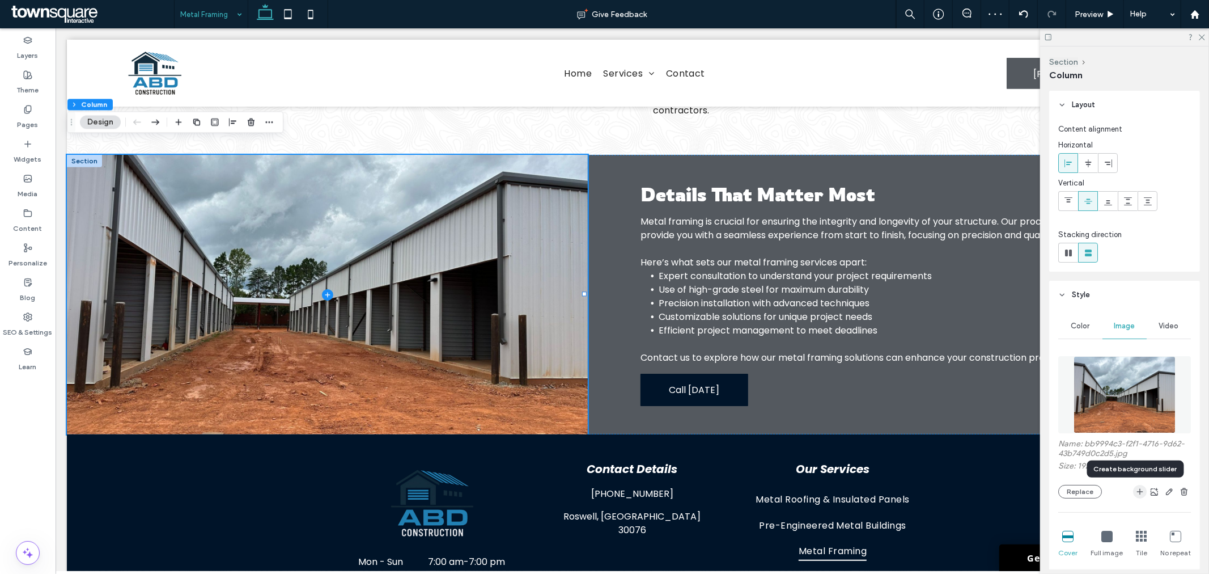
click at [1137, 491] on use "button" at bounding box center [1140, 492] width 6 height 6
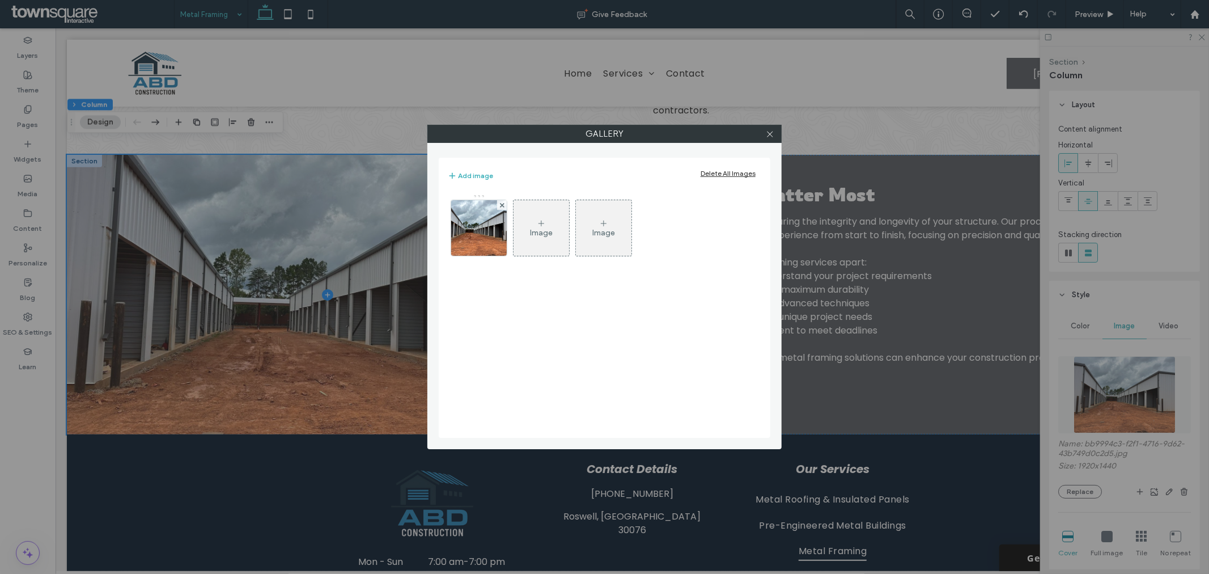
click at [545, 234] on div "Image" at bounding box center [541, 233] width 23 height 10
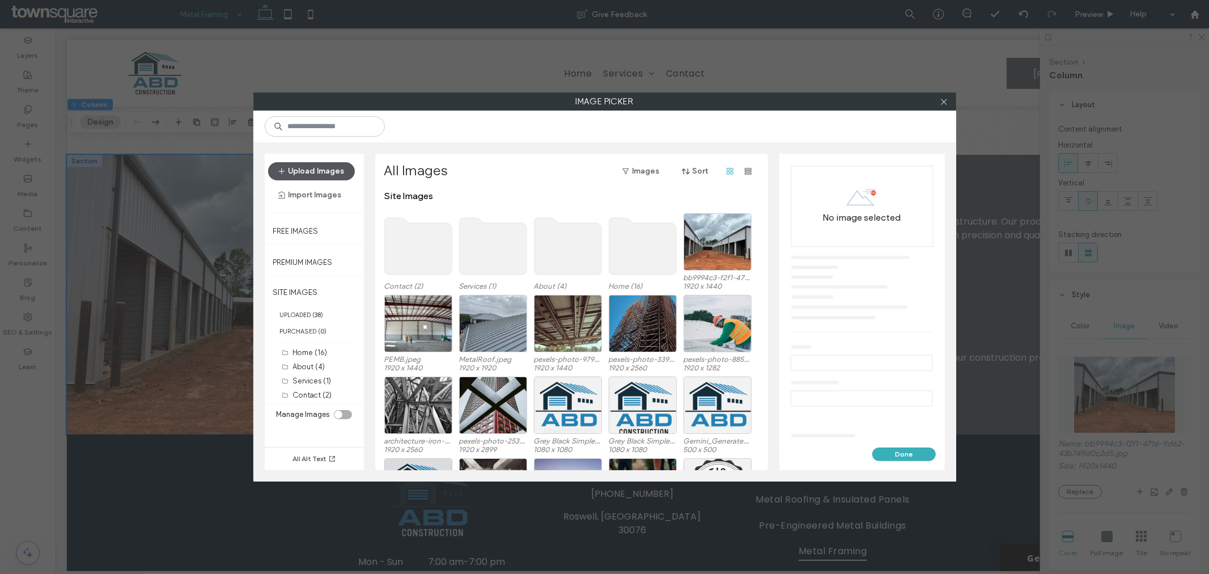
click at [304, 166] on button "Upload Images" at bounding box center [311, 171] width 87 height 18
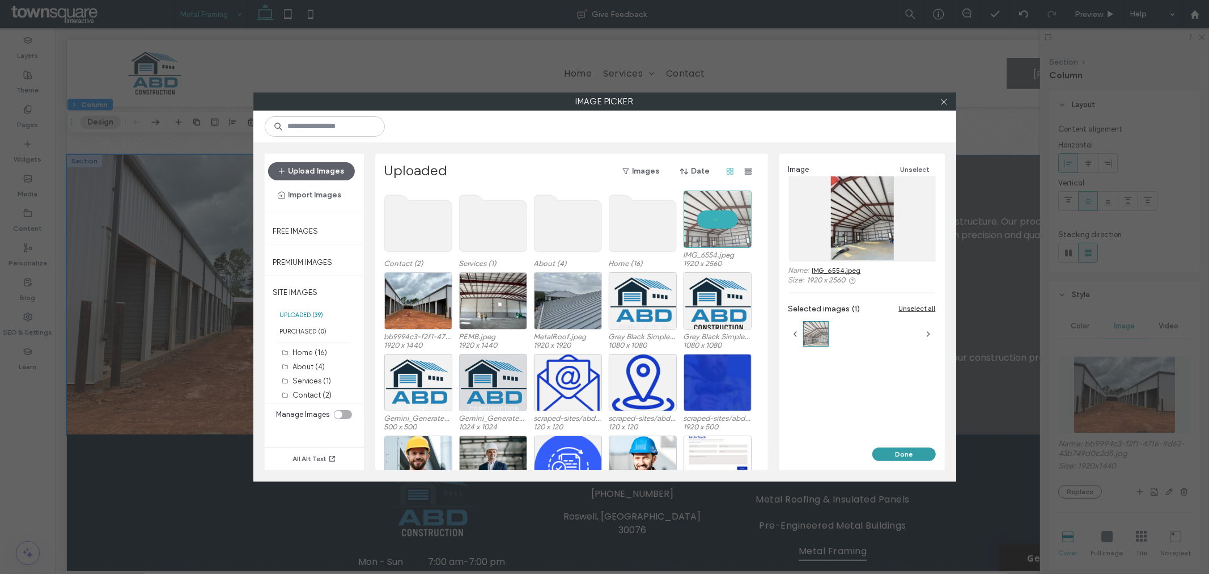
click at [893, 452] on button "Done" at bounding box center [903, 454] width 63 height 14
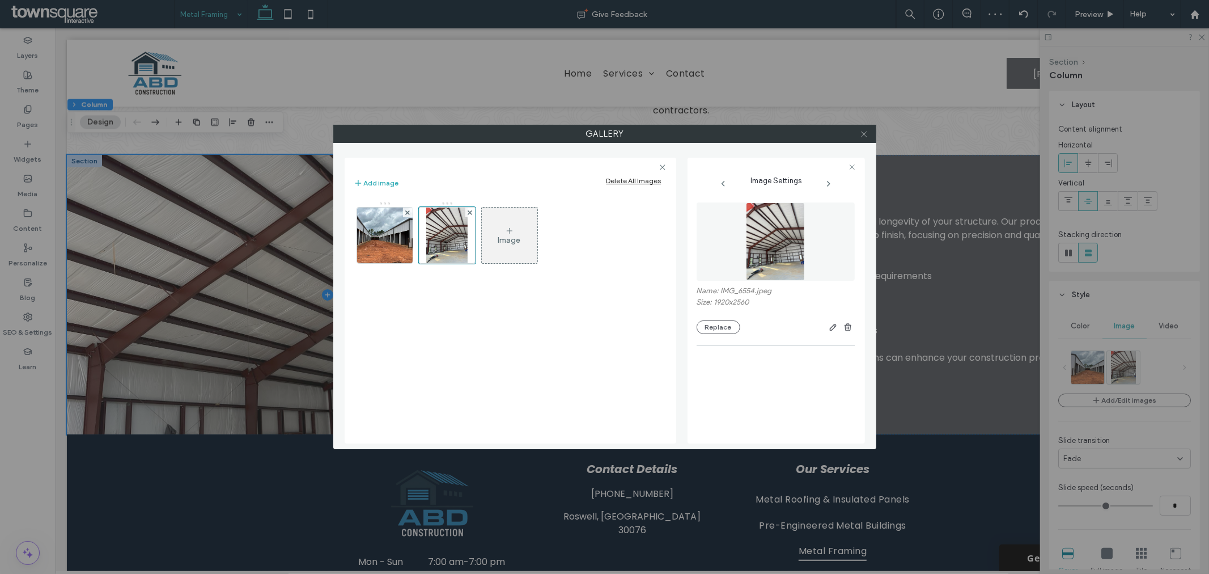
click at [864, 135] on icon at bounding box center [864, 134] width 9 height 9
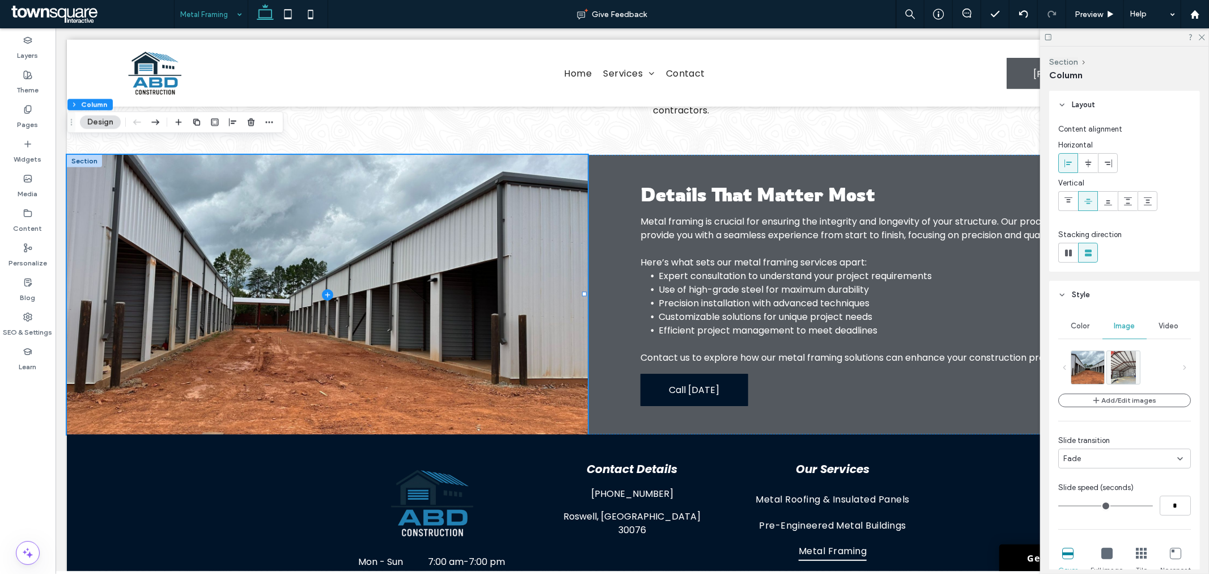
scroll to position [63, 0]
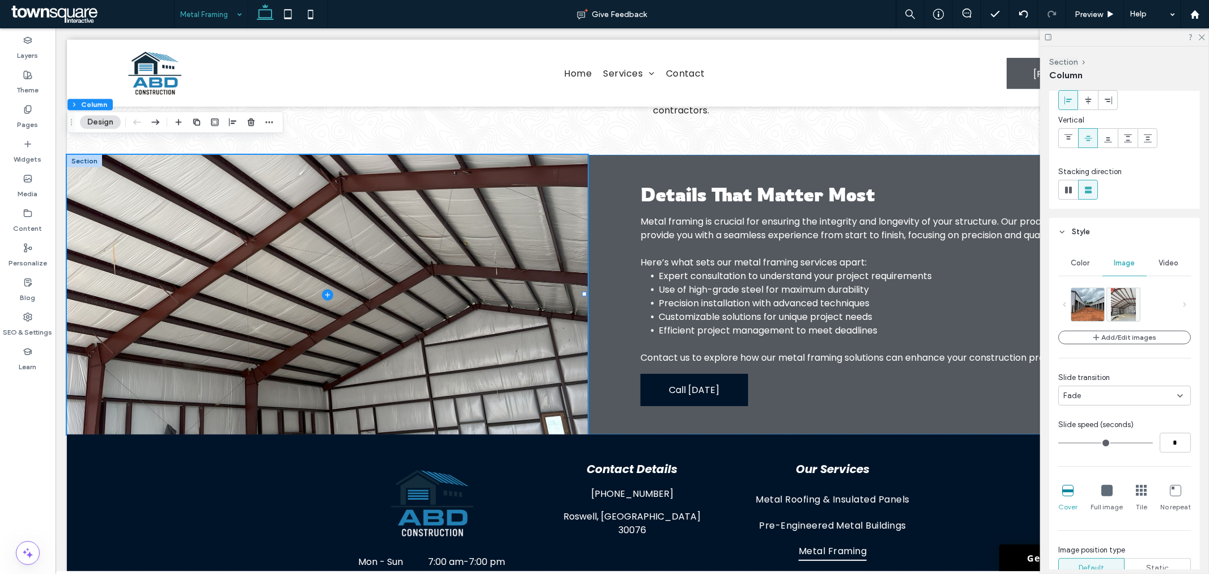
type input "*"
drag, startPoint x: 1061, startPoint y: 440, endPoint x: 1073, endPoint y: 440, distance: 11.9
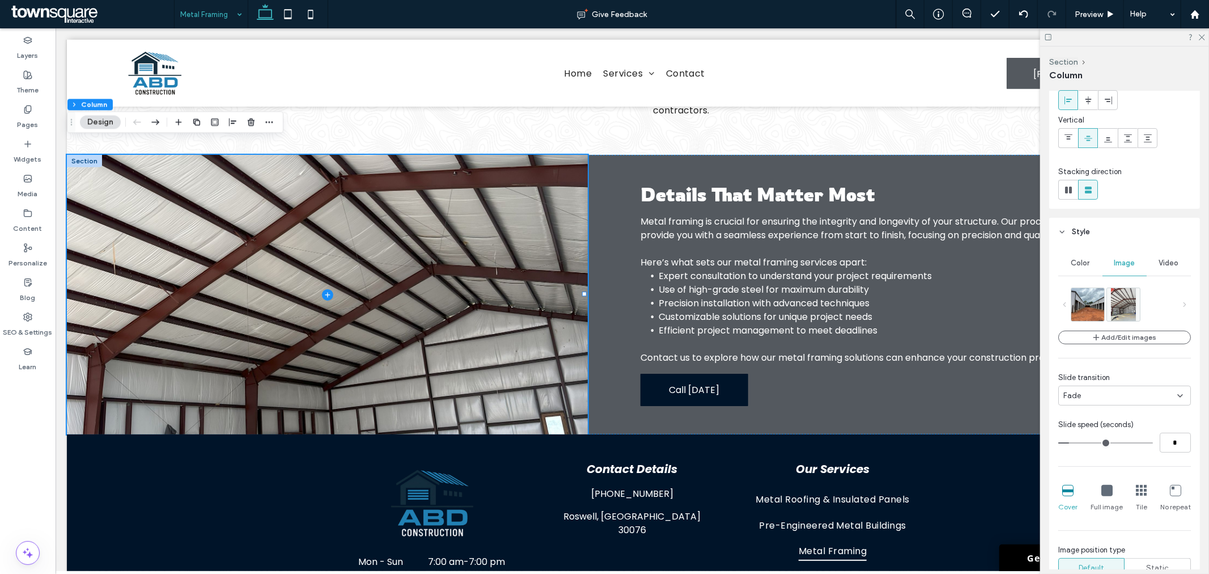
type input "*"
click at [1073, 442] on input "range" at bounding box center [1105, 442] width 95 height 1
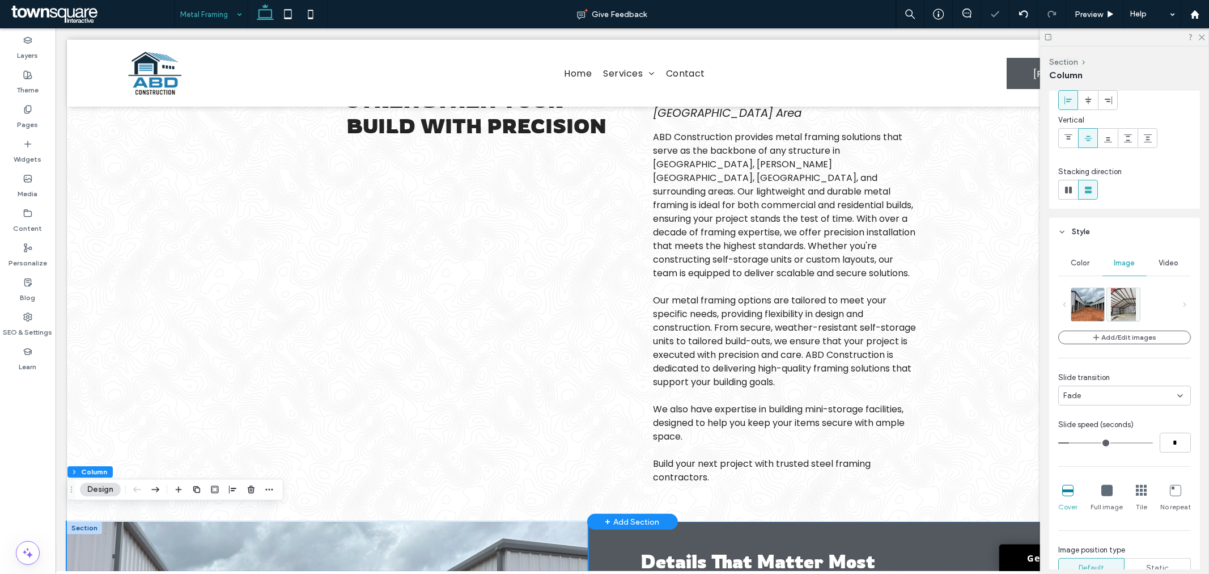
scroll to position [46, 0]
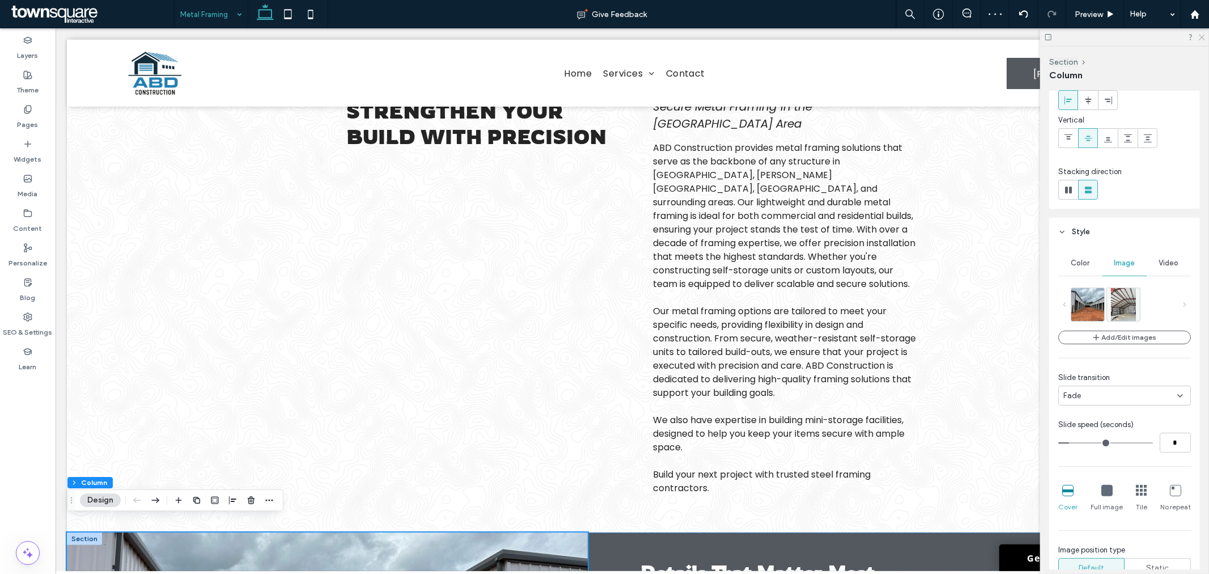
click at [1204, 36] on icon at bounding box center [1201, 36] width 7 height 7
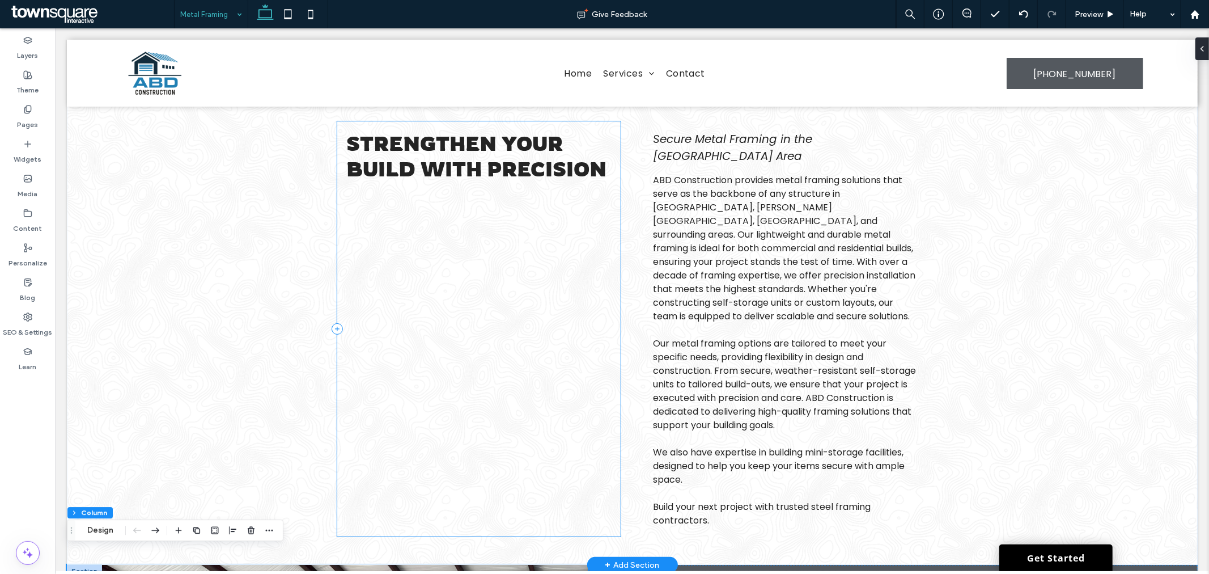
scroll to position [0, 0]
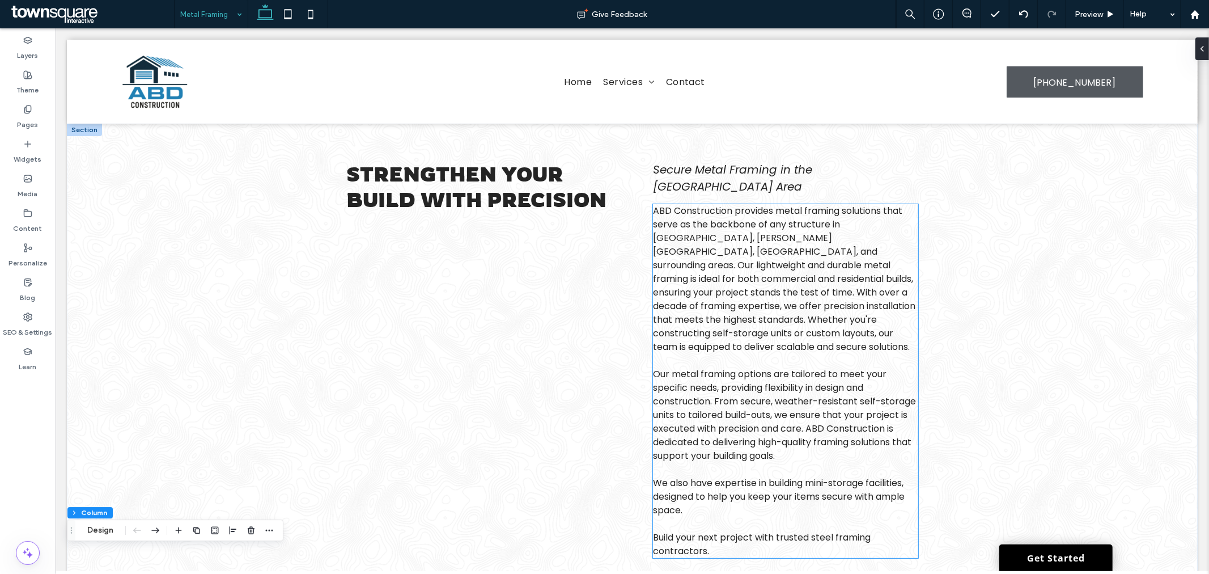
click at [681, 367] on span "Our metal framing options are tailored to meet your specific needs, providing f…" at bounding box center [783, 414] width 263 height 95
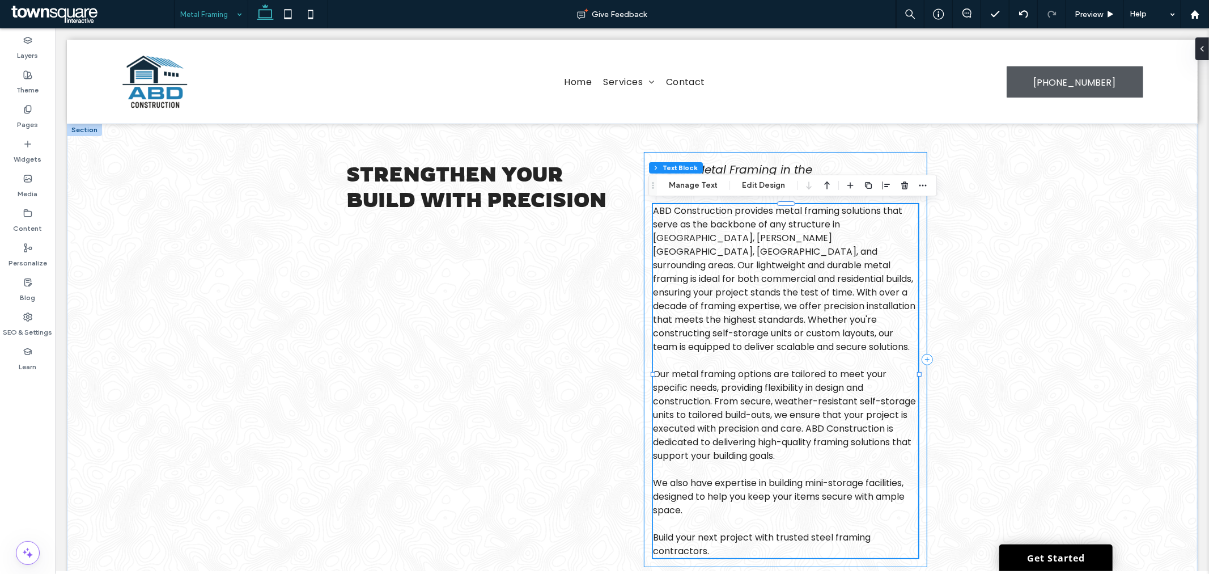
click at [643, 325] on div "Secure Metal Framing in the Greater Roswell Area ABD Construction provides meta…" at bounding box center [784, 358] width 283 height 415
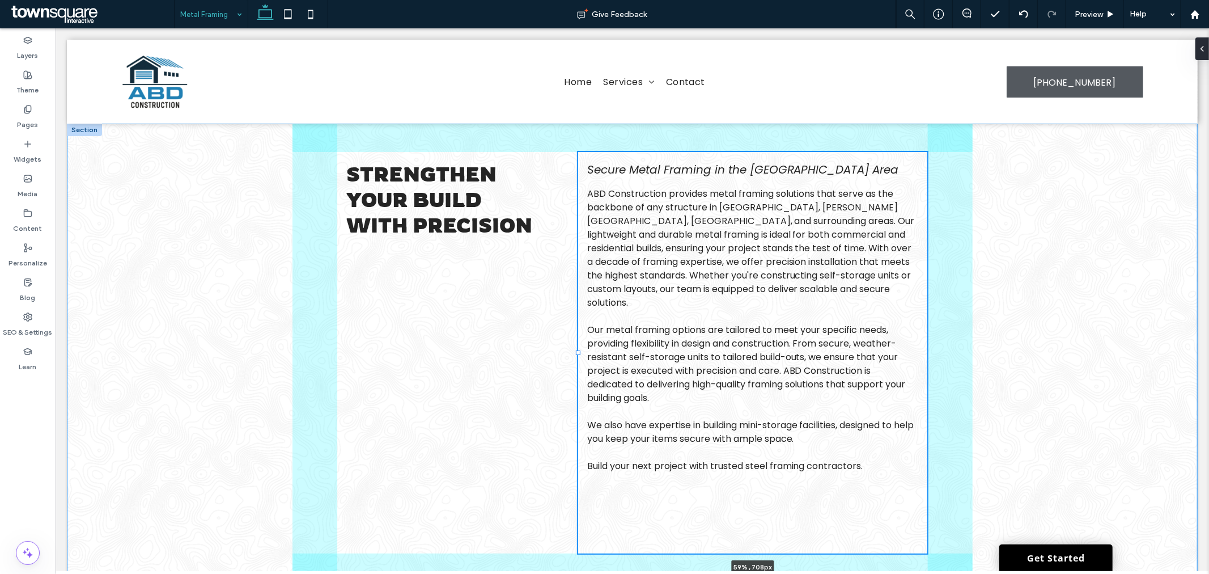
drag, startPoint x: 639, startPoint y: 351, endPoint x: 573, endPoint y: 355, distance: 65.9
click at [578, 152] on div at bounding box center [578, 151] width 1 height 1
type input "**"
type input "*****"
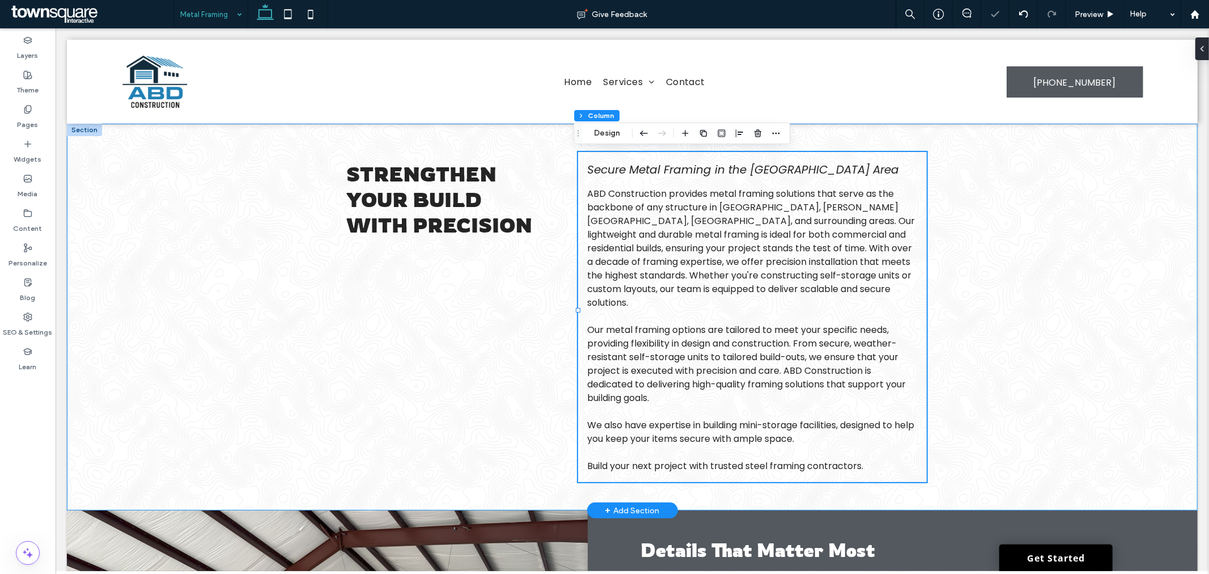
click at [210, 346] on div "Strengthen Your Build with Precision Secure Metal Framing in the Greater Roswel…" at bounding box center [631, 316] width 1131 height 387
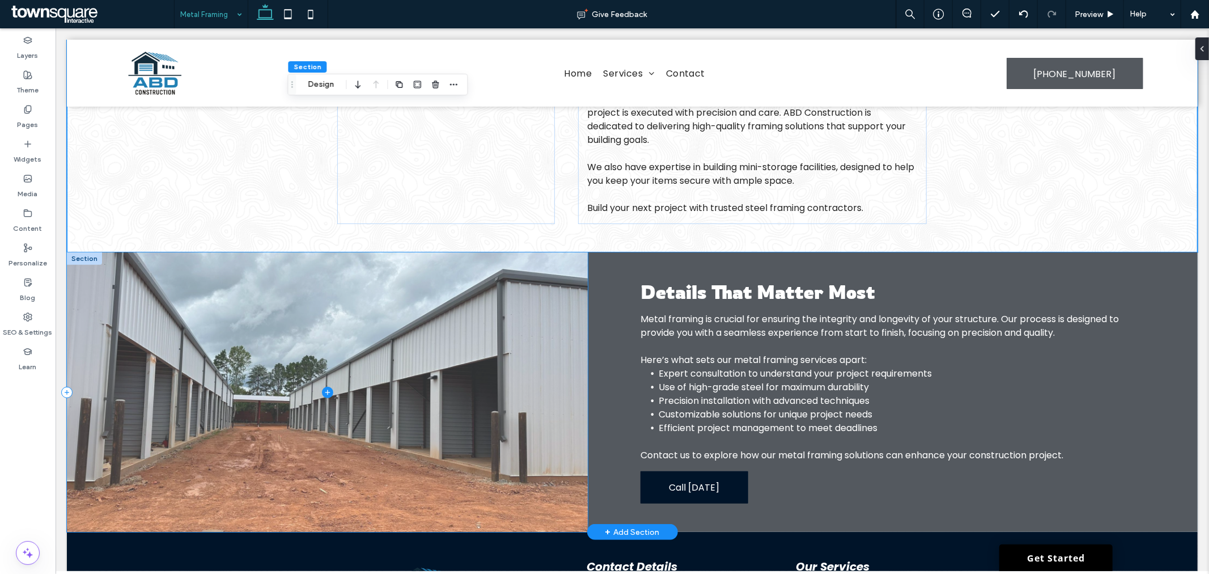
scroll to position [238, 0]
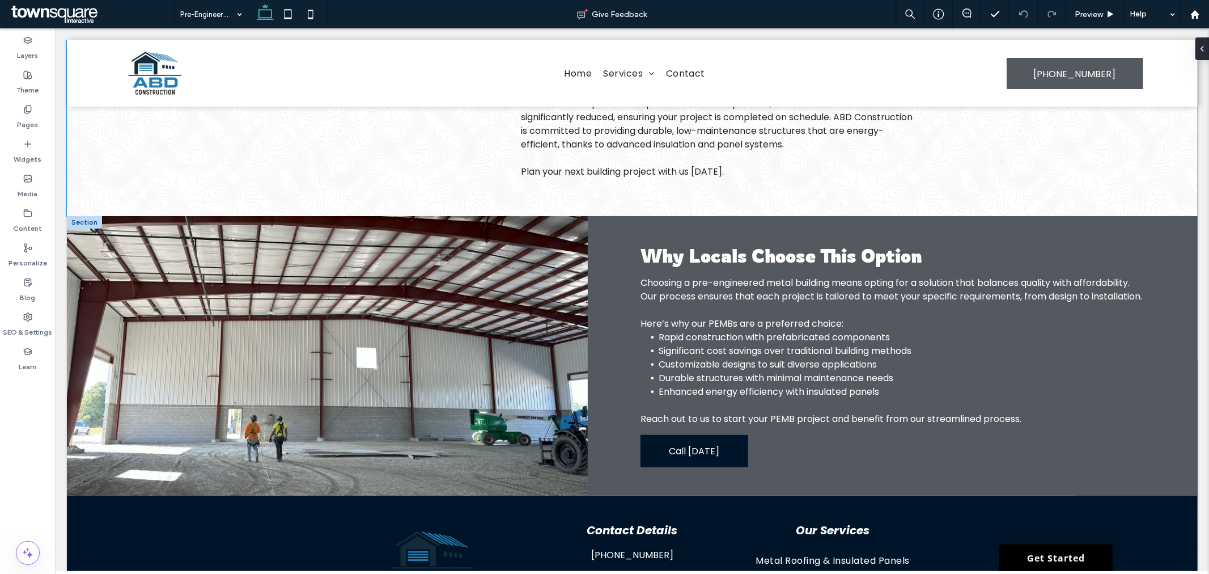
scroll to position [235, 0]
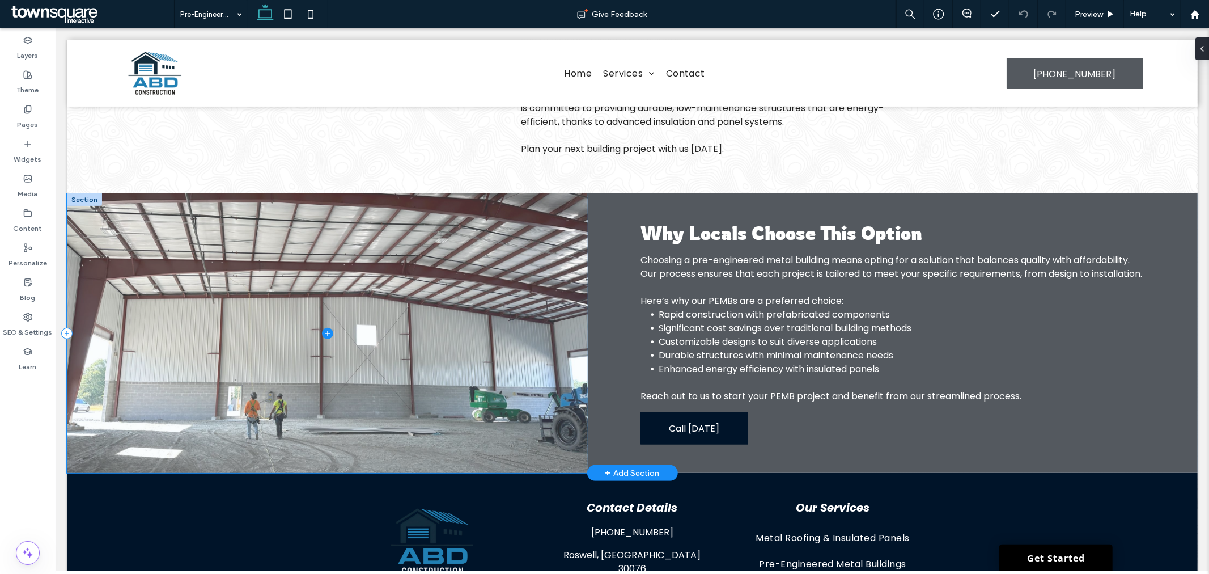
click at [257, 286] on span at bounding box center [326, 332] width 521 height 279
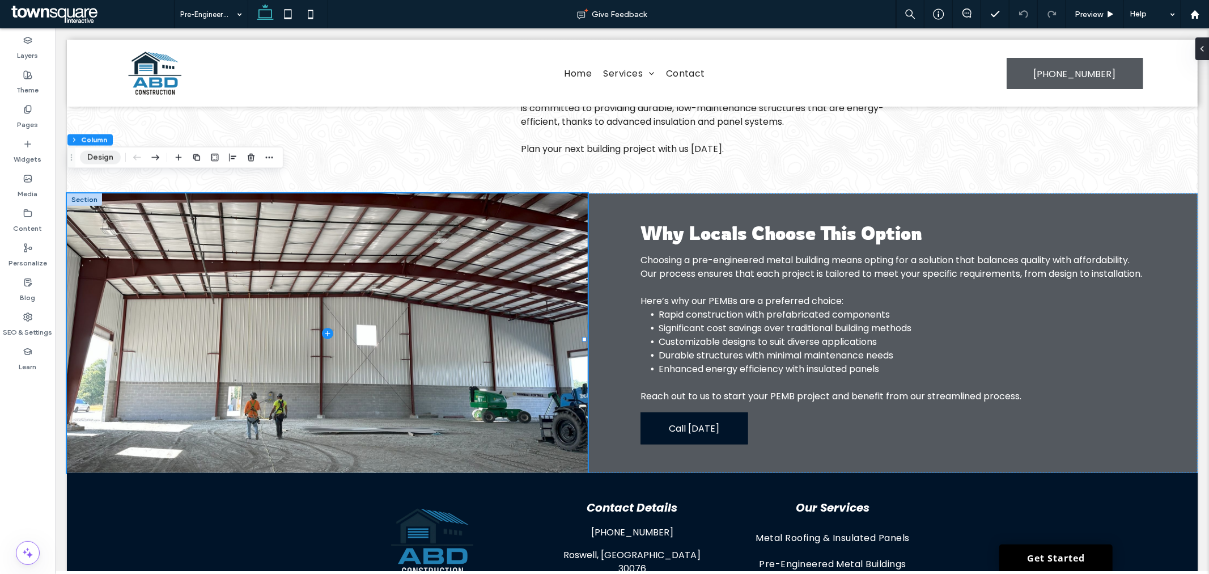
click at [104, 162] on button "Design" at bounding box center [100, 158] width 41 height 14
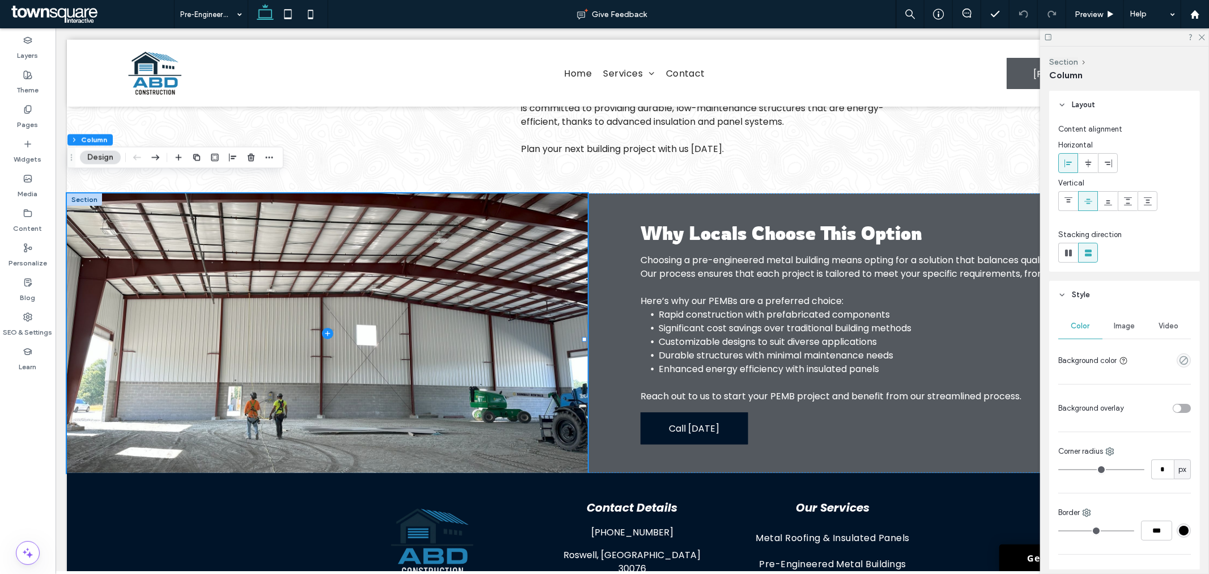
click at [1123, 332] on div "Image" at bounding box center [1124, 325] width 44 height 25
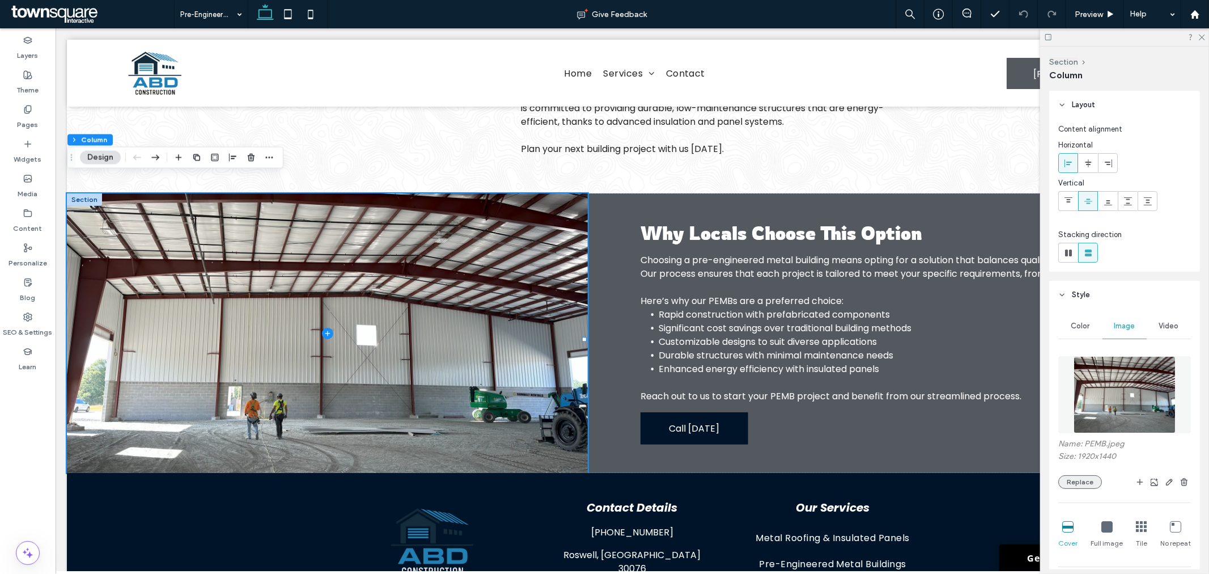
click at [1080, 482] on button "Replace" at bounding box center [1080, 482] width 44 height 14
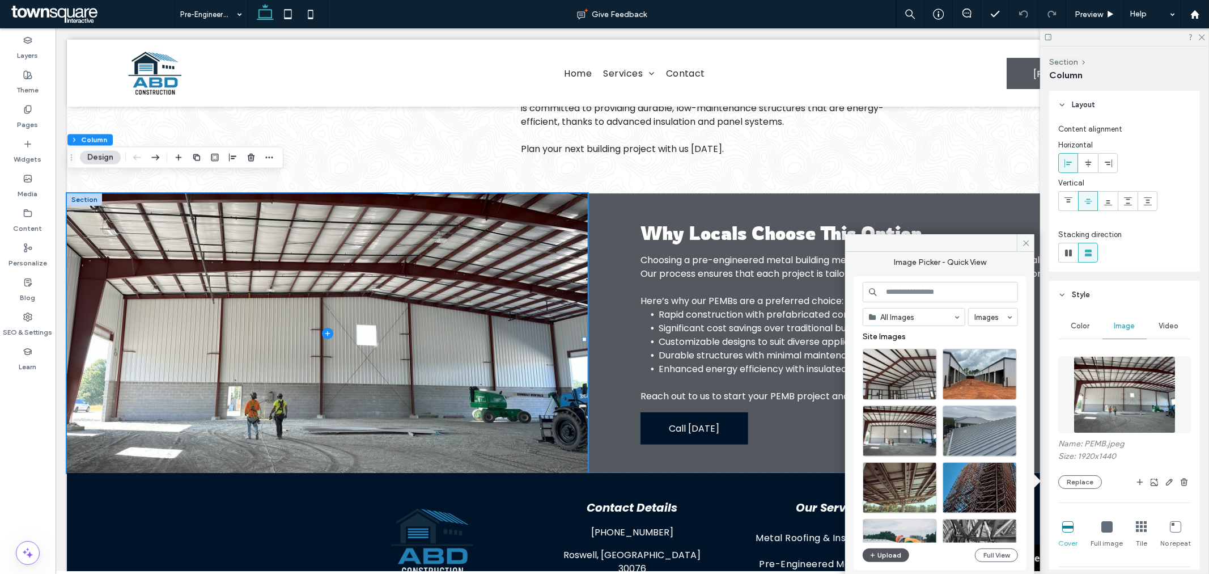
click at [898, 558] on button "Upload" at bounding box center [886, 555] width 46 height 14
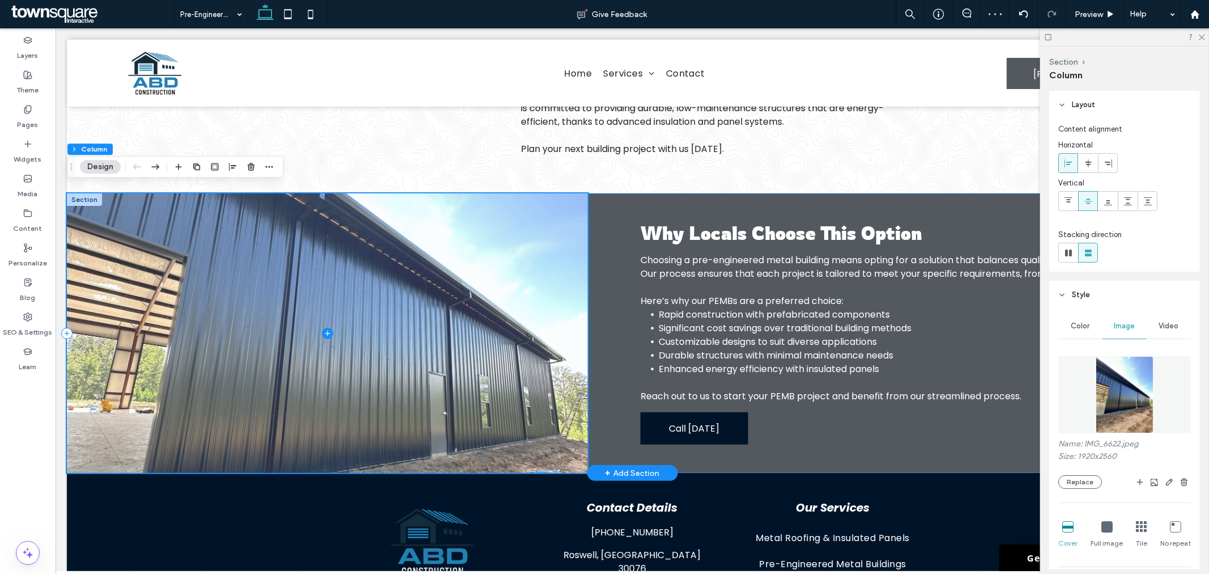
scroll to position [0, 0]
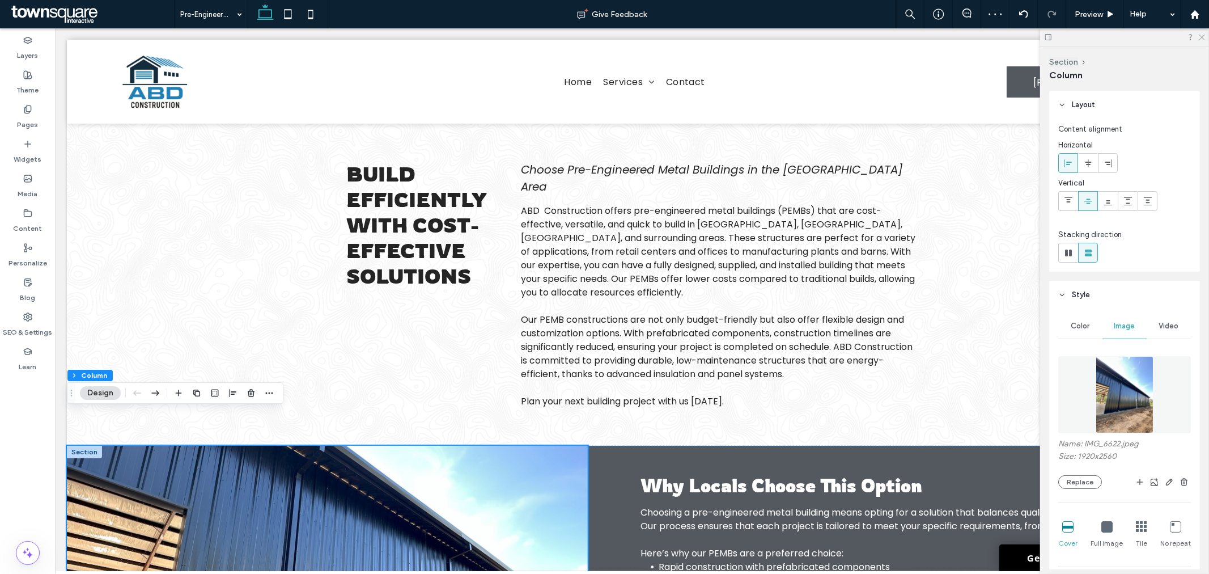
click at [1203, 37] on icon at bounding box center [1201, 36] width 7 height 7
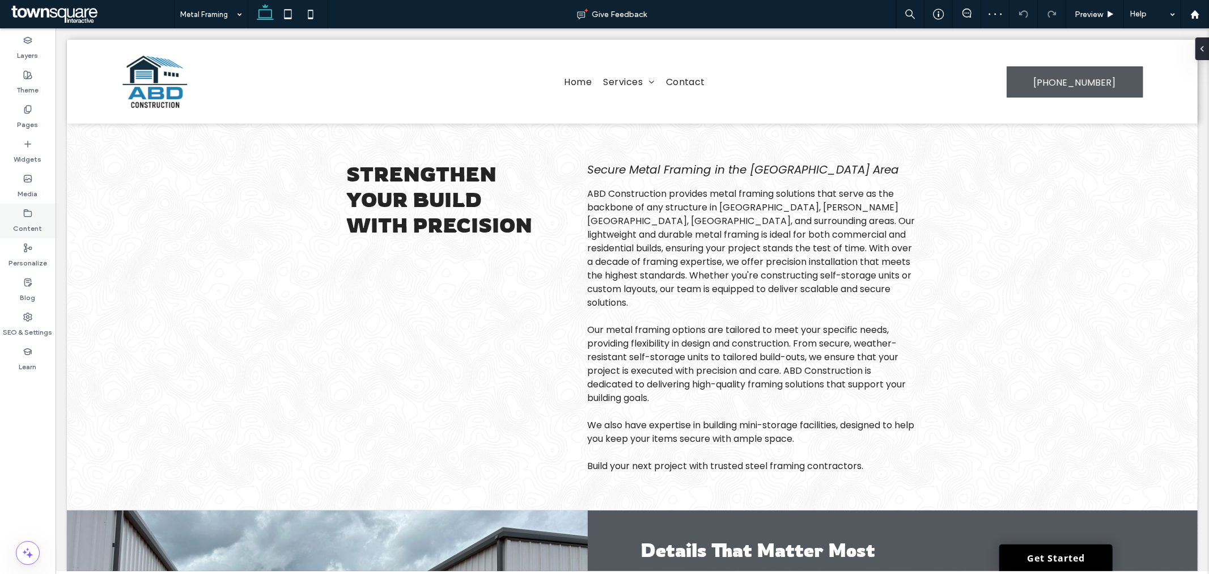
click at [24, 223] on label "Content" at bounding box center [28, 226] width 29 height 16
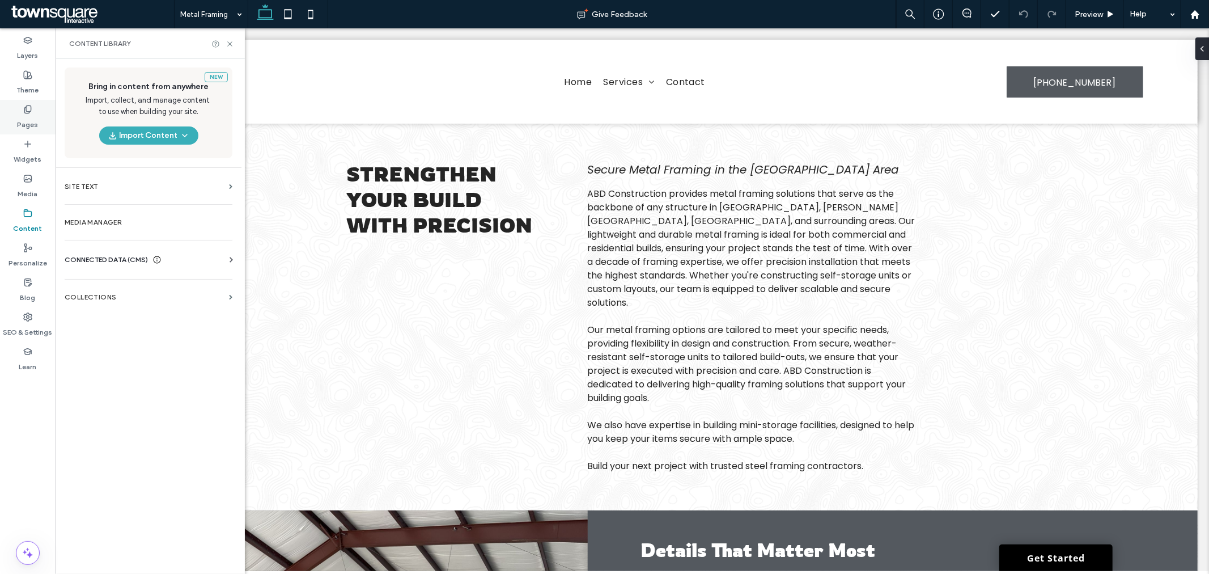
click at [37, 112] on div "Pages" at bounding box center [28, 117] width 56 height 35
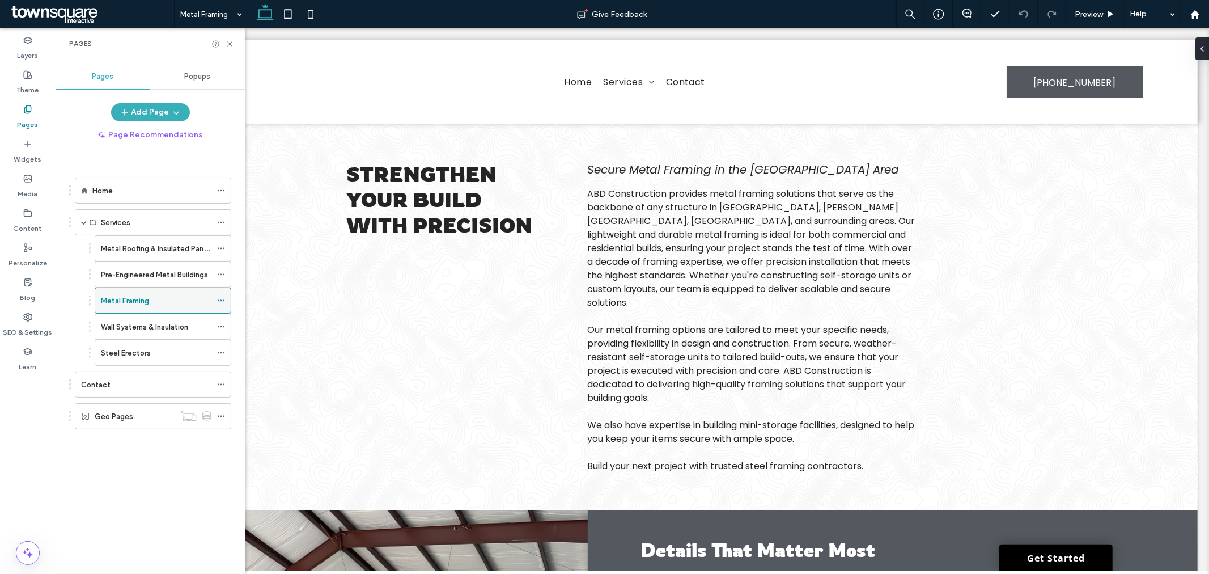
click at [222, 299] on icon at bounding box center [221, 300] width 8 height 8
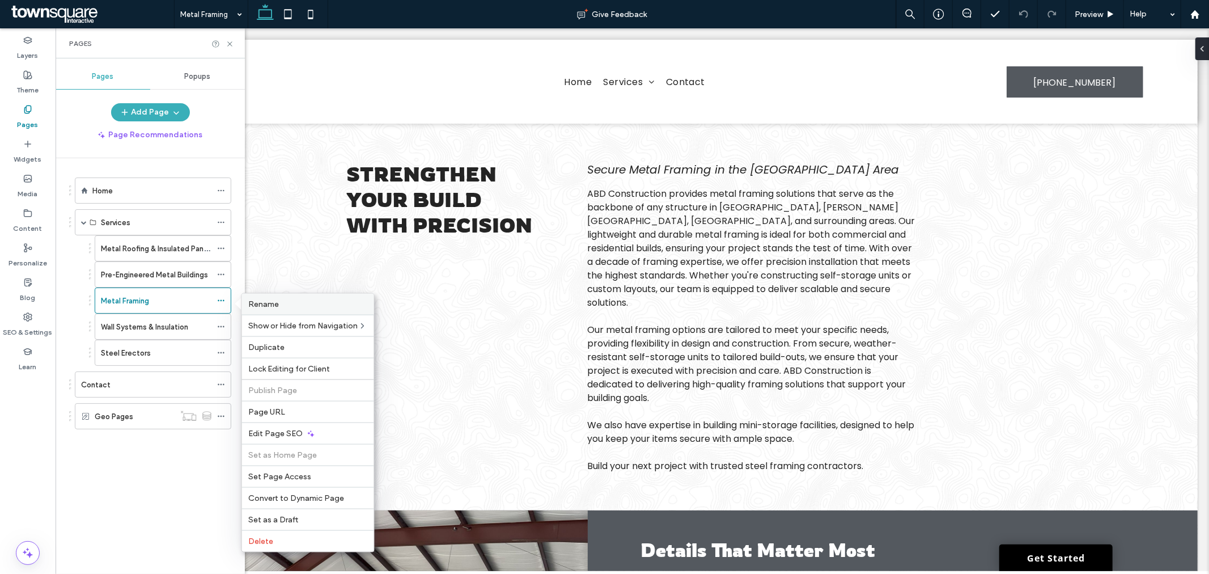
click at [280, 306] on label "Rename" at bounding box center [308, 304] width 118 height 10
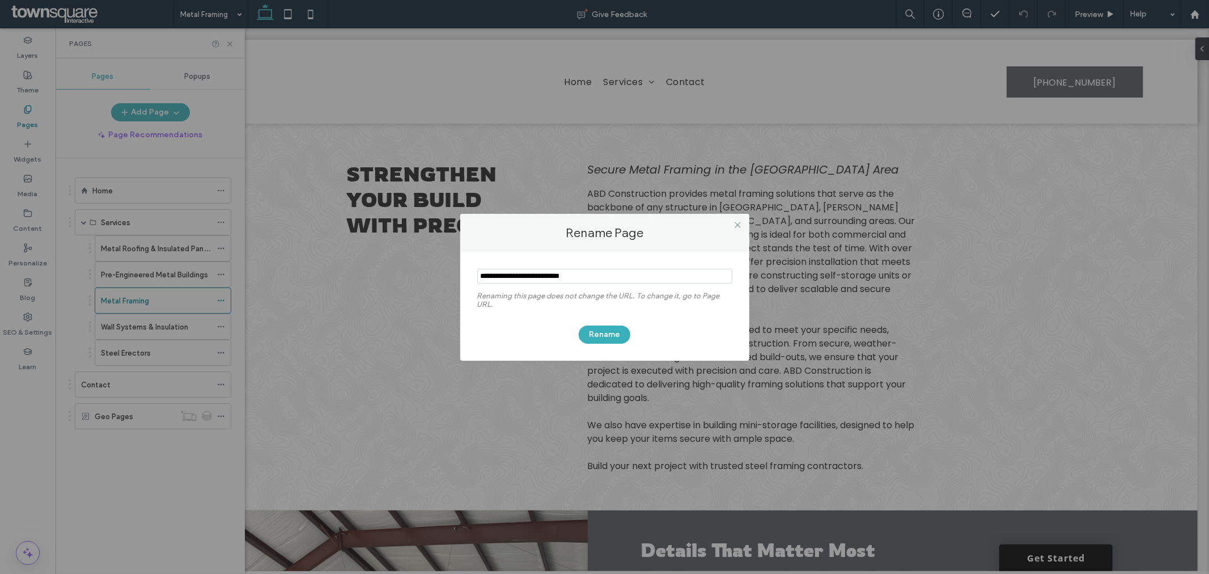
type input "**********"
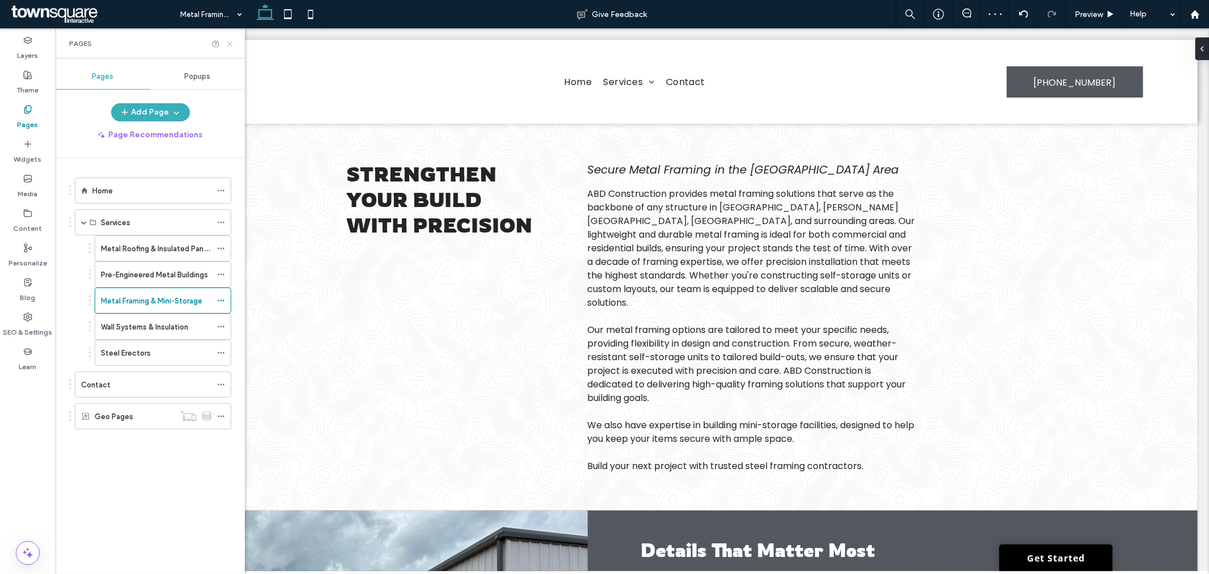
click at [231, 44] on icon at bounding box center [230, 44] width 9 height 9
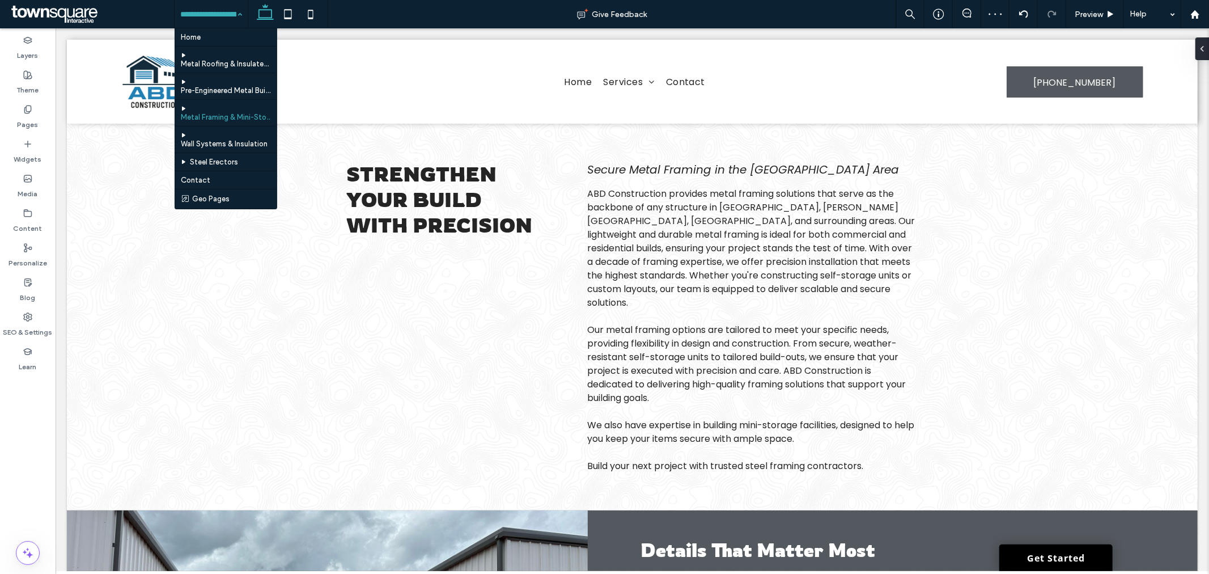
drag, startPoint x: 215, startPoint y: 14, endPoint x: 236, endPoint y: 61, distance: 51.0
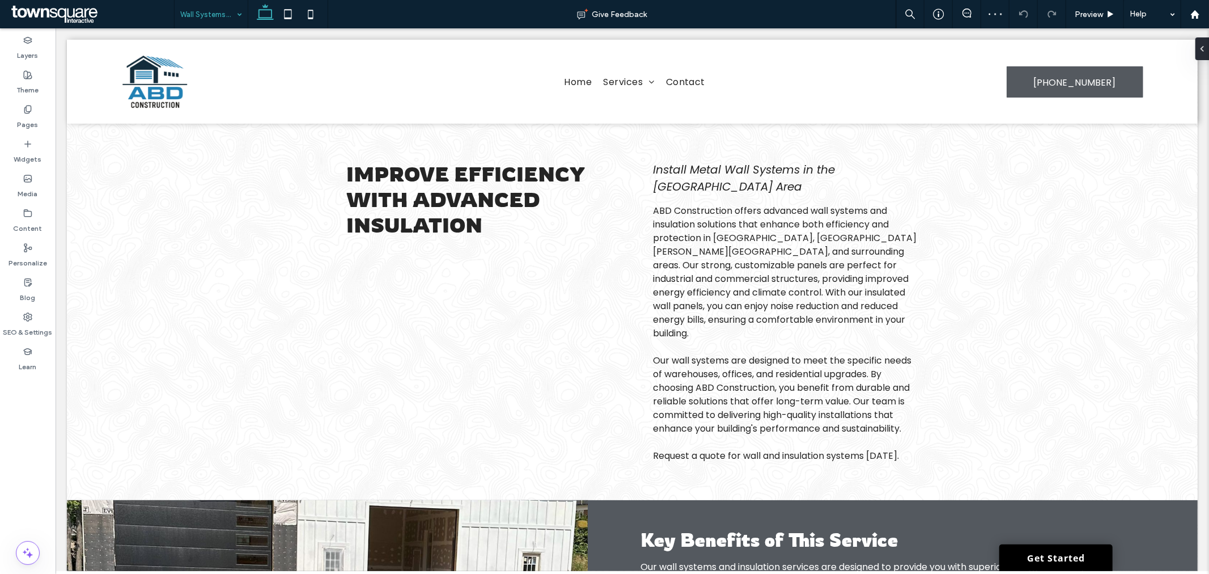
click at [216, 23] on input at bounding box center [208, 14] width 56 height 28
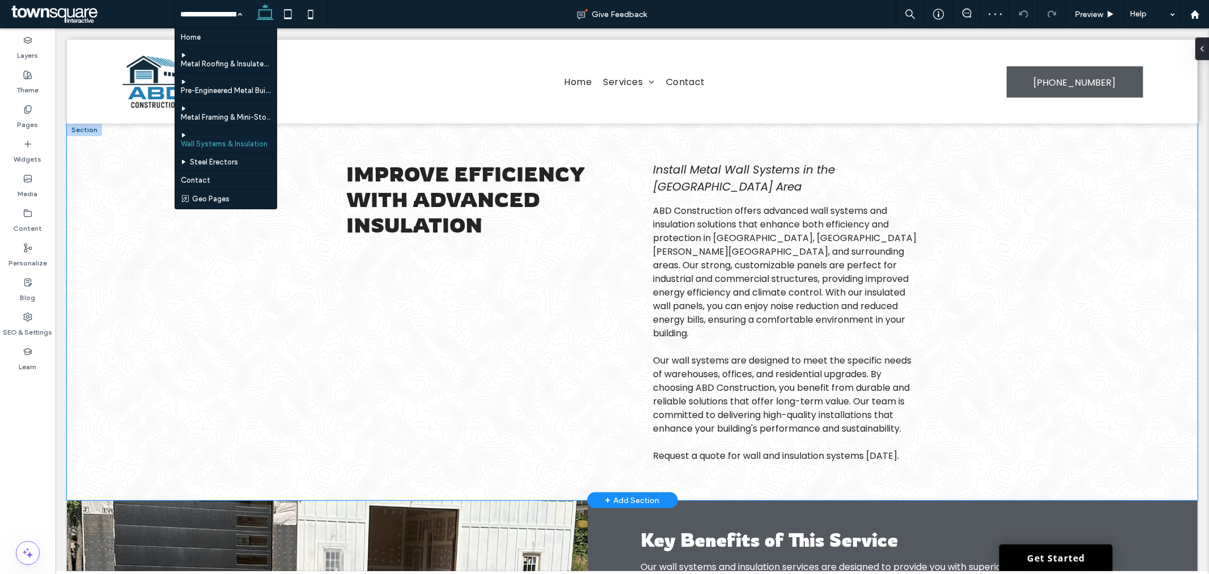
click at [130, 220] on div "Improve Efficiency with Advanced Insulation Install Metal Wall Systems in the G…" at bounding box center [631, 311] width 1131 height 376
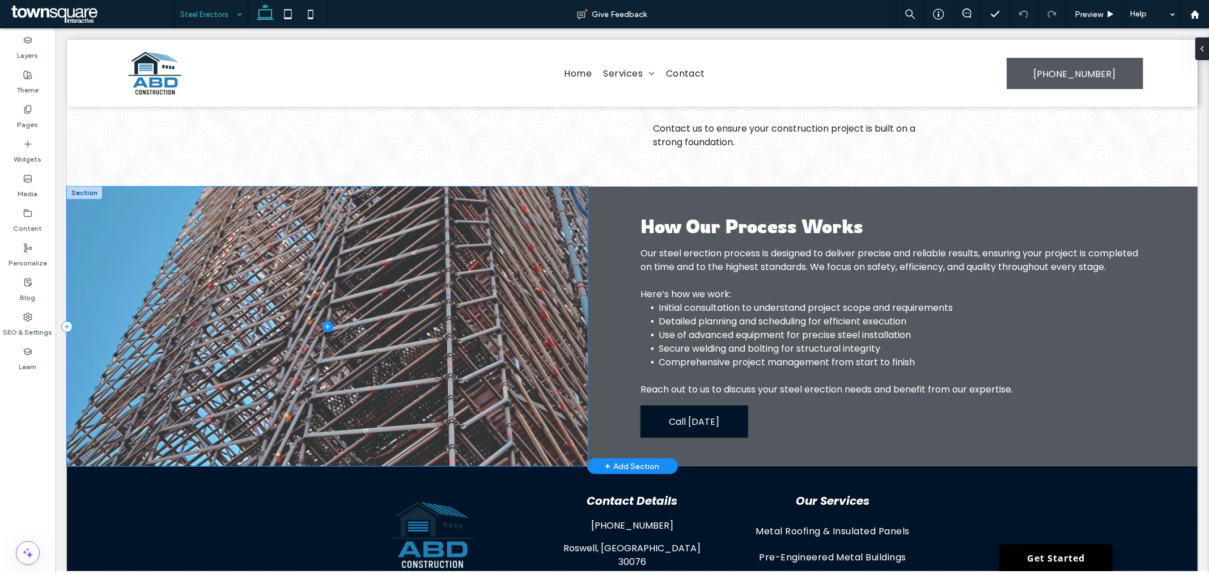
scroll to position [298, 0]
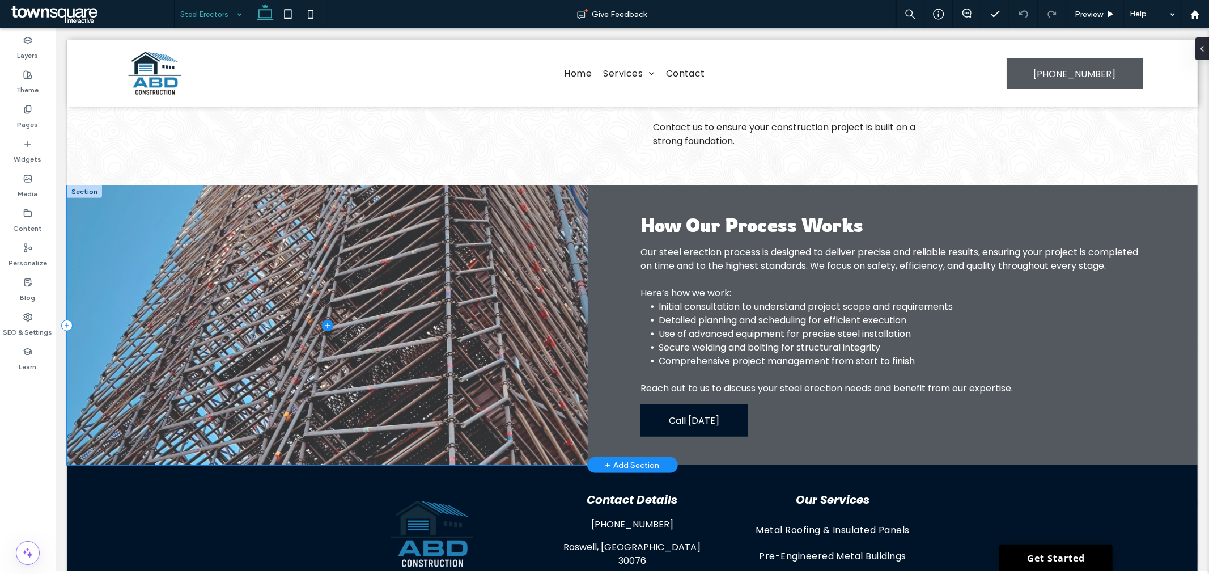
click at [429, 206] on span at bounding box center [326, 324] width 521 height 279
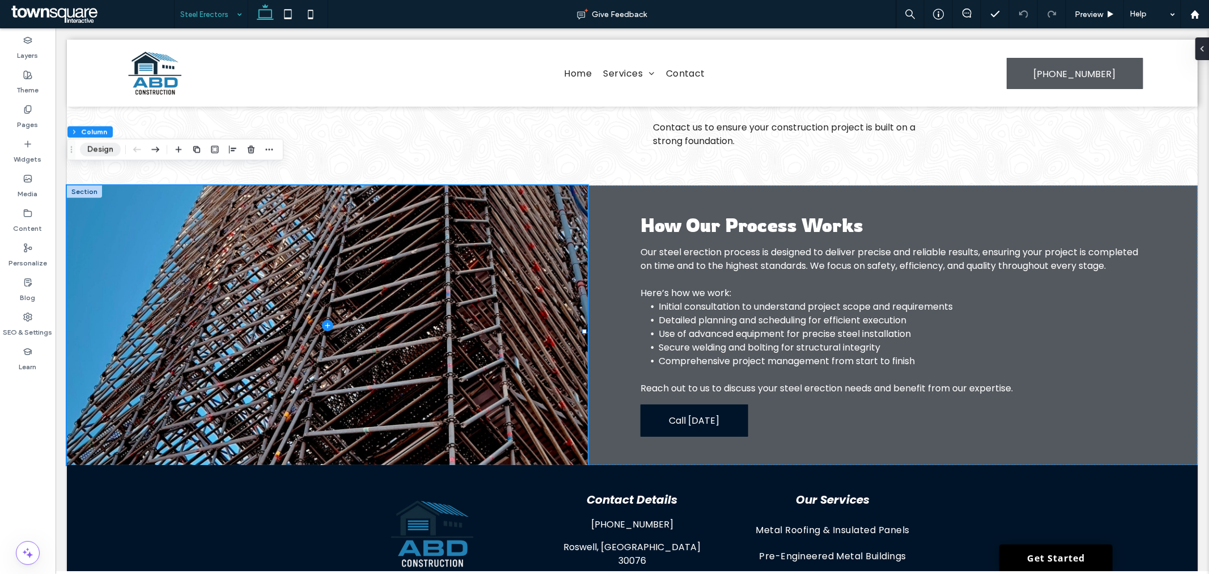
click at [82, 145] on button "Design" at bounding box center [100, 150] width 41 height 14
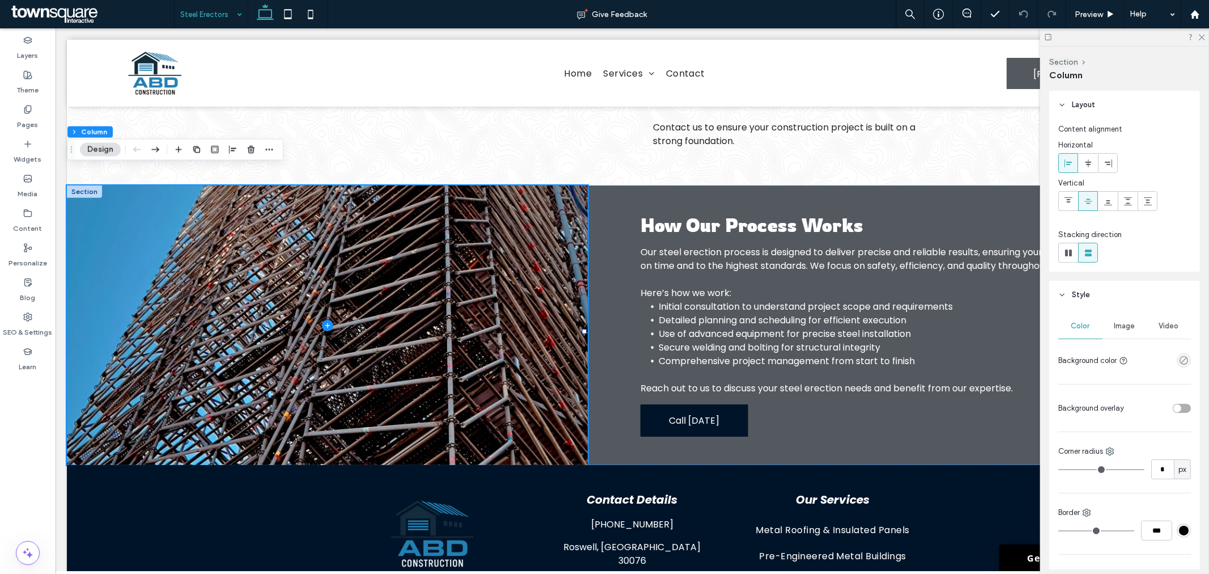
click at [1128, 316] on div "Image" at bounding box center [1124, 325] width 44 height 25
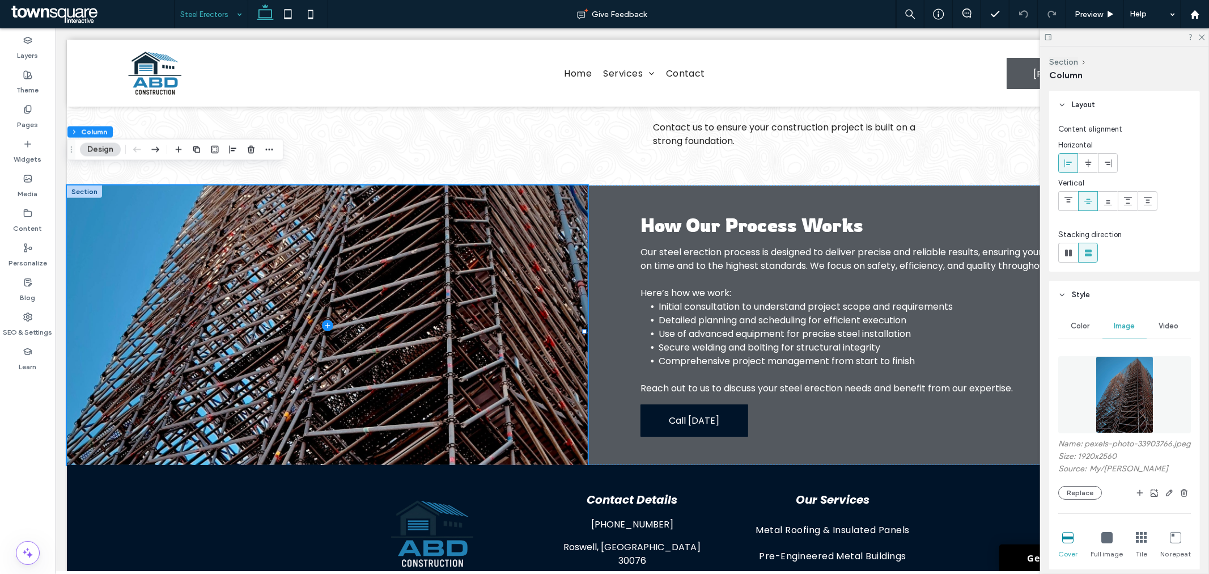
click at [1079, 508] on div "Name: pexels-photo-33903766.jpeg Size: 1920x2560 Source: My / David Underland R…" at bounding box center [1124, 527] width 133 height 355
click at [1080, 496] on button "Replace" at bounding box center [1080, 493] width 44 height 14
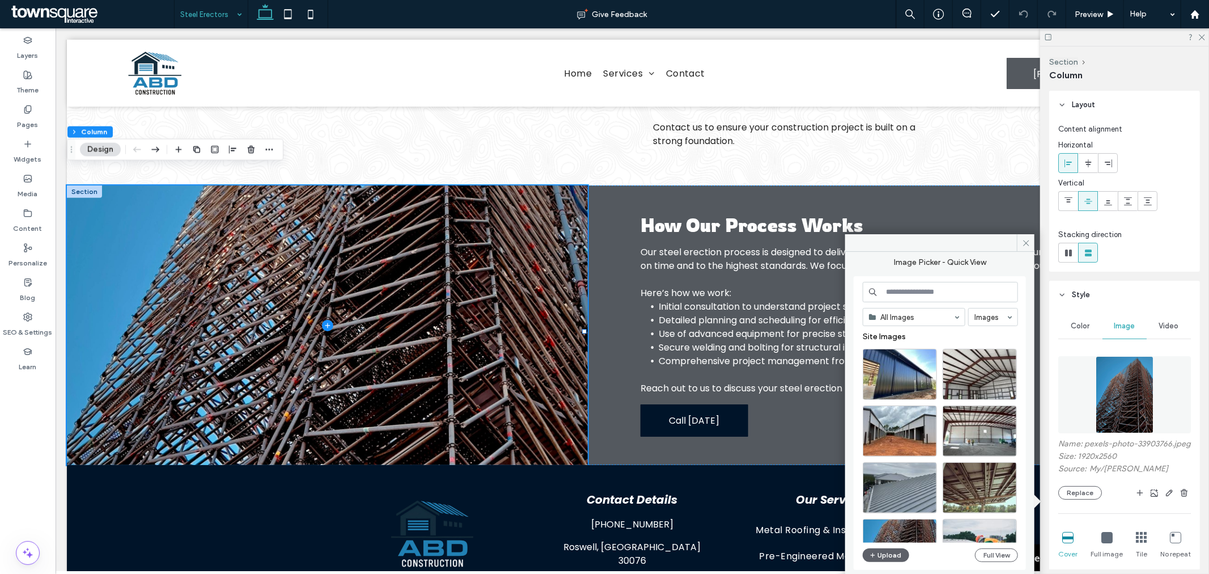
click at [894, 562] on div "All Images Images Site Images Upload Full View" at bounding box center [940, 423] width 155 height 283
click at [894, 554] on button "Upload" at bounding box center [886, 555] width 46 height 14
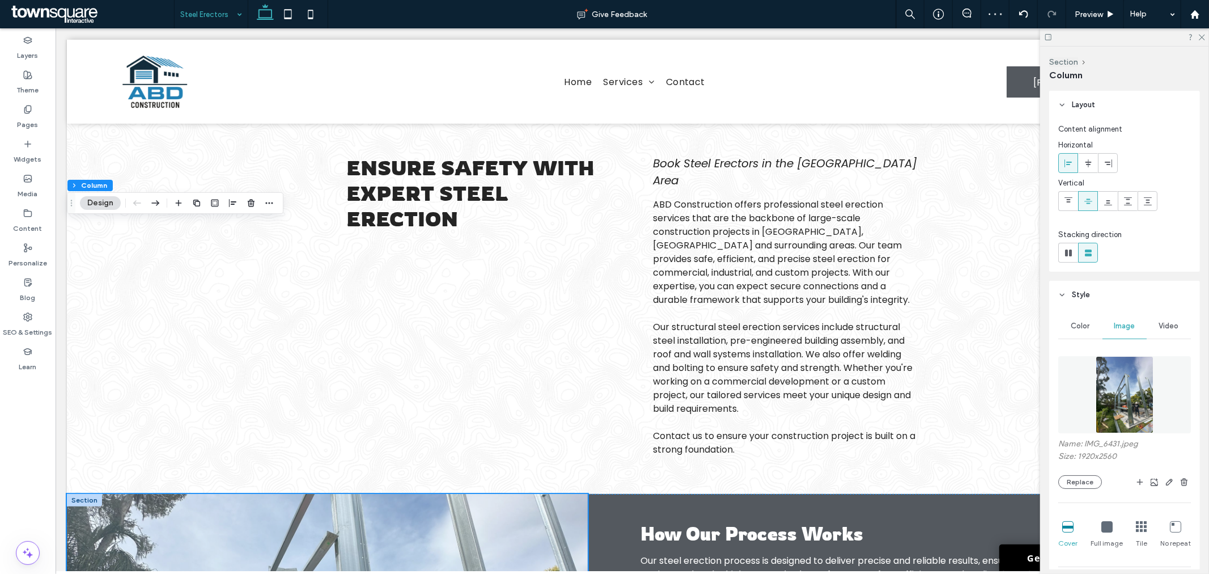
scroll to position [0, 0]
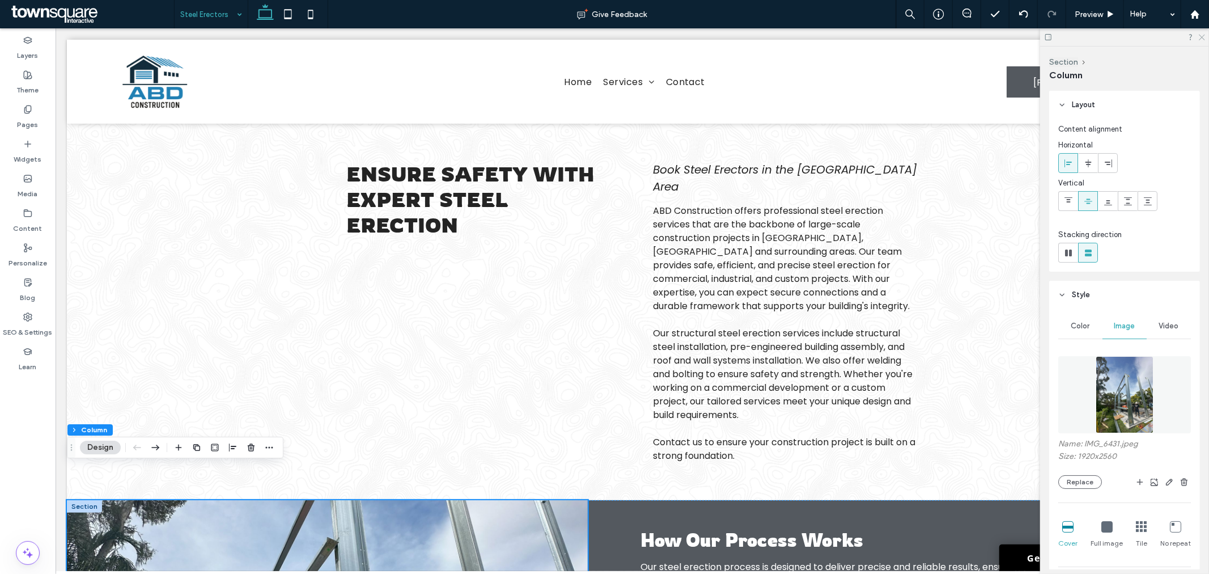
click at [1204, 35] on use at bounding box center [1202, 38] width 6 height 6
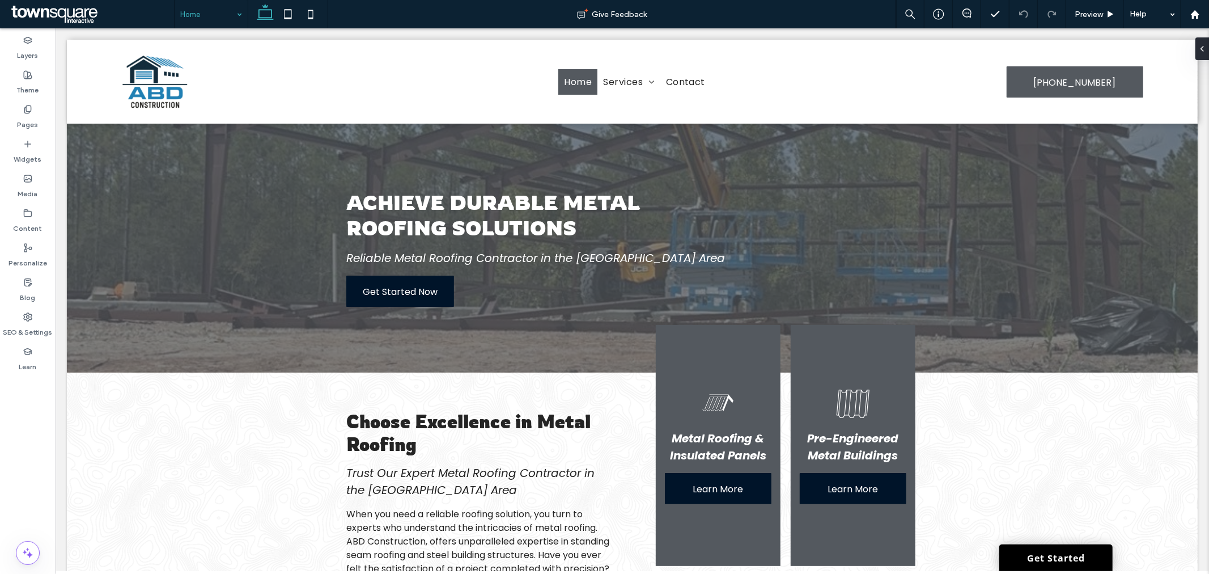
click at [199, 11] on input at bounding box center [208, 14] width 56 height 28
